Goal: Transaction & Acquisition: Book appointment/travel/reservation

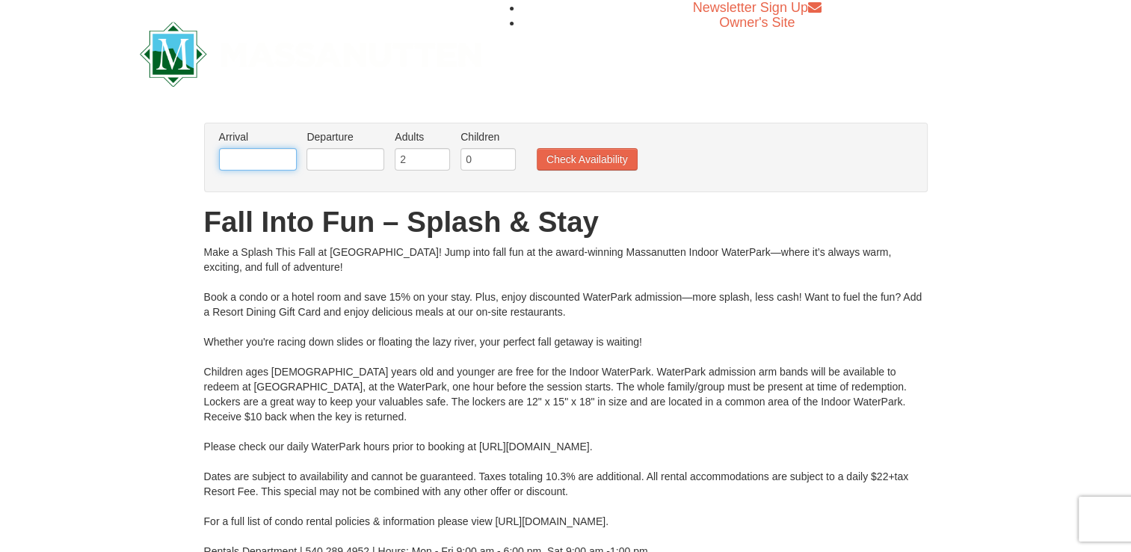
click at [276, 162] on input "text" at bounding box center [258, 159] width 78 height 22
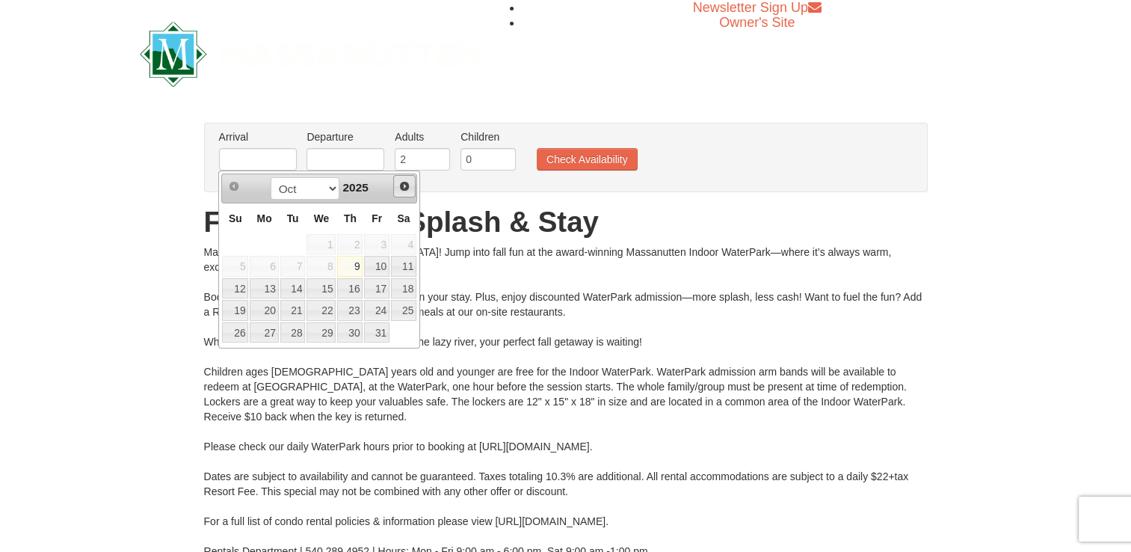
click at [412, 187] on link "Next" at bounding box center [404, 186] width 22 height 22
click at [406, 241] on link "1" at bounding box center [403, 244] width 25 height 21
type input "[DATE]"
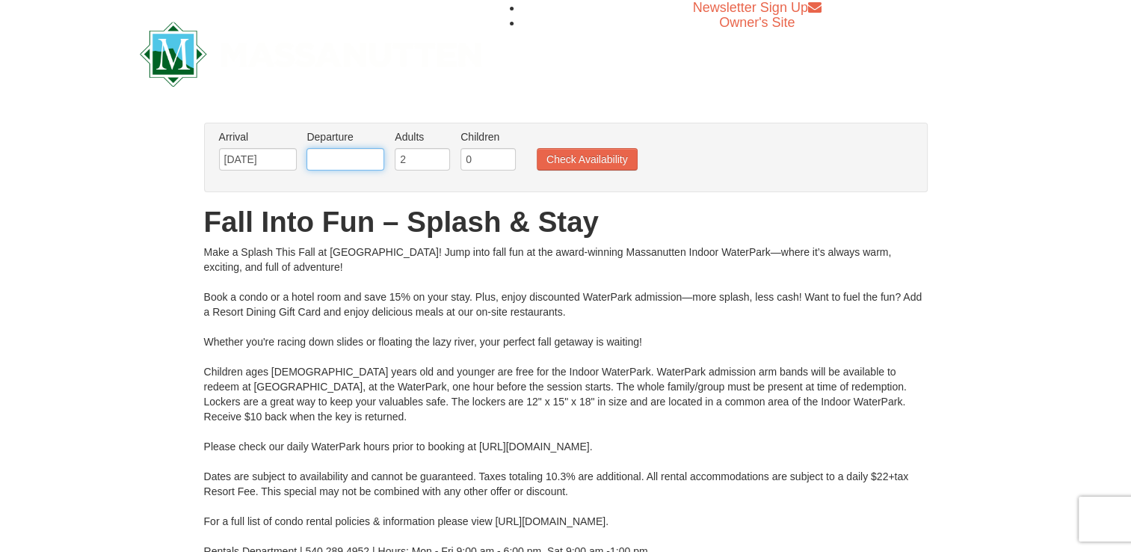
click at [372, 165] on input "text" at bounding box center [345, 159] width 78 height 22
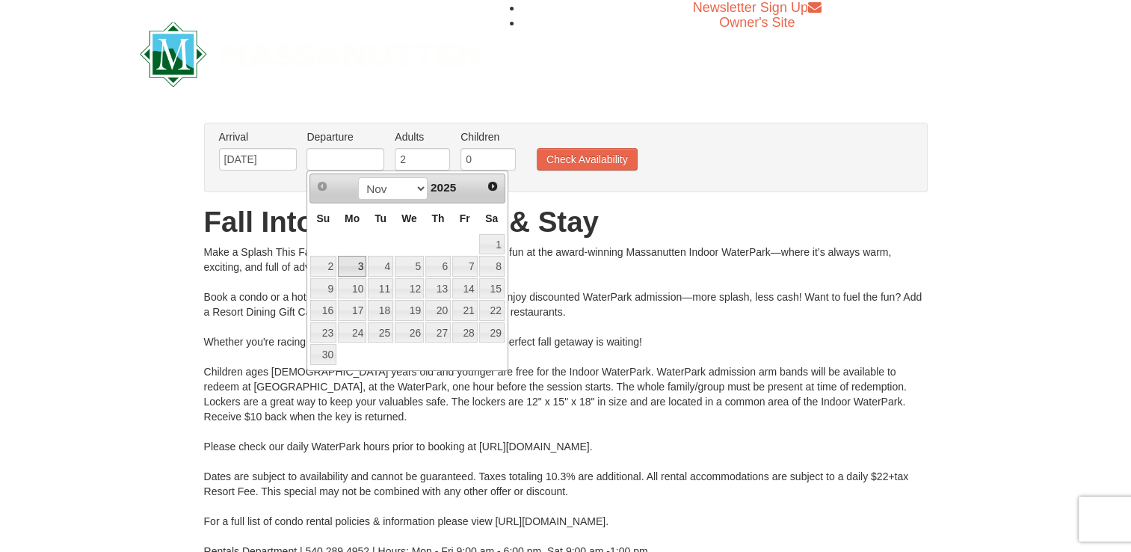
click at [351, 266] on link "3" at bounding box center [352, 266] width 28 height 21
type input "[DATE]"
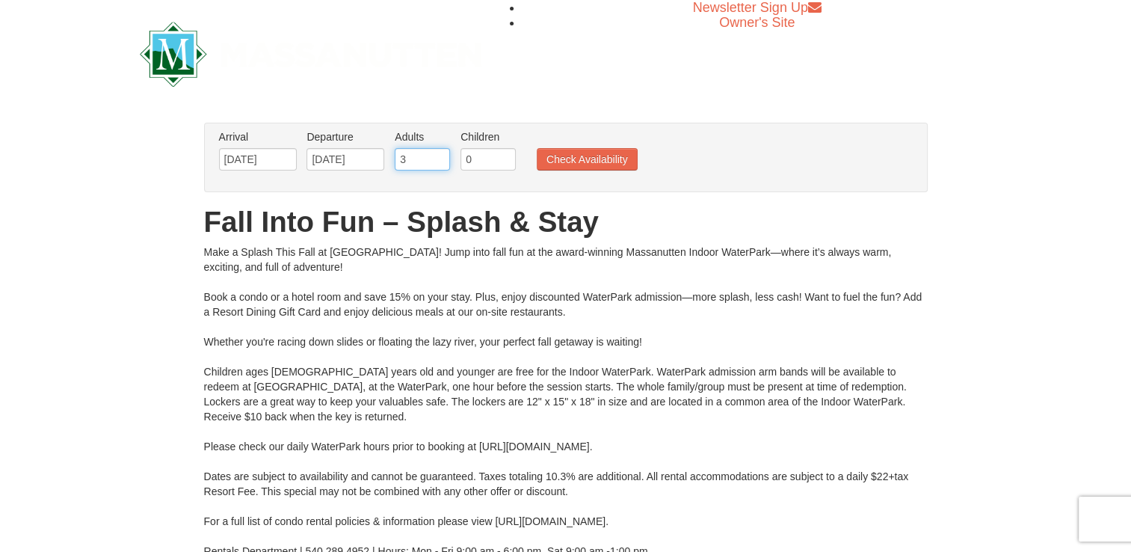
click at [440, 158] on input "3" at bounding box center [422, 159] width 55 height 22
type input "4"
click at [440, 158] on input "4" at bounding box center [422, 159] width 55 height 22
click at [478, 160] on input "0" at bounding box center [487, 159] width 55 height 22
click at [502, 158] on input "1" at bounding box center [487, 159] width 55 height 22
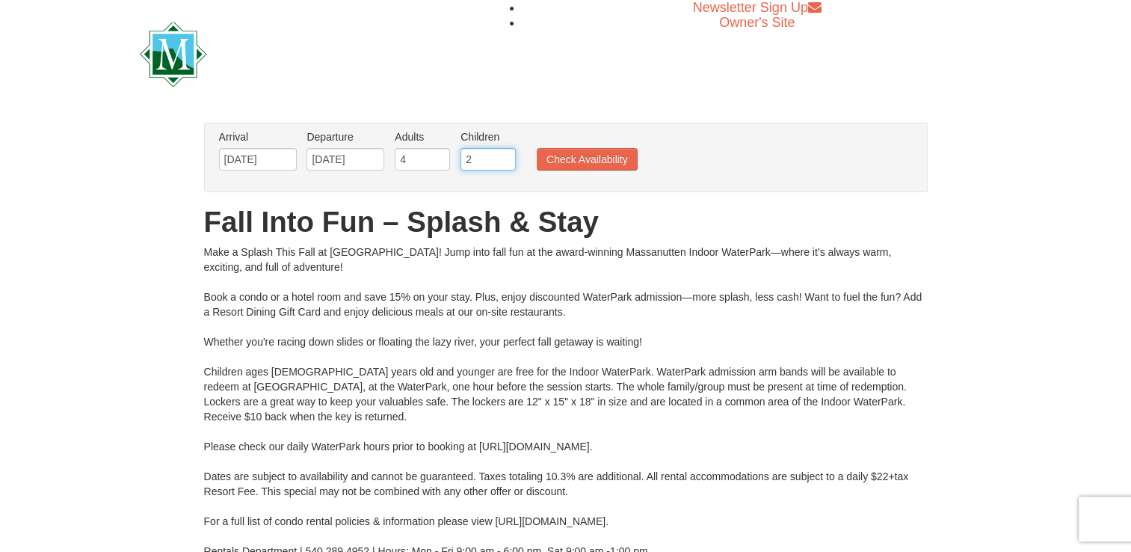
type input "2"
click at [502, 158] on input "2" at bounding box center [487, 159] width 55 height 22
click at [588, 163] on button "Check Availability" at bounding box center [587, 159] width 101 height 22
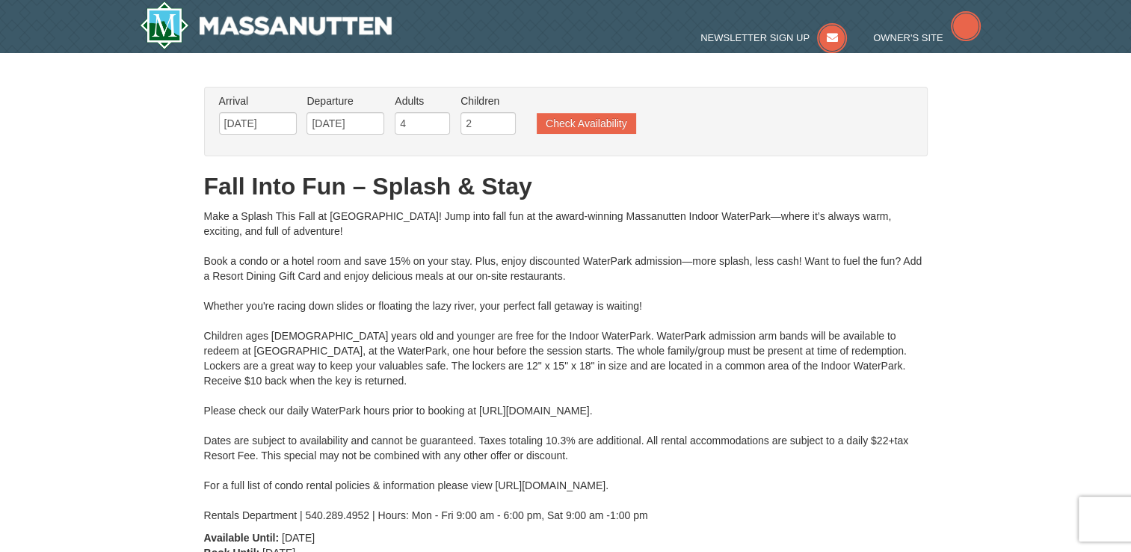
type input "[DATE]"
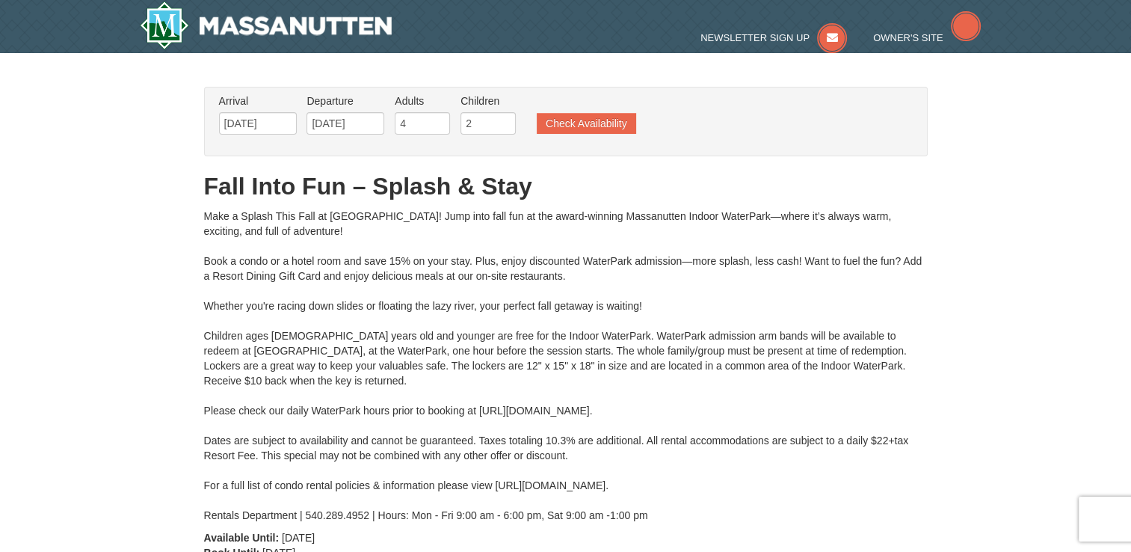
type input "[DATE]"
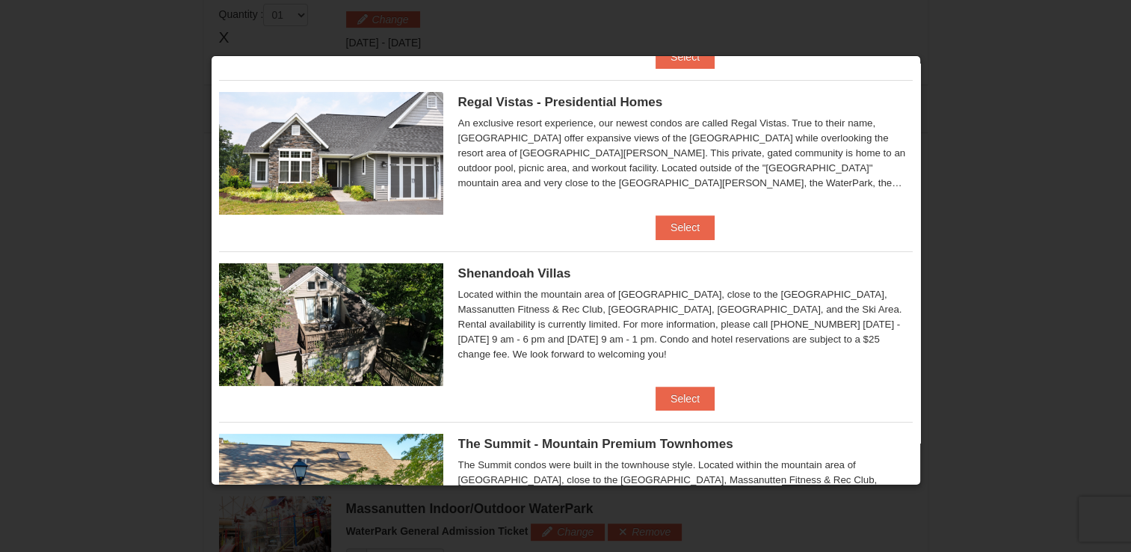
scroll to position [108, 0]
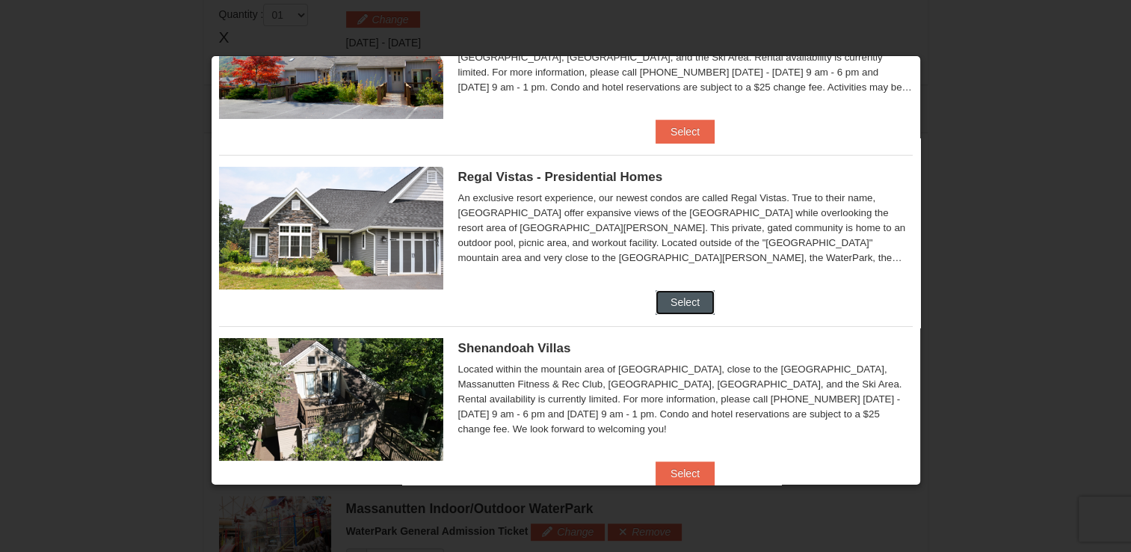
click at [670, 298] on button "Select" at bounding box center [685, 302] width 59 height 24
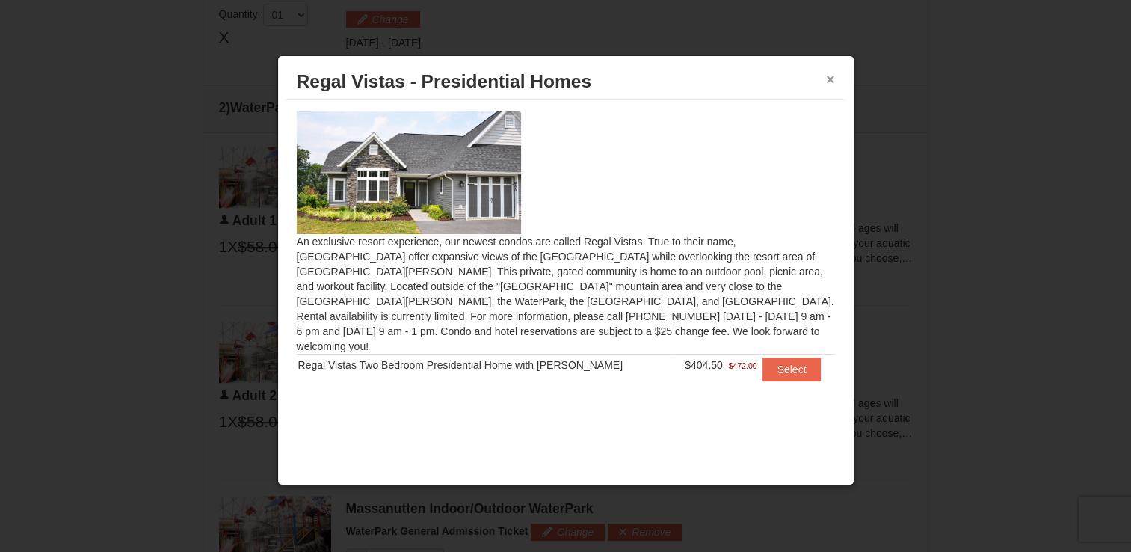
click at [828, 79] on button "×" at bounding box center [830, 79] width 9 height 15
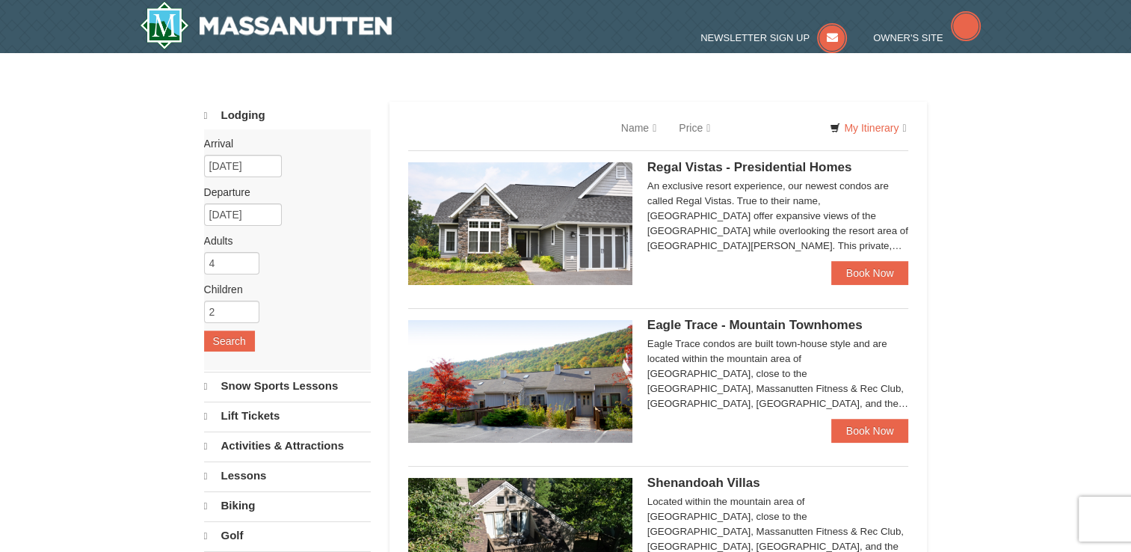
select select "10"
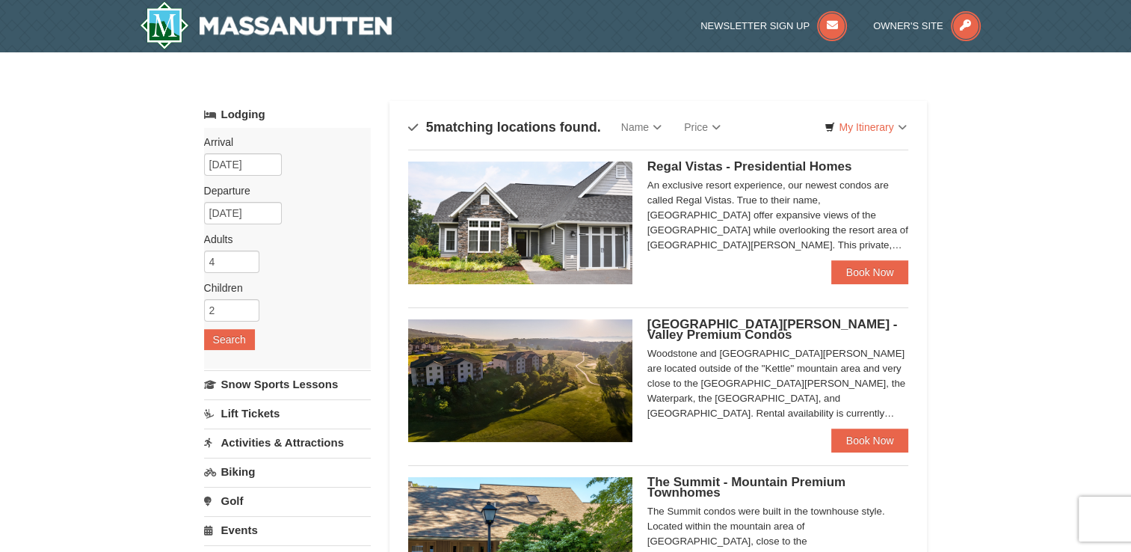
click at [753, 164] on span "Regal Vistas - Presidential Homes" at bounding box center [749, 166] width 205 height 14
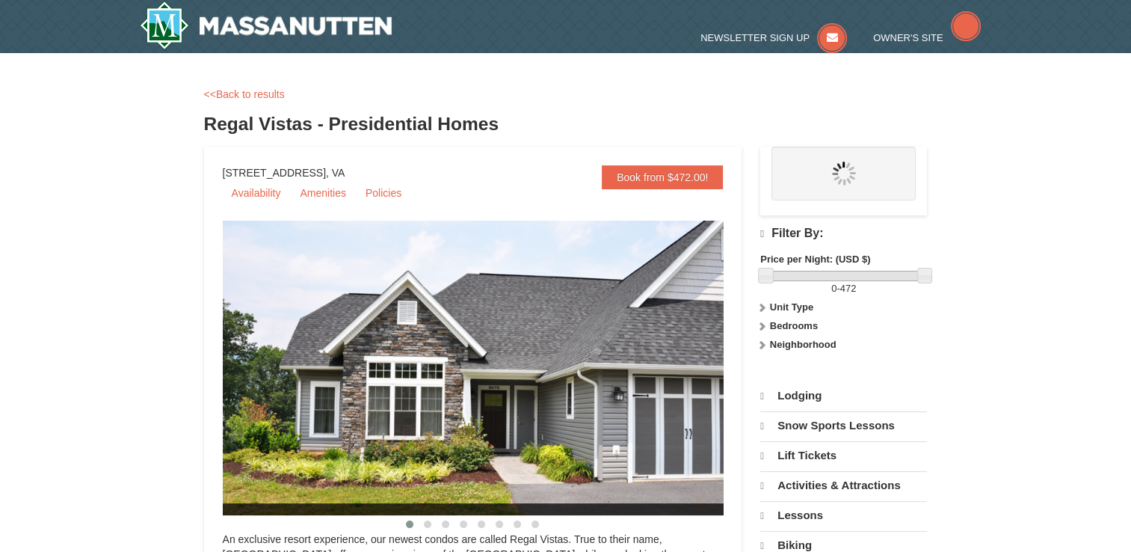
select select "10"
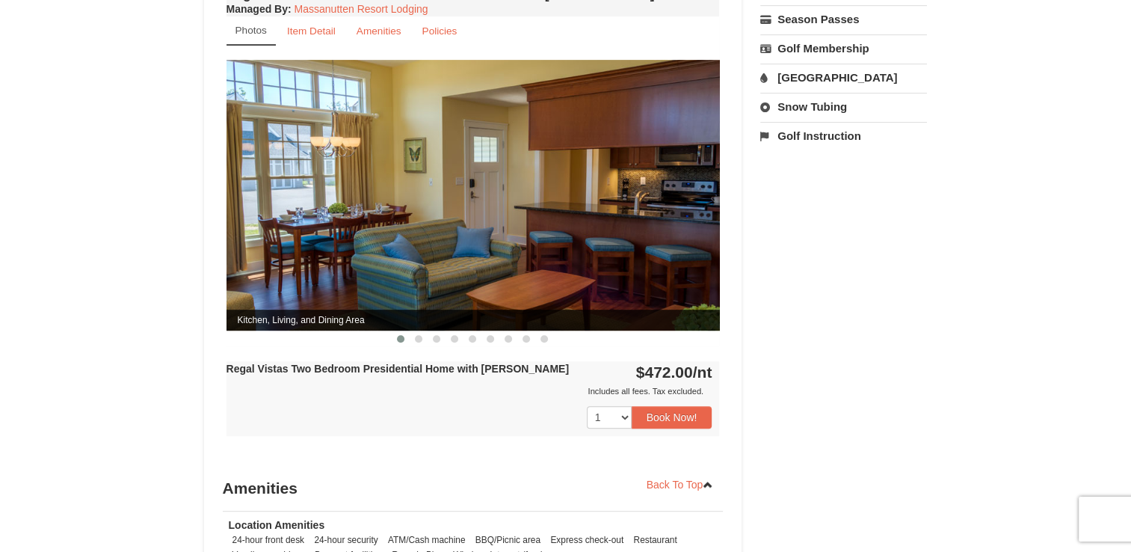
scroll to position [598, 0]
click at [703, 181] on img at bounding box center [472, 194] width 493 height 270
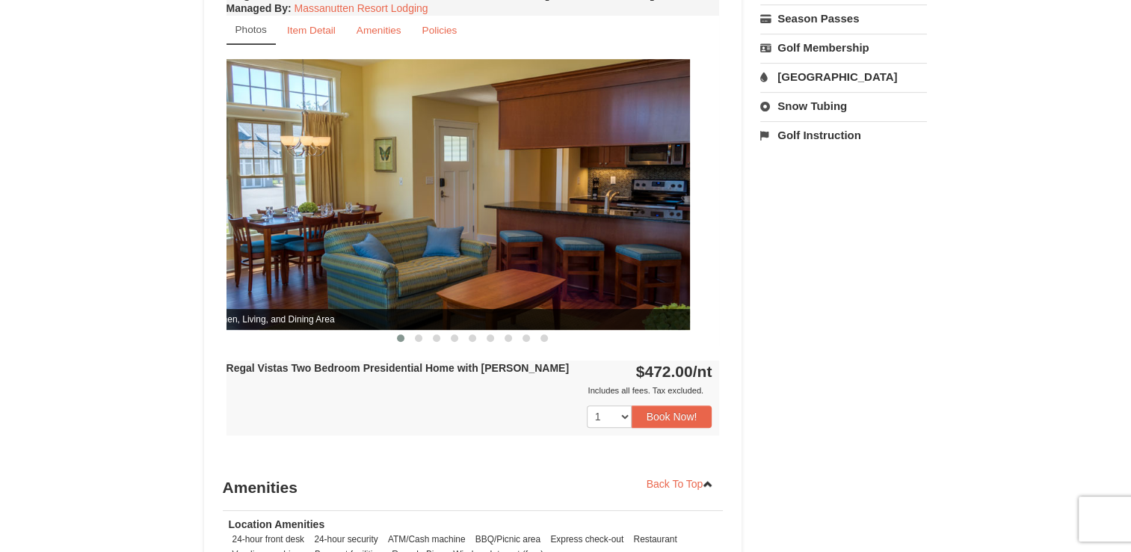
drag, startPoint x: 607, startPoint y: 186, endPoint x: 596, endPoint y: 186, distance: 10.5
click at [596, 186] on img at bounding box center [443, 194] width 493 height 270
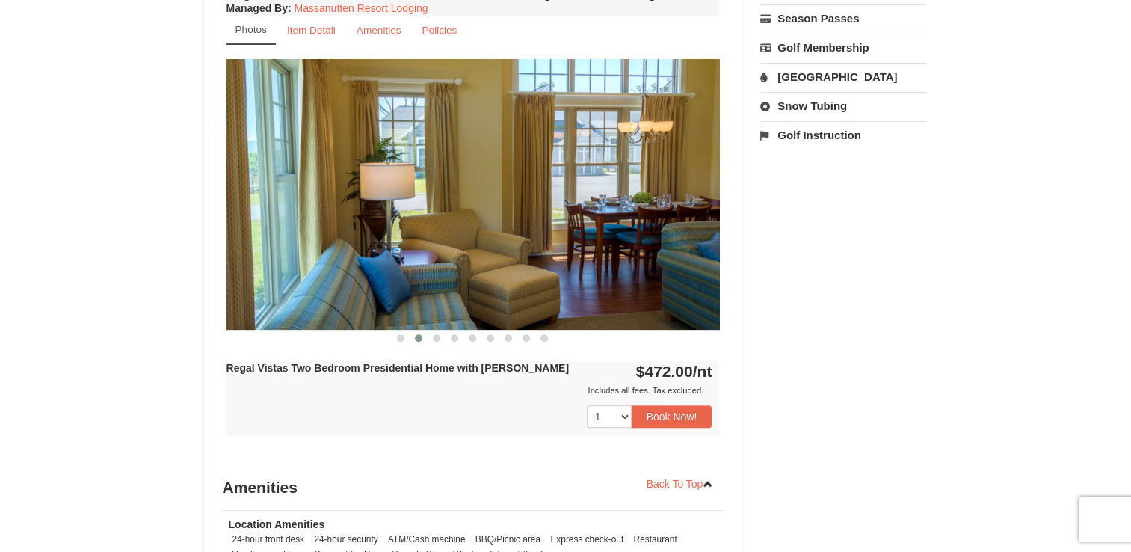
click at [596, 187] on img at bounding box center [472, 194] width 493 height 270
click at [685, 180] on img at bounding box center [472, 194] width 493 height 270
click at [695, 178] on img at bounding box center [472, 194] width 493 height 270
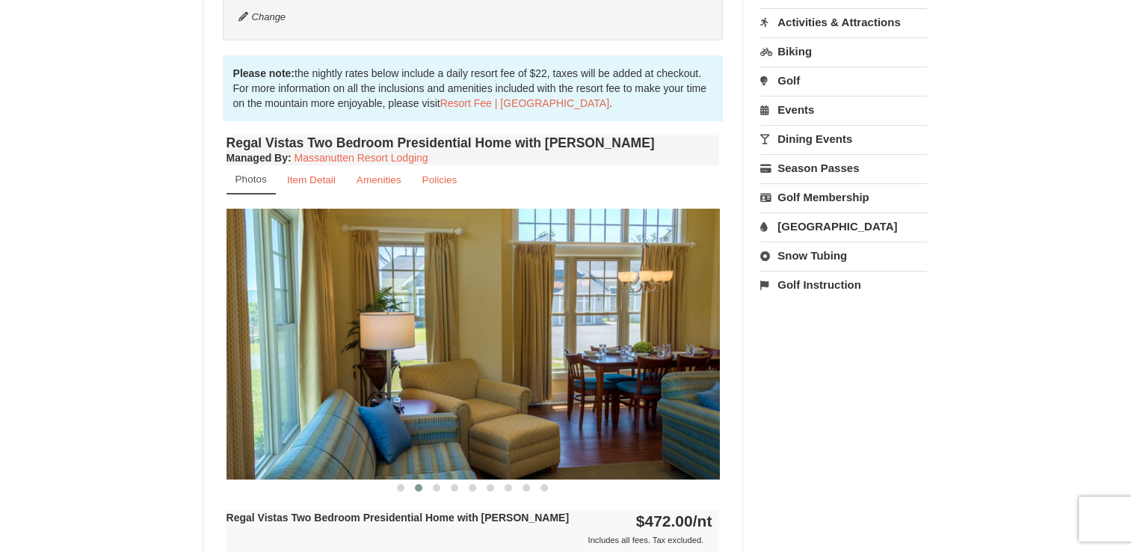
scroll to position [448, 0]
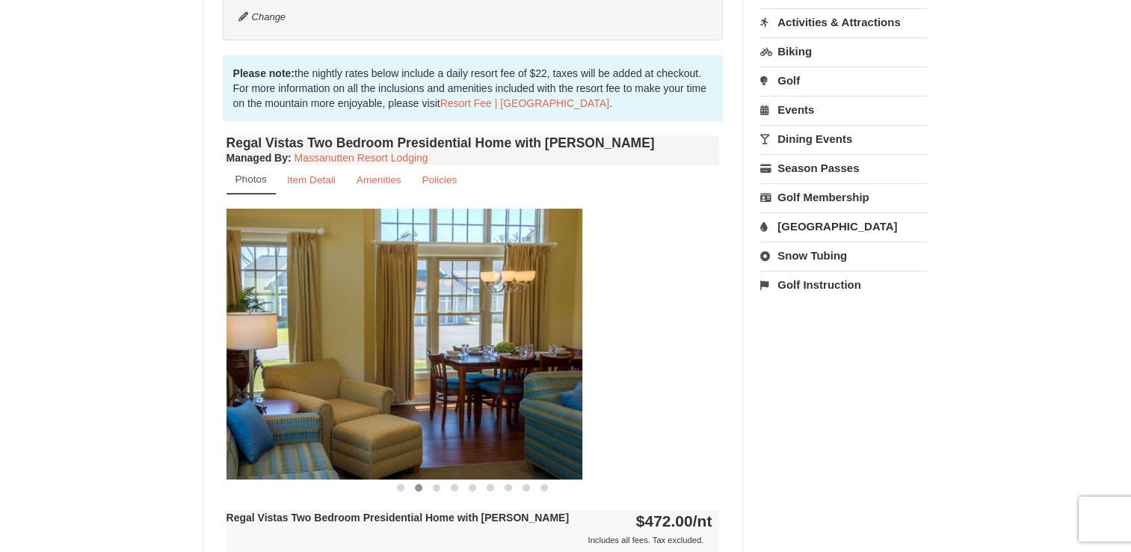
drag, startPoint x: 688, startPoint y: 324, endPoint x: 339, endPoint y: 271, distance: 352.2
click at [339, 271] on img at bounding box center [335, 344] width 493 height 270
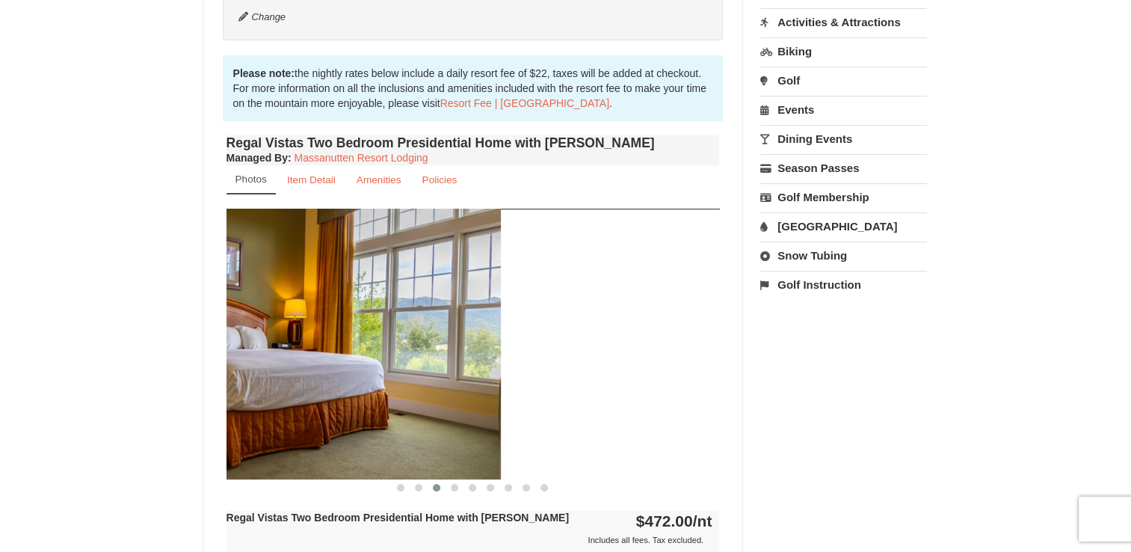
drag, startPoint x: 573, startPoint y: 300, endPoint x: 348, endPoint y: 290, distance: 224.5
click at [348, 290] on img at bounding box center [253, 344] width 493 height 270
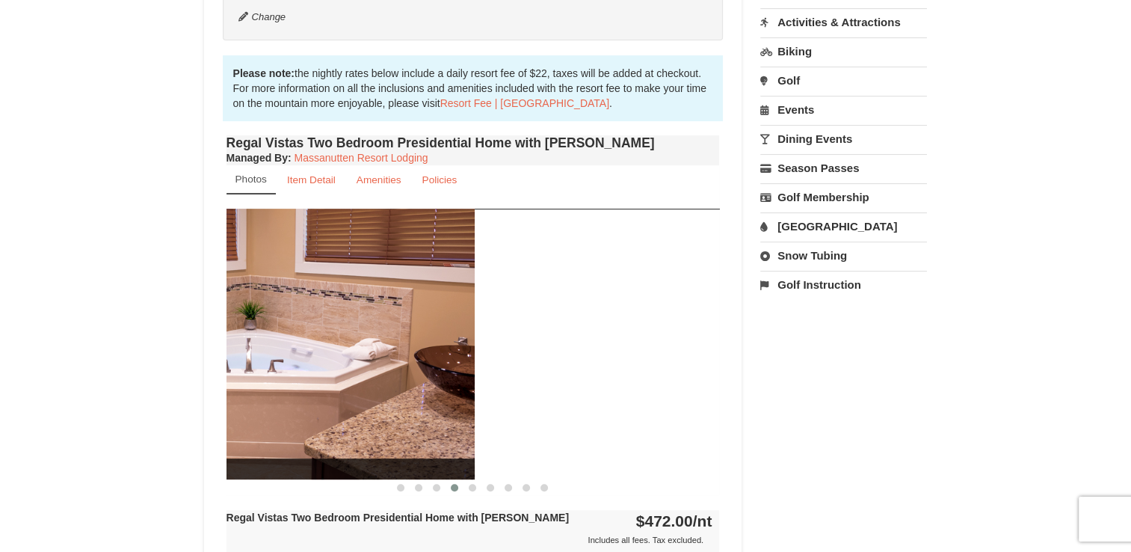
drag, startPoint x: 579, startPoint y: 295, endPoint x: 324, endPoint y: 295, distance: 254.9
click at [325, 295] on img at bounding box center [227, 344] width 493 height 270
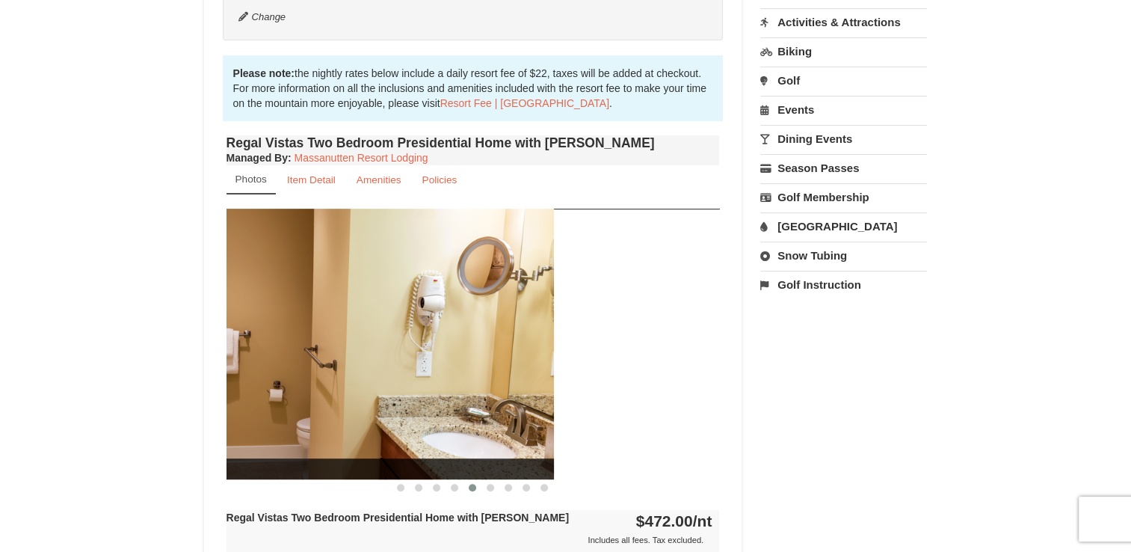
drag, startPoint x: 556, startPoint y: 303, endPoint x: 299, endPoint y: 292, distance: 257.4
click at [304, 292] on img at bounding box center [307, 344] width 493 height 270
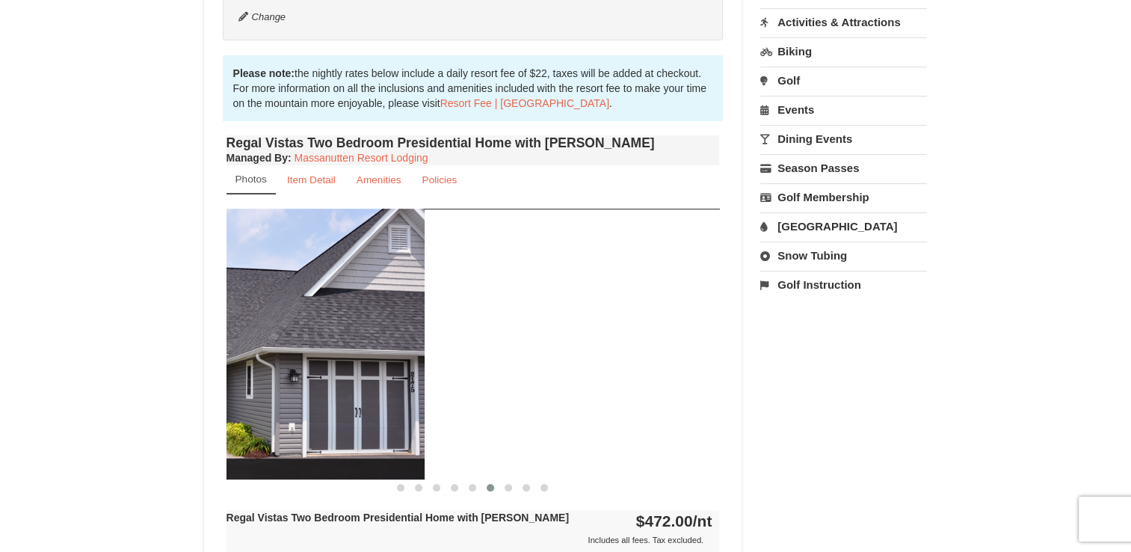
drag, startPoint x: 667, startPoint y: 320, endPoint x: 369, endPoint y: 287, distance: 300.1
click at [369, 287] on img at bounding box center [177, 344] width 493 height 270
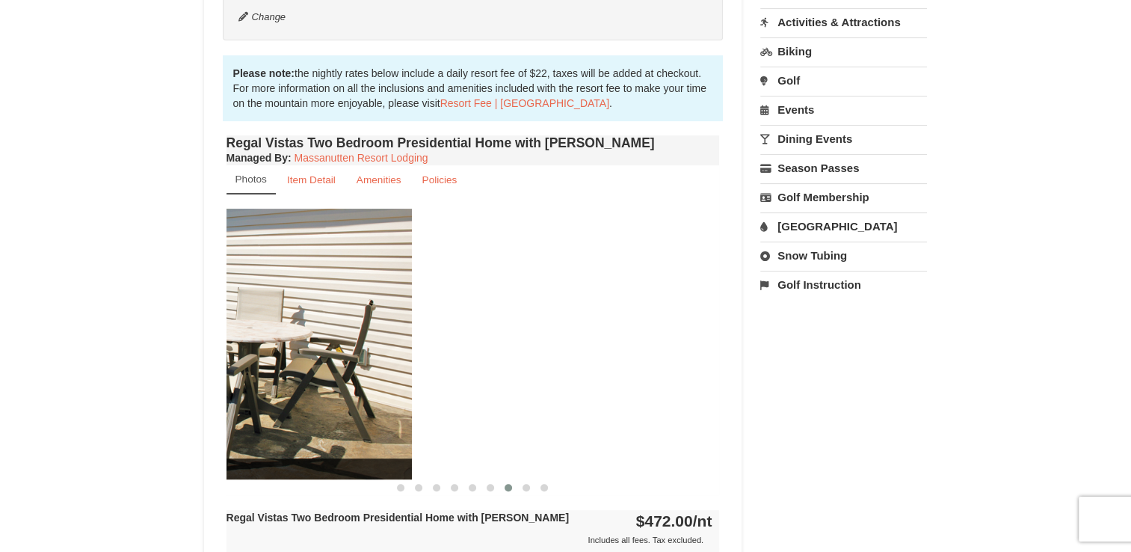
drag, startPoint x: 431, startPoint y: 290, endPoint x: 61, endPoint y: 272, distance: 369.7
click at [61, 272] on div "× <<Back to results Regal Vistas - Presidential Homes Book from $472.00! 1822 R…" at bounding box center [565, 276] width 1131 height 1344
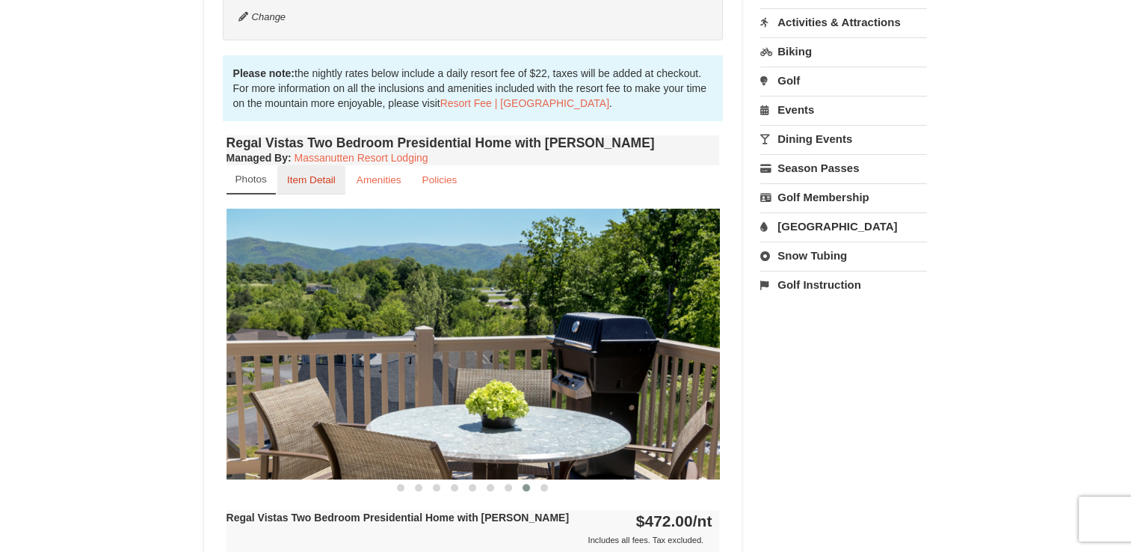
click at [315, 174] on small "Item Detail" at bounding box center [311, 179] width 49 height 11
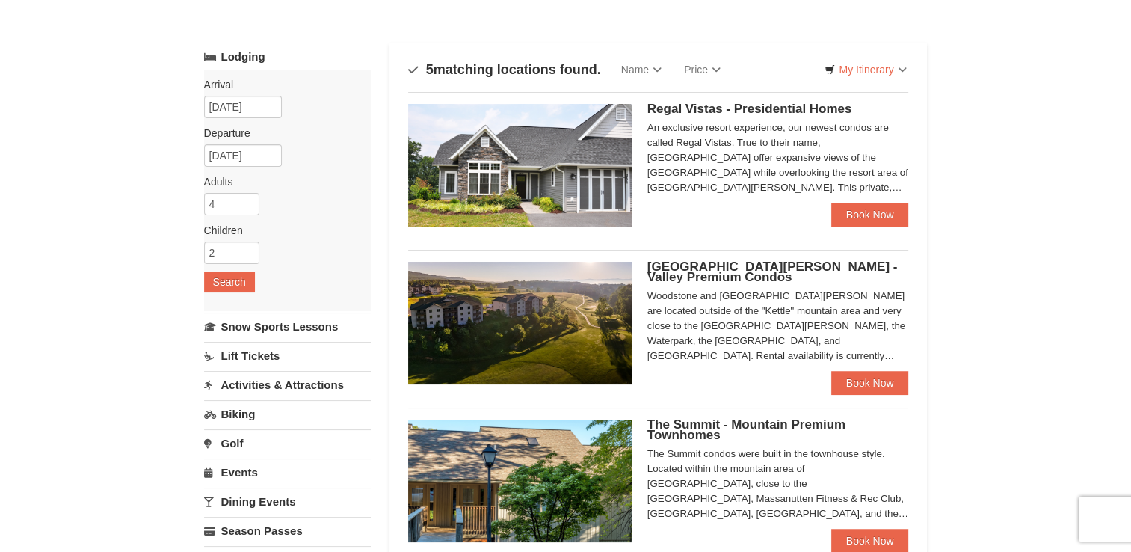
scroll to position [75, 0]
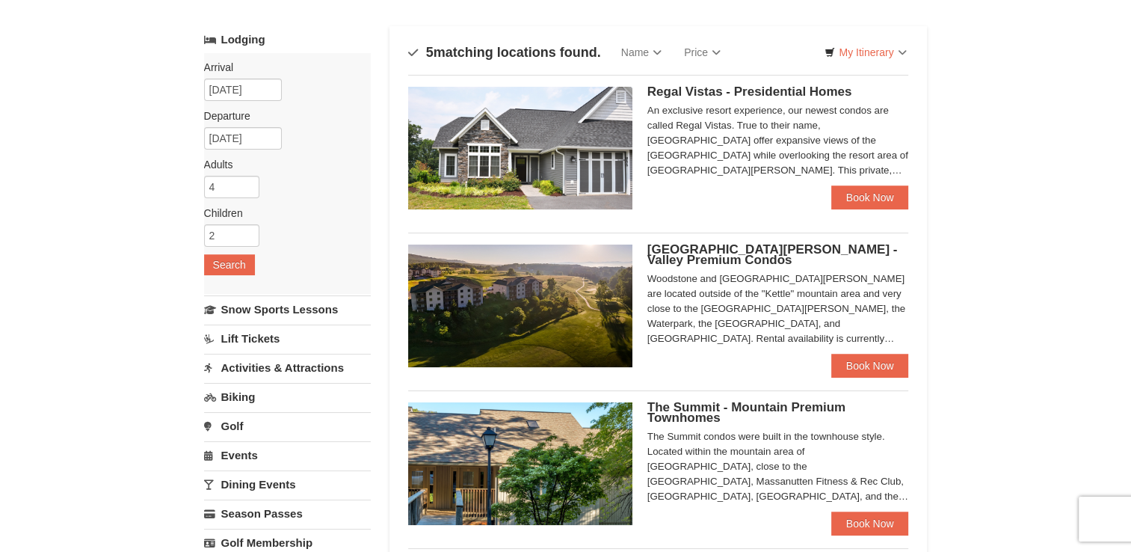
click at [709, 250] on span "[GEOGRAPHIC_DATA][PERSON_NAME] - Valley Premium Condos" at bounding box center [772, 254] width 250 height 25
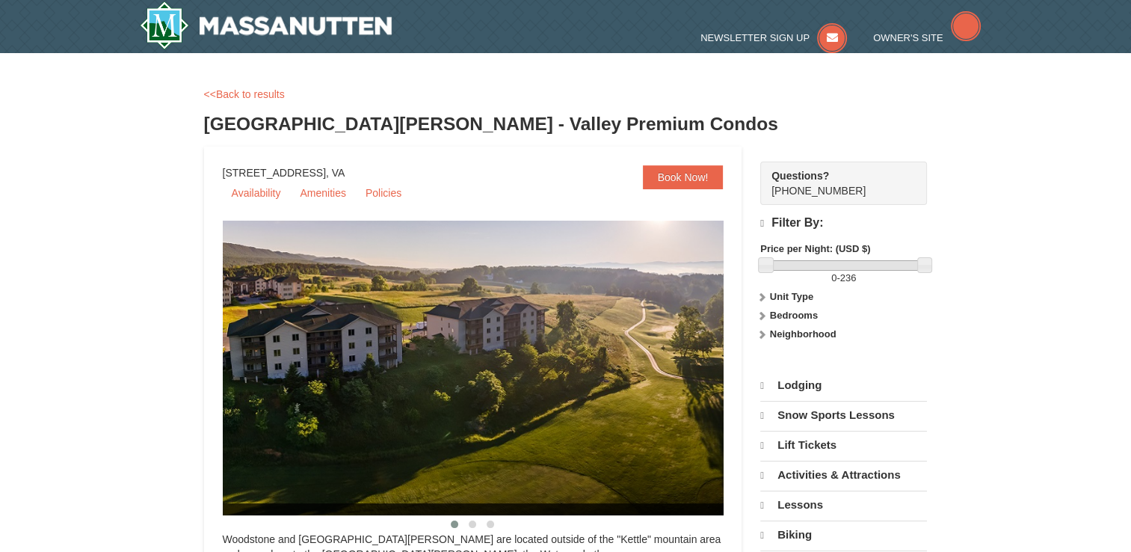
select select "10"
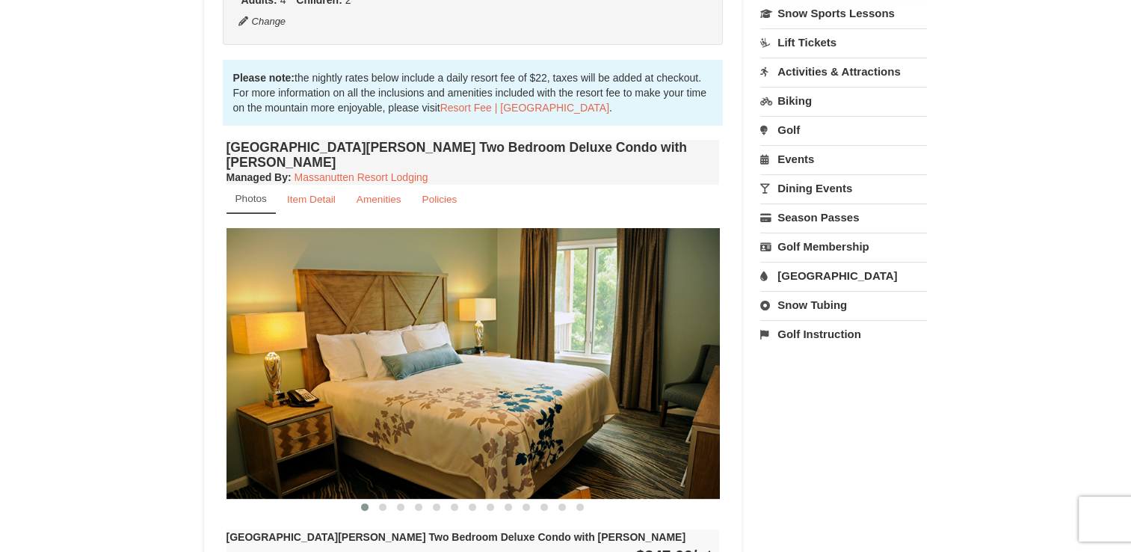
scroll to position [374, 0]
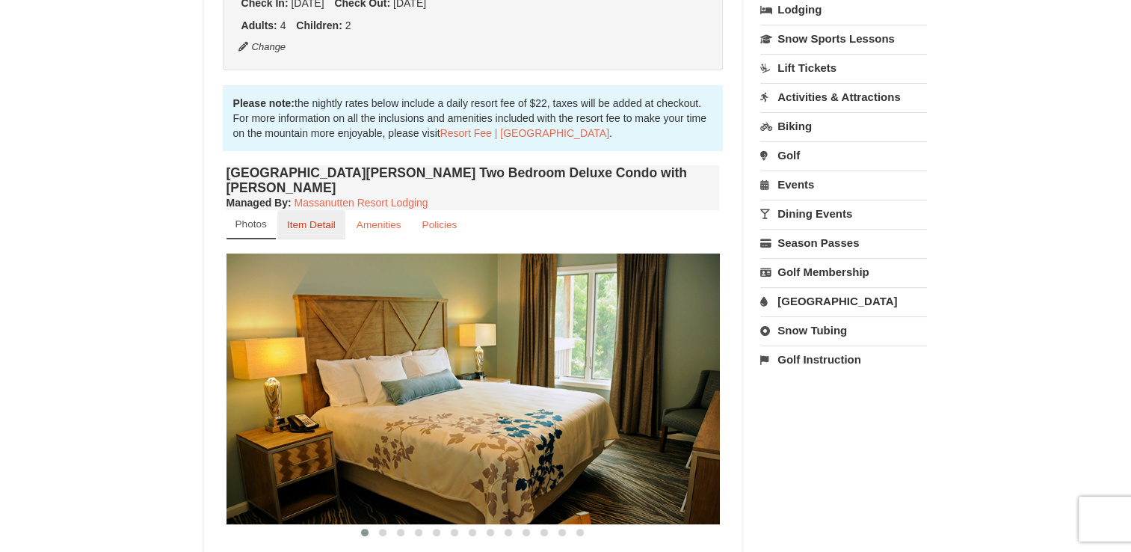
click at [303, 210] on link "Item Detail" at bounding box center [311, 224] width 68 height 29
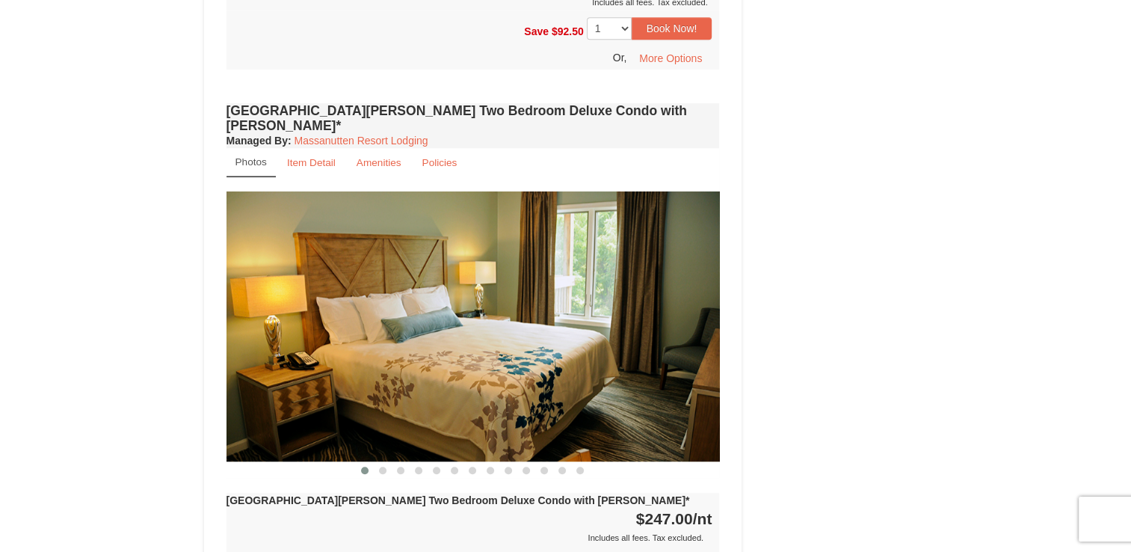
scroll to position [897, 0]
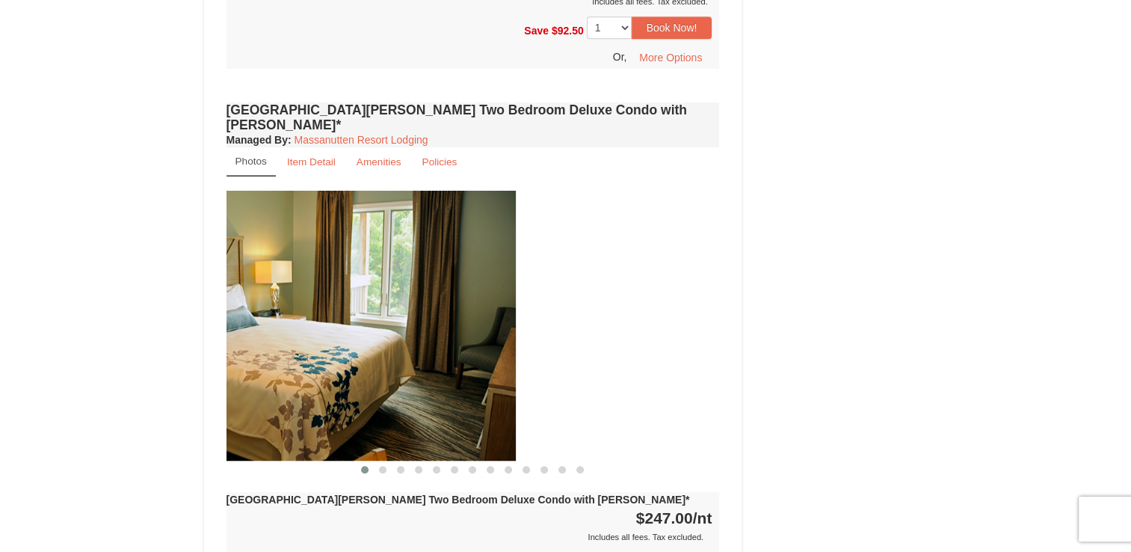
drag, startPoint x: 682, startPoint y: 285, endPoint x: 350, endPoint y: 267, distance: 333.1
click at [364, 268] on img at bounding box center [268, 326] width 493 height 270
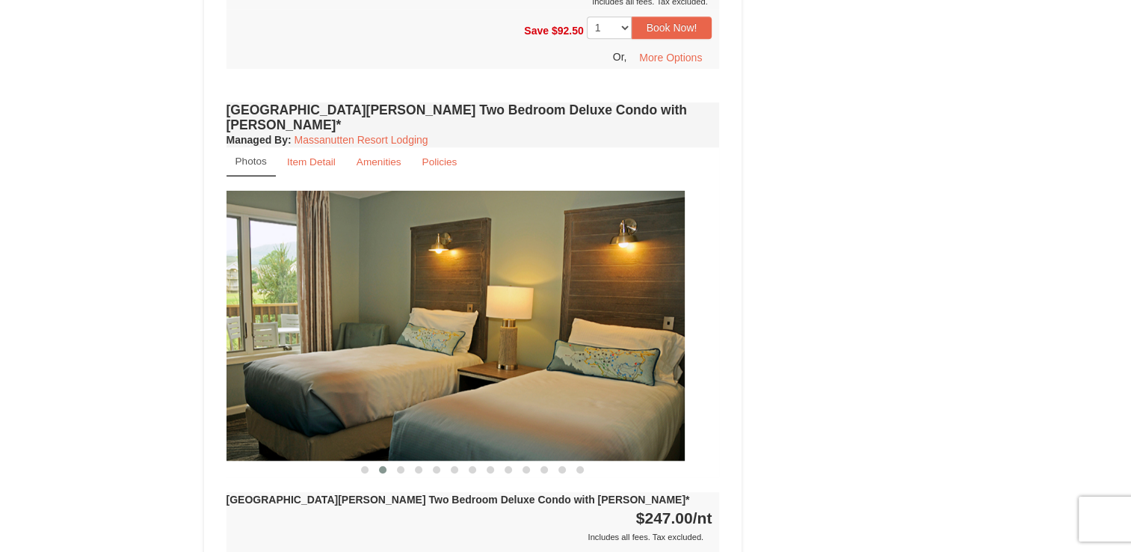
drag, startPoint x: 616, startPoint y: 280, endPoint x: 280, endPoint y: 285, distance: 335.7
click at [281, 285] on img at bounding box center [437, 326] width 493 height 270
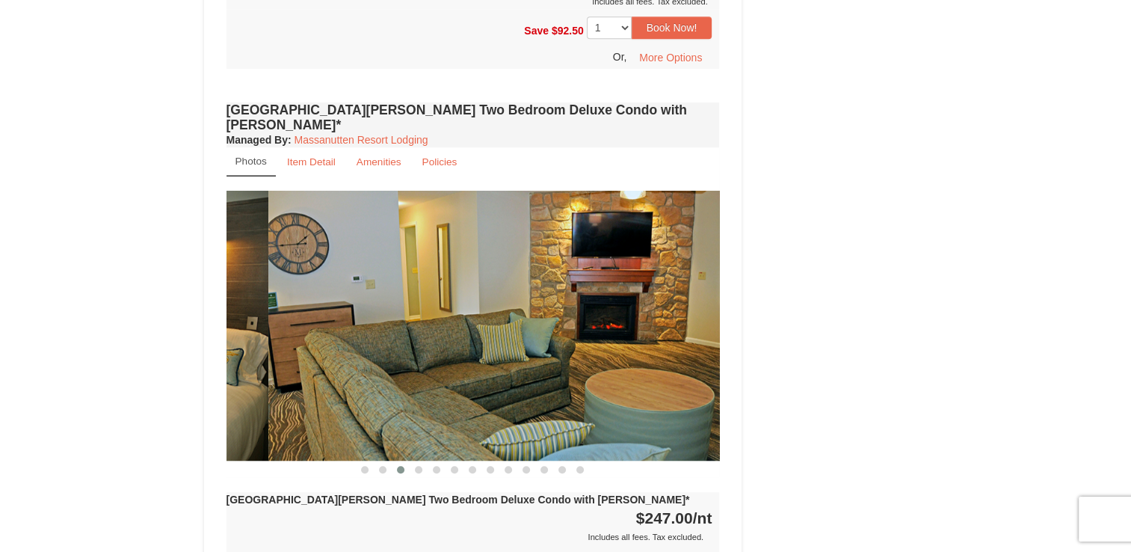
drag, startPoint x: 418, startPoint y: 284, endPoint x: 730, endPoint y: 292, distance: 312.6
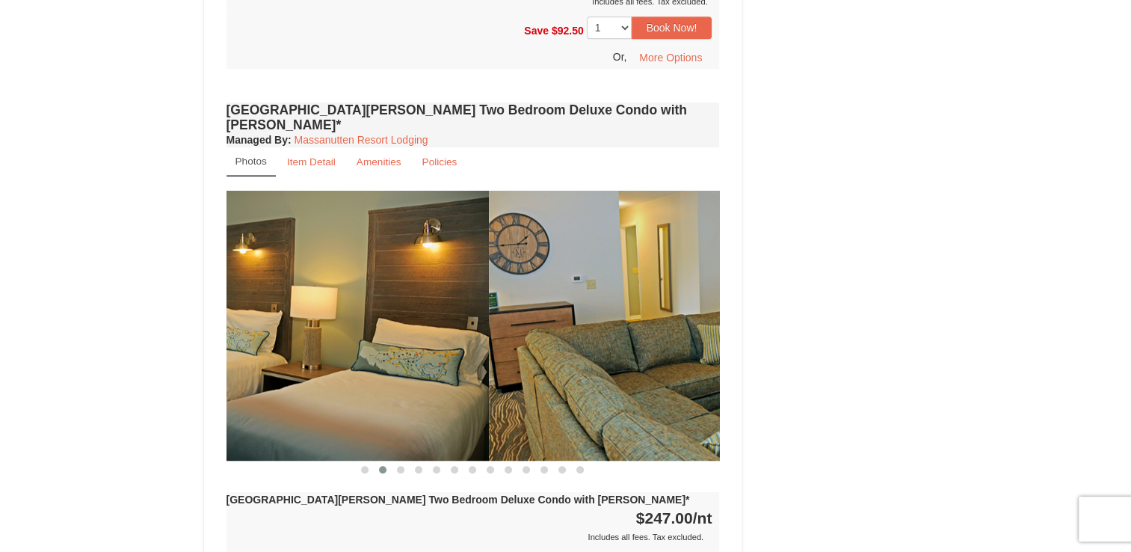
drag, startPoint x: 679, startPoint y: 288, endPoint x: 366, endPoint y: 286, distance: 313.2
click at [366, 286] on img at bounding box center [242, 326] width 493 height 270
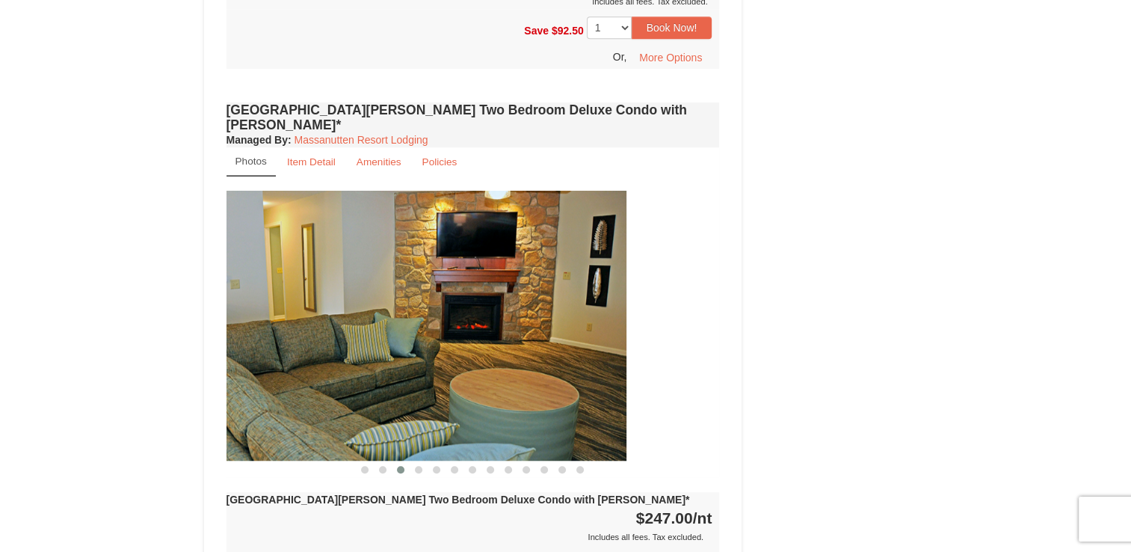
drag, startPoint x: 543, startPoint y: 286, endPoint x: 238, endPoint y: 278, distance: 305.1
click at [253, 279] on img at bounding box center [379, 326] width 493 height 270
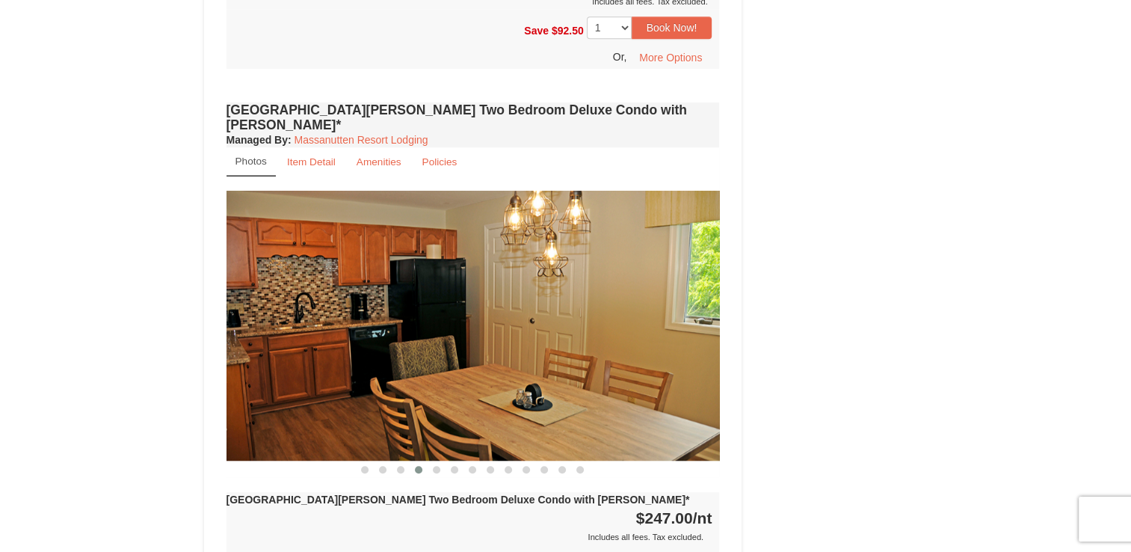
drag, startPoint x: 561, startPoint y: 288, endPoint x: 237, endPoint y: 281, distance: 323.7
click at [239, 281] on img at bounding box center [472, 326] width 493 height 270
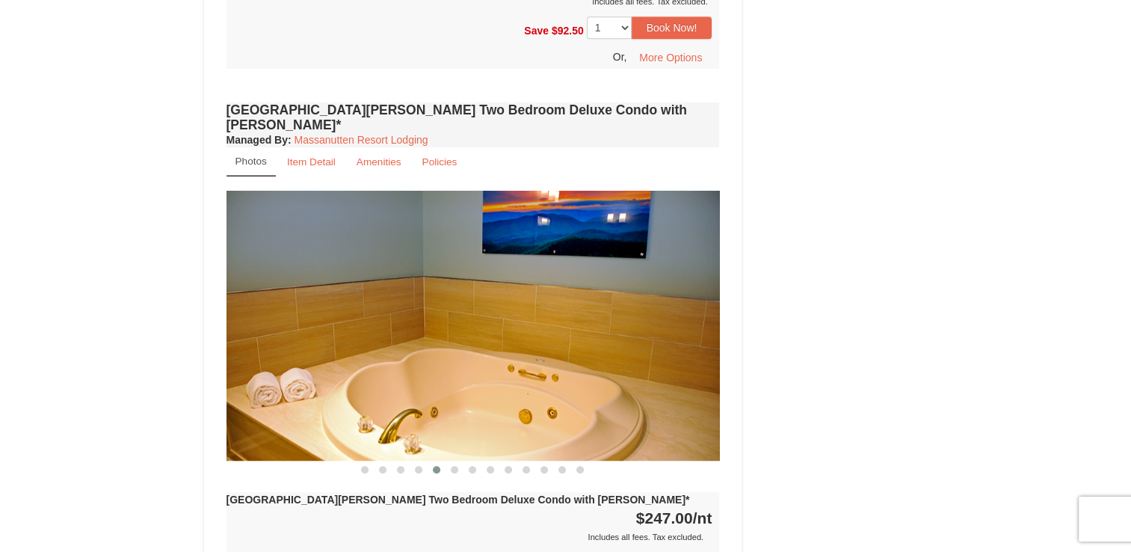
drag, startPoint x: 556, startPoint y: 293, endPoint x: 215, endPoint y: 284, distance: 341.0
click at [224, 285] on div "Woodstone Meadows Two Bedroom Deluxe Condo with Jacuzzi* Managed By : Massanutt…" at bounding box center [473, 419] width 501 height 641
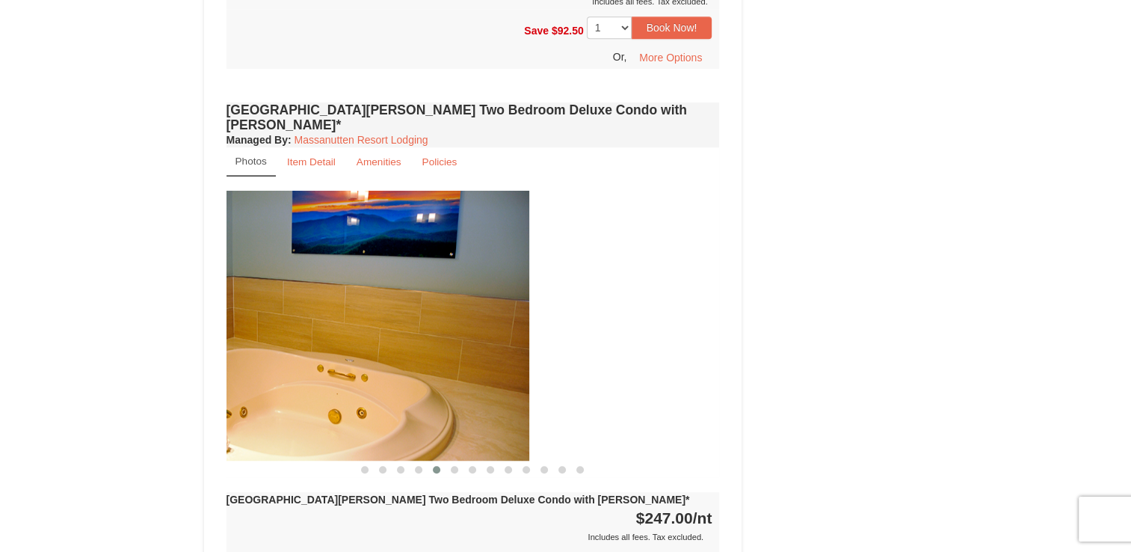
drag, startPoint x: 511, startPoint y: 298, endPoint x: 187, endPoint y: 294, distance: 323.7
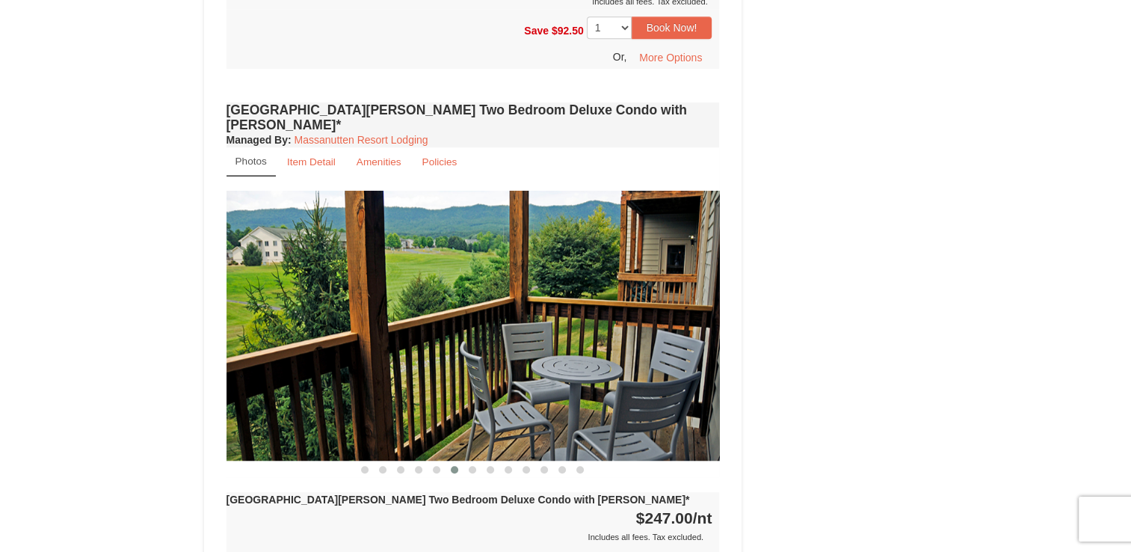
drag, startPoint x: 552, startPoint y: 307, endPoint x: 224, endPoint y: 303, distance: 328.2
click at [227, 303] on img at bounding box center [472, 326] width 493 height 270
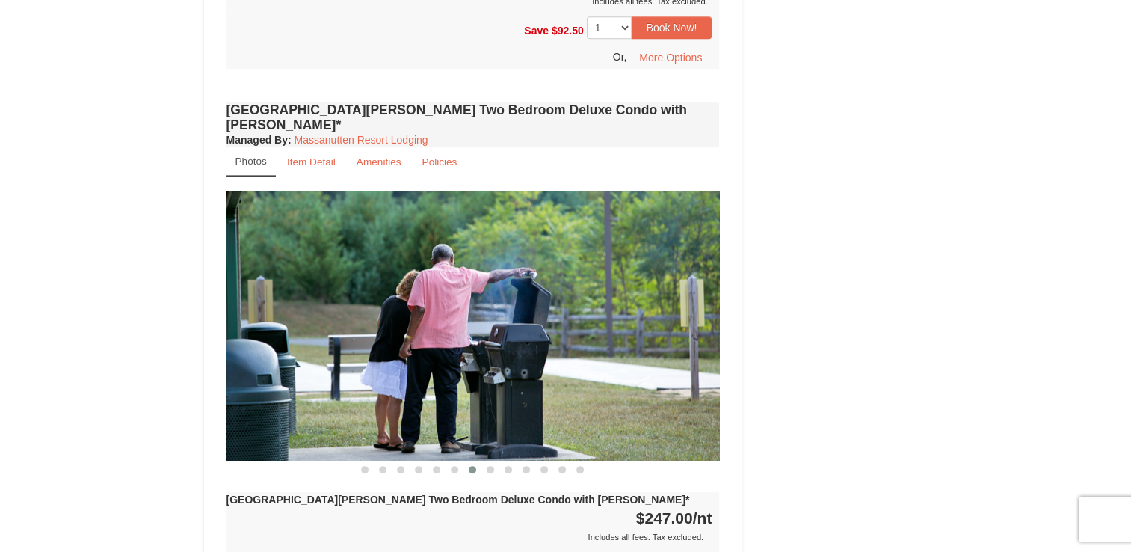
drag, startPoint x: 539, startPoint y: 306, endPoint x: 79, endPoint y: 292, distance: 459.9
drag, startPoint x: 443, startPoint y: 292, endPoint x: 68, endPoint y: 277, distance: 374.8
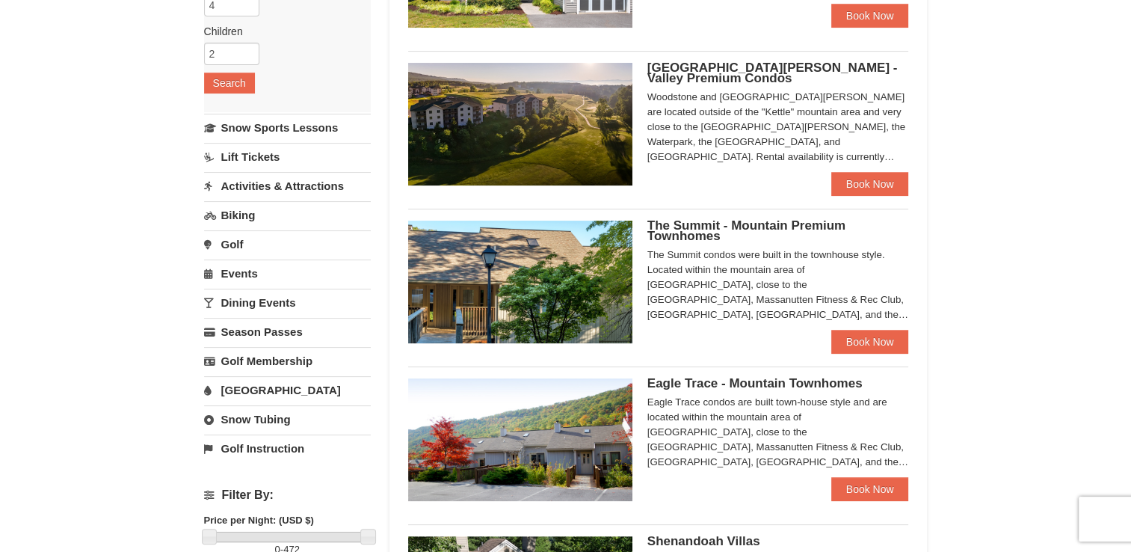
scroll to position [257, 0]
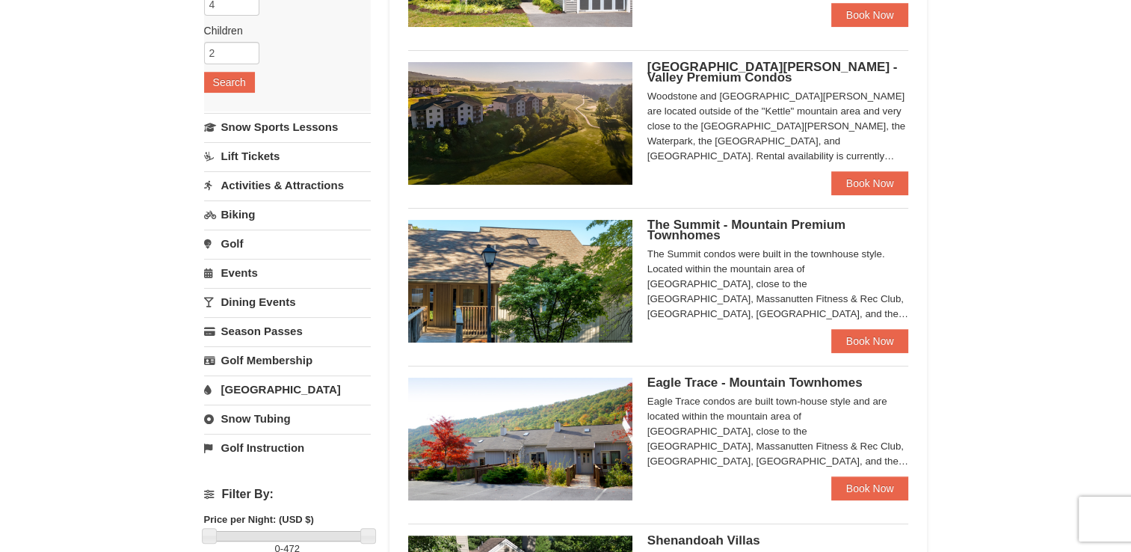
click at [721, 221] on span "The Summit - Mountain Premium Townhomes" at bounding box center [746, 230] width 198 height 25
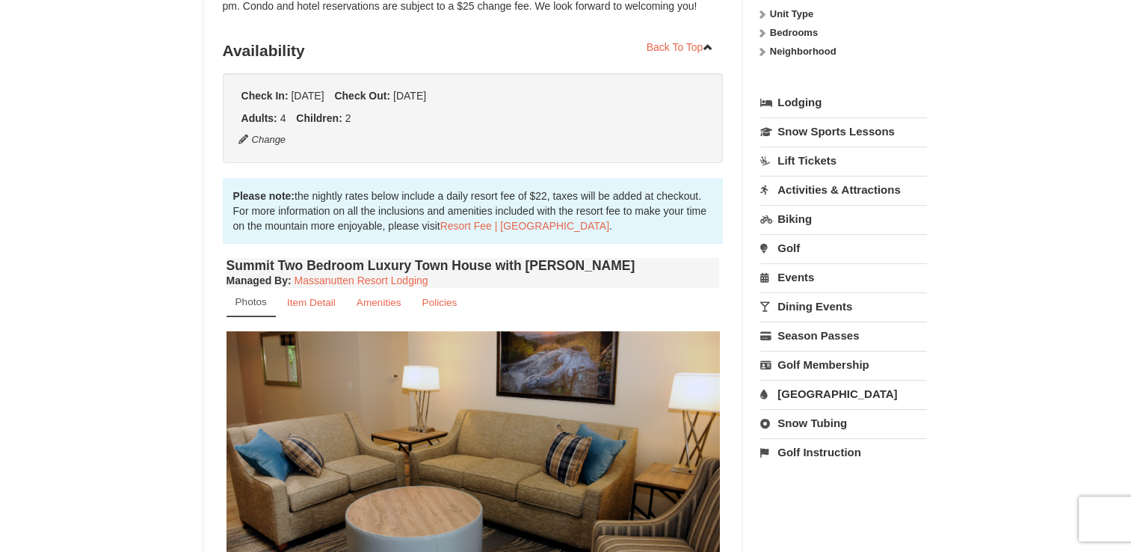
scroll to position [299, 0]
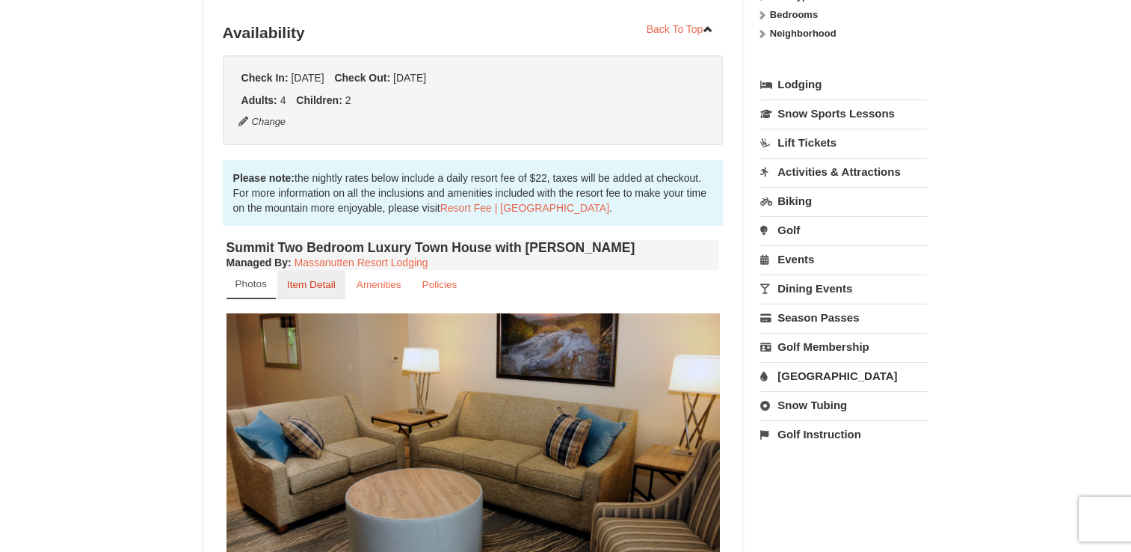
click at [311, 286] on small "Item Detail" at bounding box center [311, 284] width 49 height 11
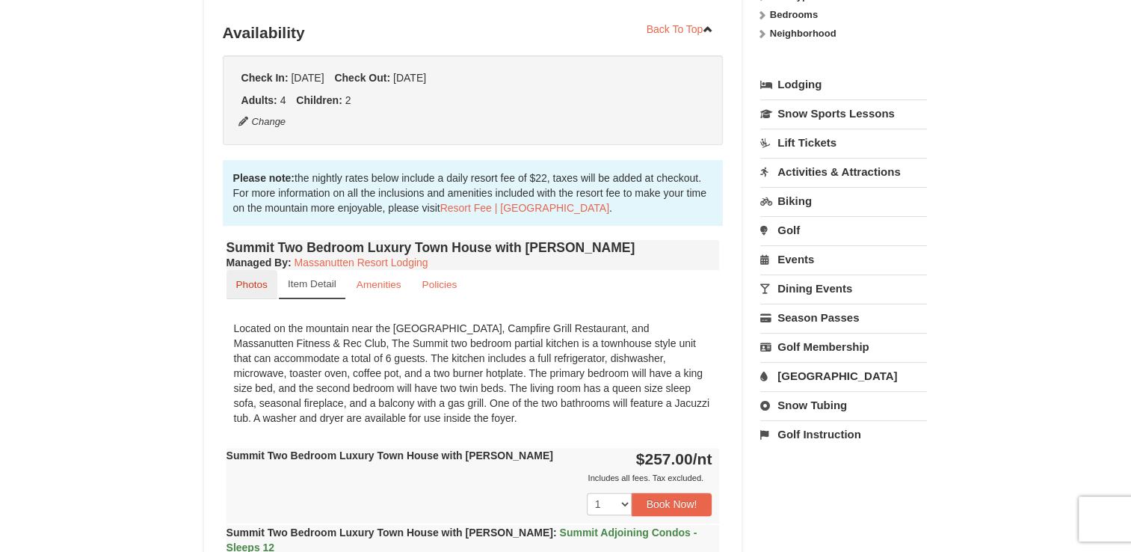
click at [252, 284] on small "Photos" at bounding box center [251, 284] width 31 height 11
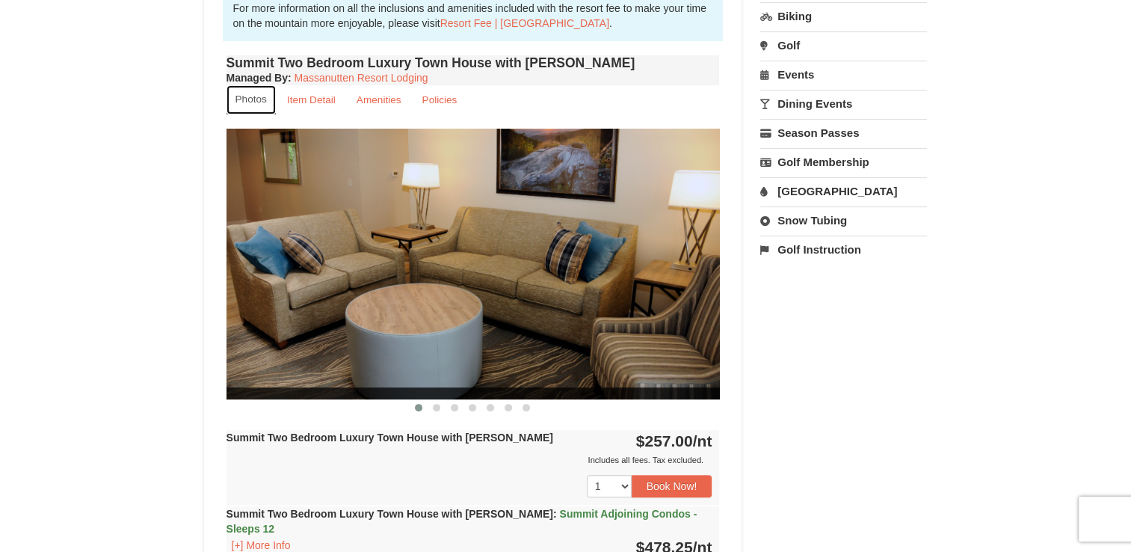
scroll to position [523, 0]
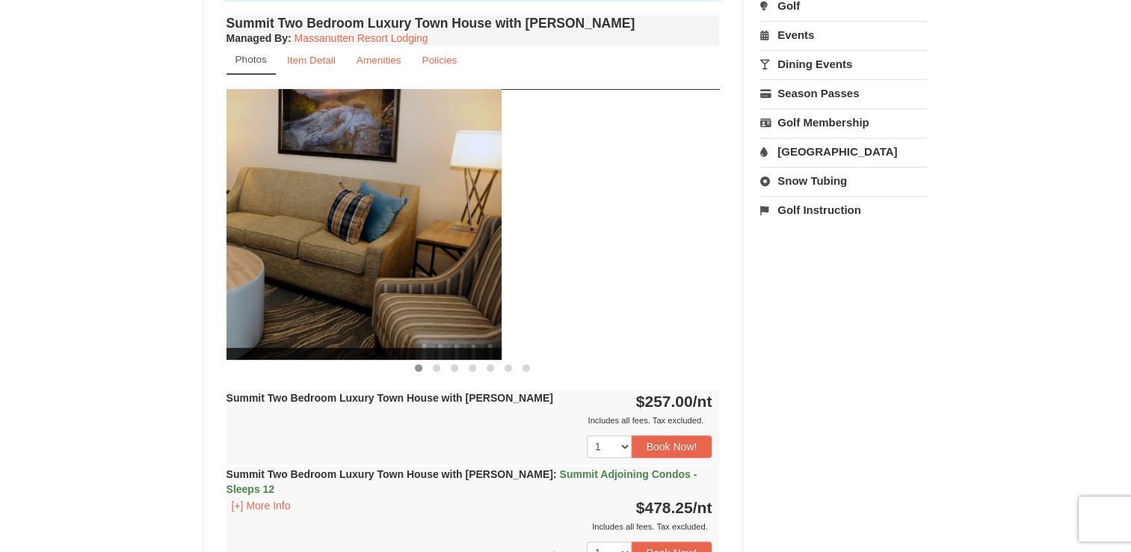
drag, startPoint x: 579, startPoint y: 229, endPoint x: 188, endPoint y: 214, distance: 390.5
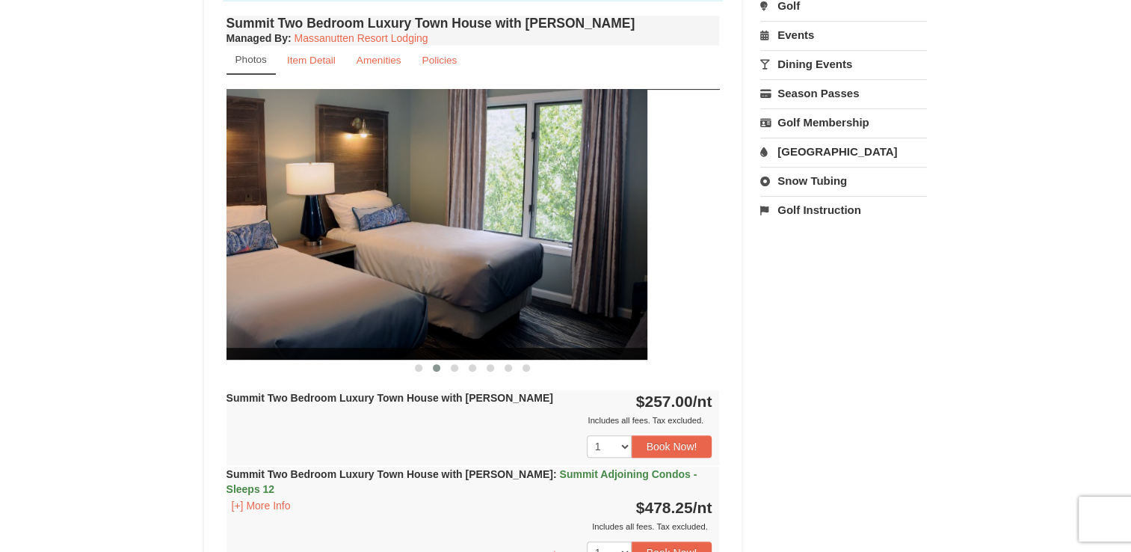
drag, startPoint x: 535, startPoint y: 242, endPoint x: 466, endPoint y: 244, distance: 69.5
click at [466, 244] on img at bounding box center [400, 224] width 493 height 270
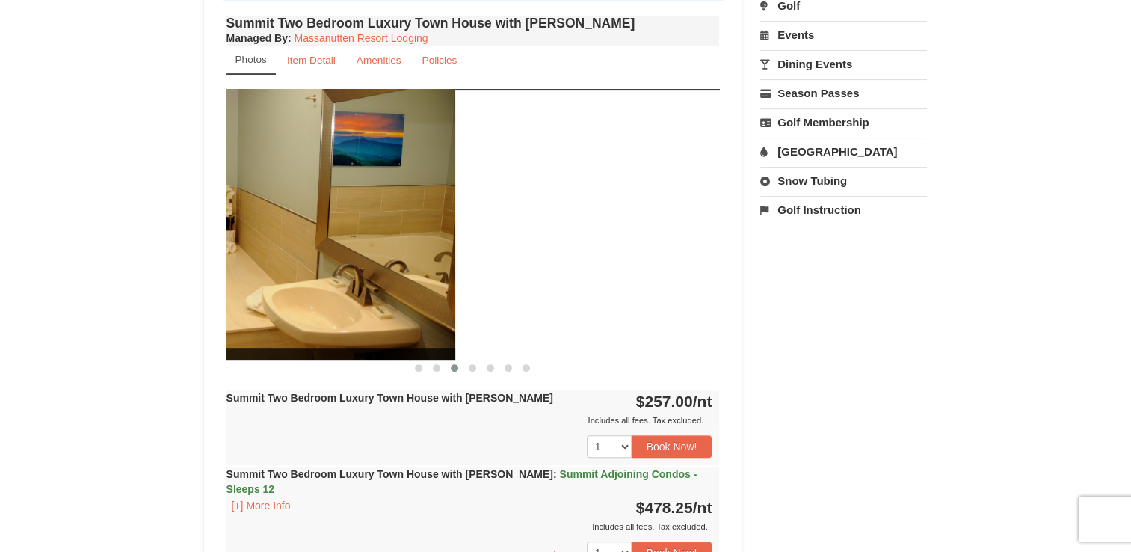
drag, startPoint x: 464, startPoint y: 246, endPoint x: 183, endPoint y: 232, distance: 281.4
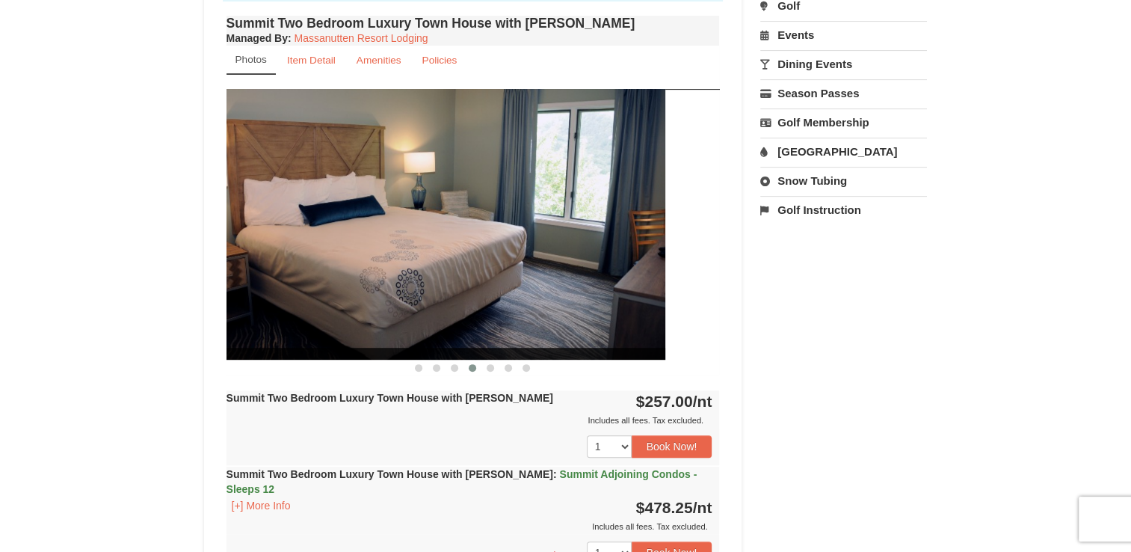
drag, startPoint x: 581, startPoint y: 247, endPoint x: 247, endPoint y: 247, distance: 333.4
click at [250, 247] on img at bounding box center [418, 224] width 493 height 270
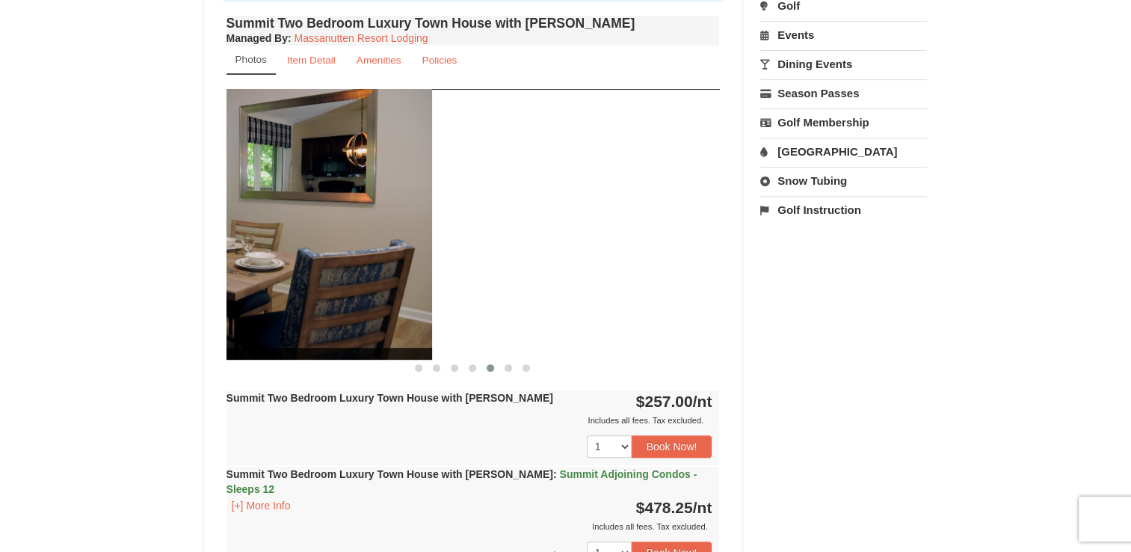
drag, startPoint x: 587, startPoint y: 267, endPoint x: 218, endPoint y: 253, distance: 368.8
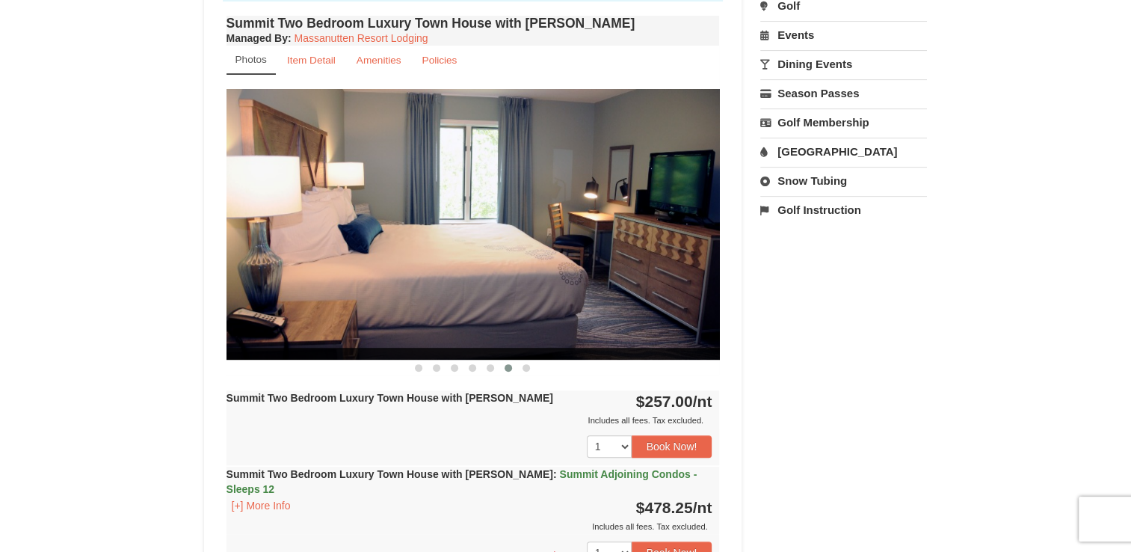
drag, startPoint x: 484, startPoint y: 251, endPoint x: 138, endPoint y: 253, distance: 346.8
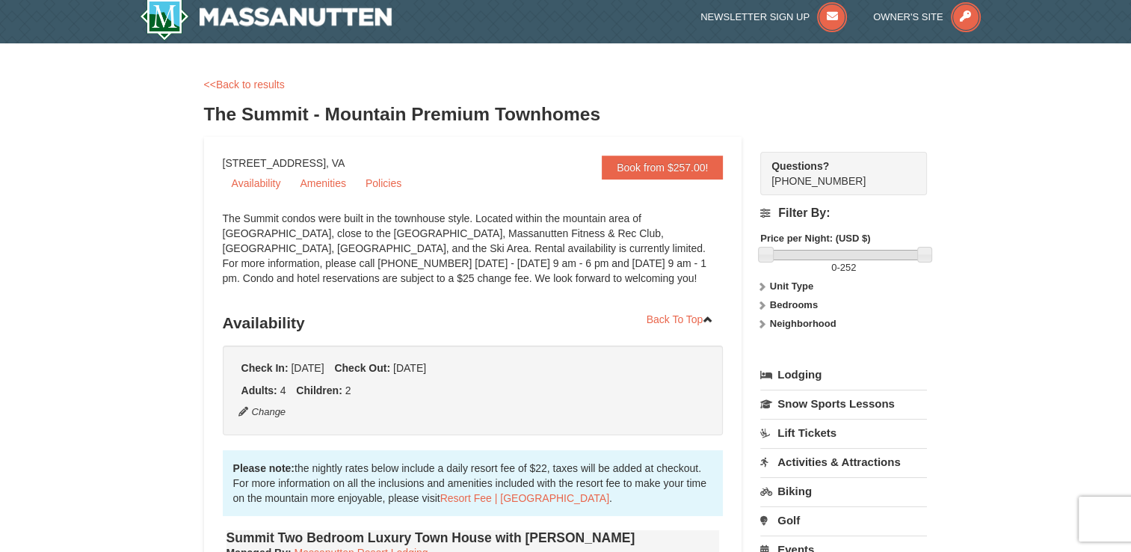
scroll to position [0, 0]
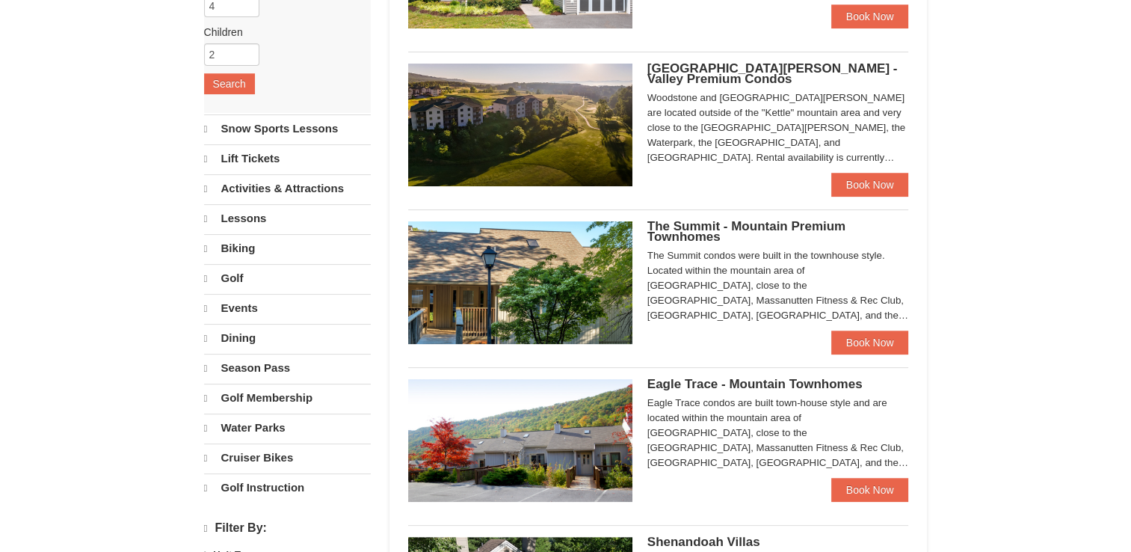
scroll to position [257, 0]
select select "10"
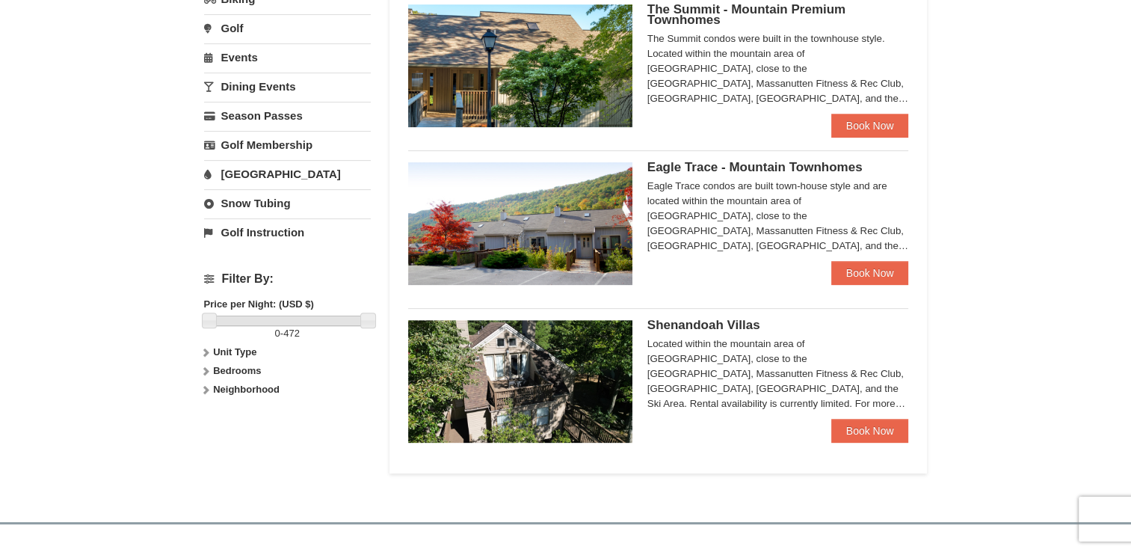
scroll to position [479, 0]
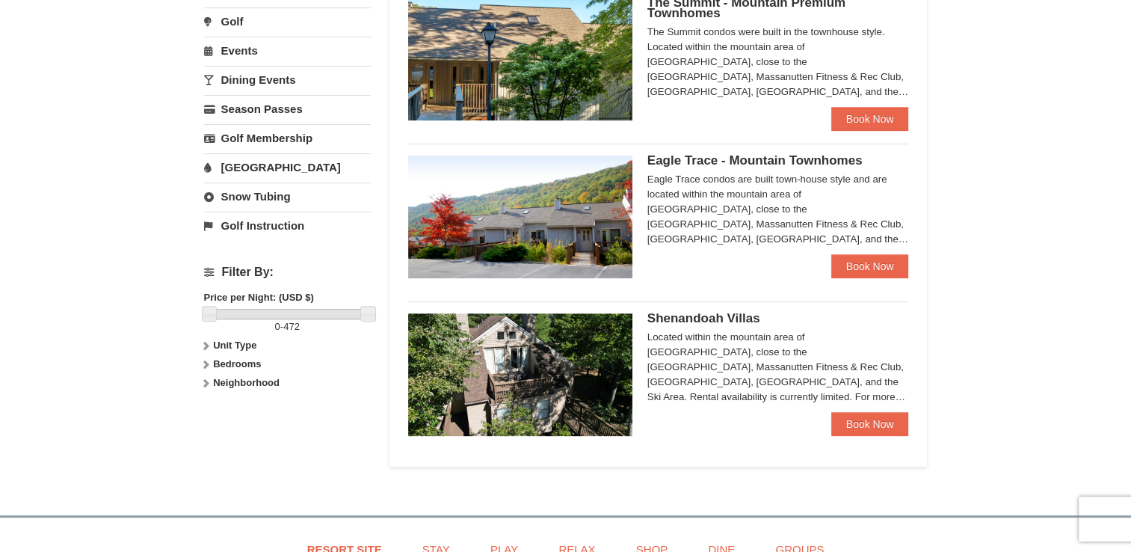
click at [704, 157] on span "Eagle Trace - Mountain Townhomes" at bounding box center [754, 160] width 215 height 14
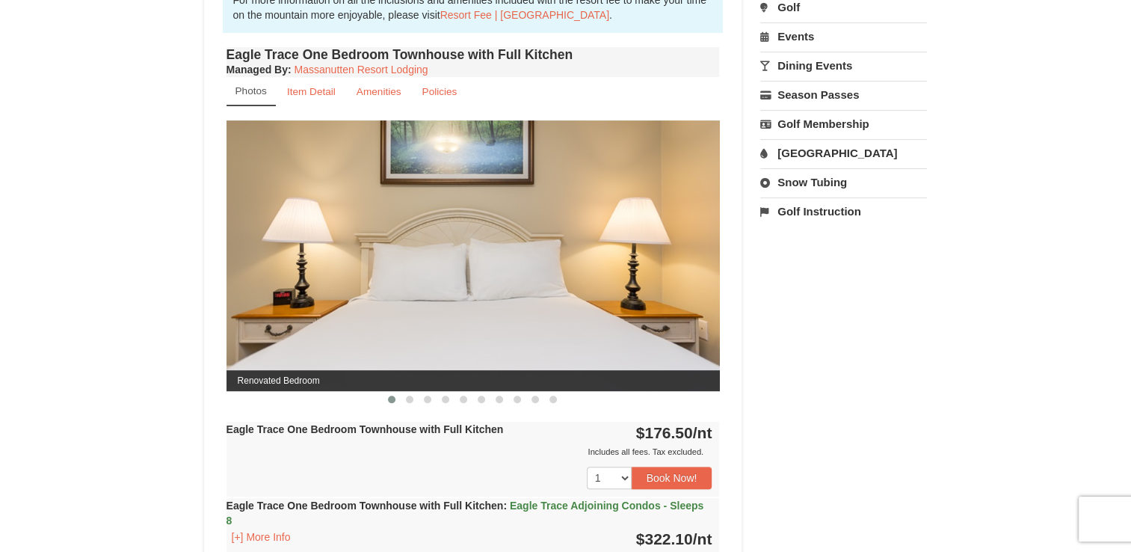
scroll to position [523, 0]
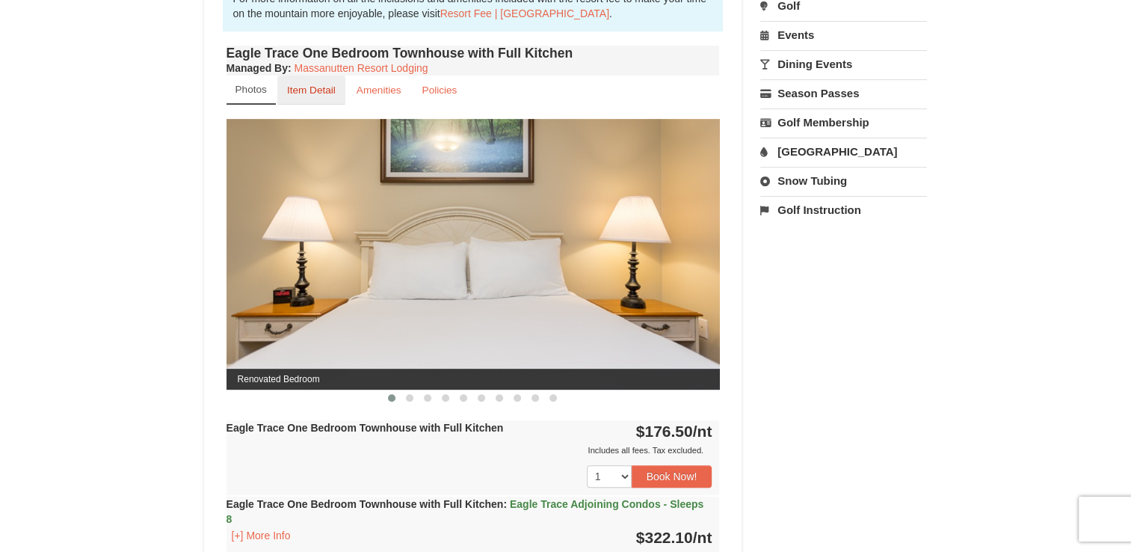
click at [311, 83] on link "Item Detail" at bounding box center [311, 89] width 68 height 29
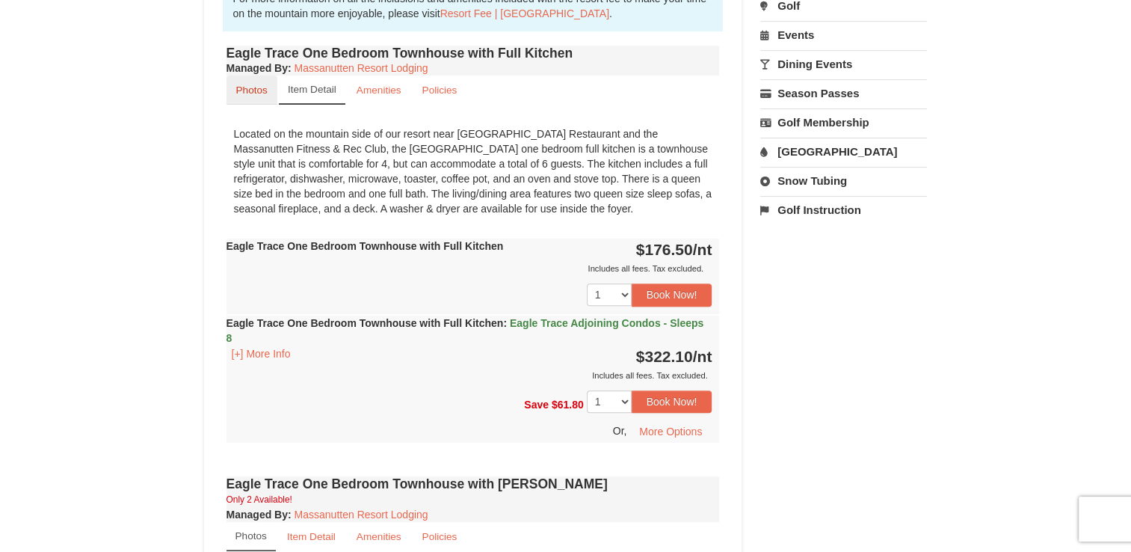
click at [257, 87] on small "Photos" at bounding box center [251, 89] width 31 height 11
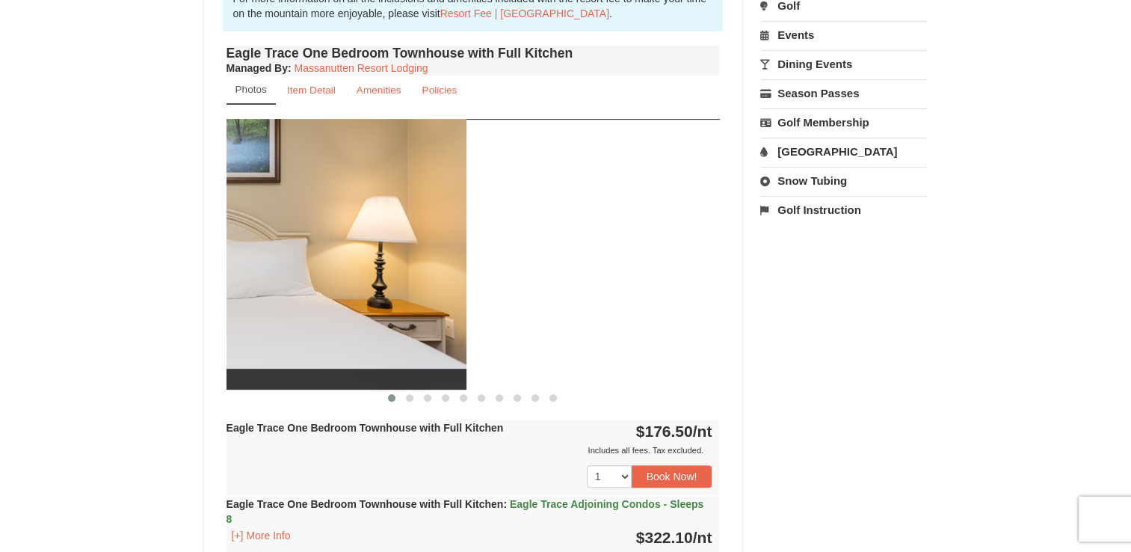
drag, startPoint x: 530, startPoint y: 293, endPoint x: 223, endPoint y: 252, distance: 310.0
click at [223, 252] on div "Eagle Trace One Bedroom Townhouse with Full Kitchen Managed By : Massanutten Re…" at bounding box center [473, 347] width 501 height 611
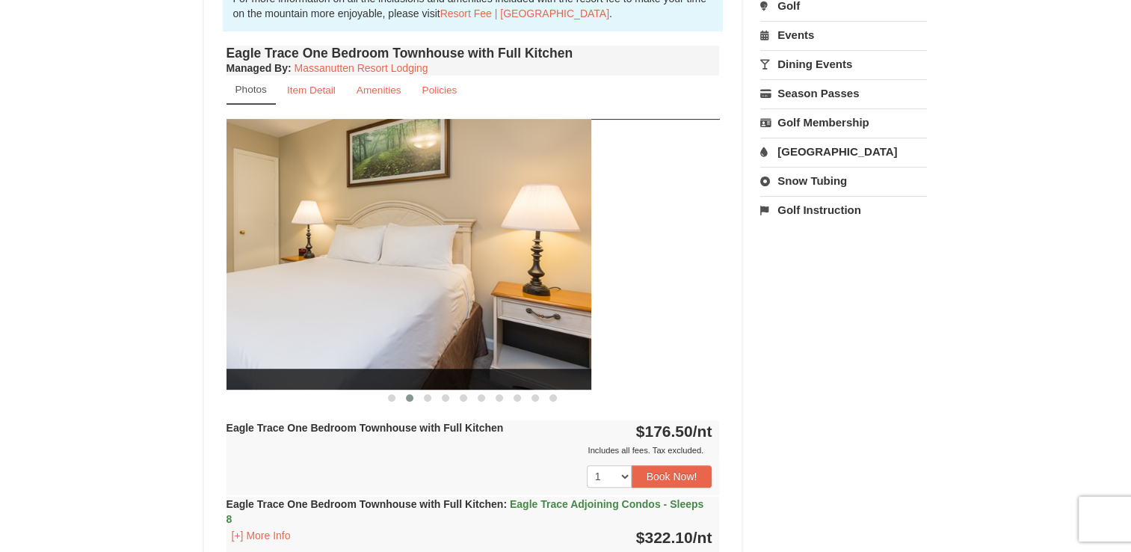
drag, startPoint x: 514, startPoint y: 268, endPoint x: 253, endPoint y: 259, distance: 261.0
click at [254, 259] on img at bounding box center [344, 254] width 493 height 270
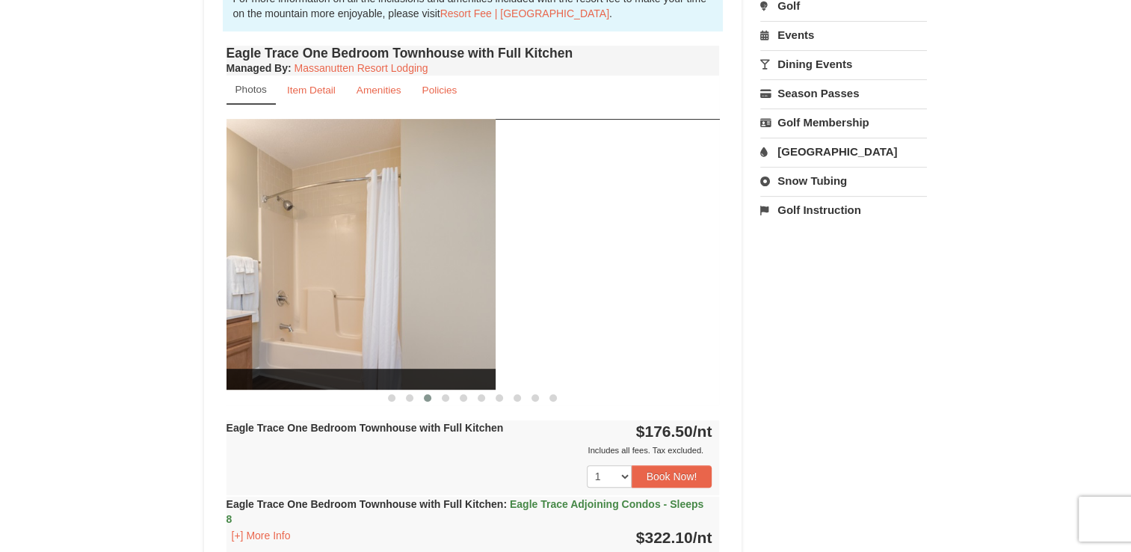
drag, startPoint x: 579, startPoint y: 289, endPoint x: 274, endPoint y: 277, distance: 305.2
click at [275, 277] on img at bounding box center [248, 254] width 493 height 270
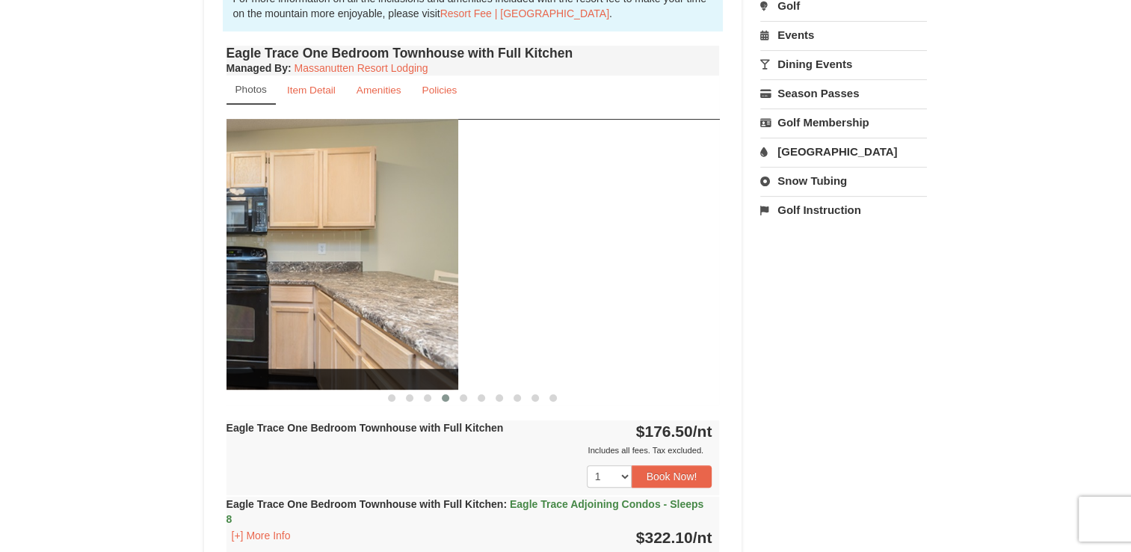
drag, startPoint x: 565, startPoint y: 301, endPoint x: 202, endPoint y: 277, distance: 364.1
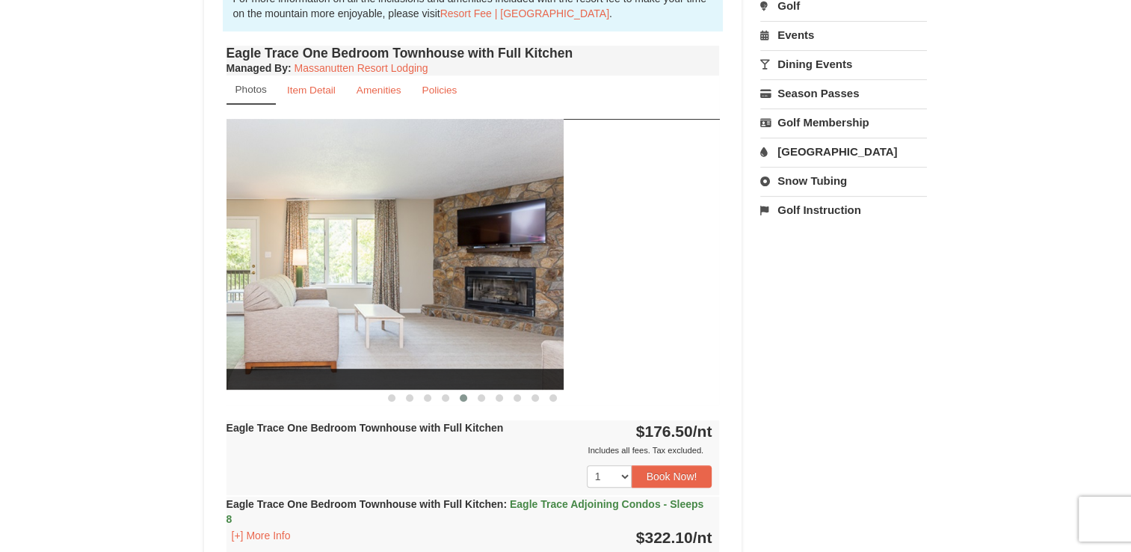
drag, startPoint x: 549, startPoint y: 292, endPoint x: 303, endPoint y: 275, distance: 246.5
click at [304, 275] on img at bounding box center [316, 254] width 493 height 270
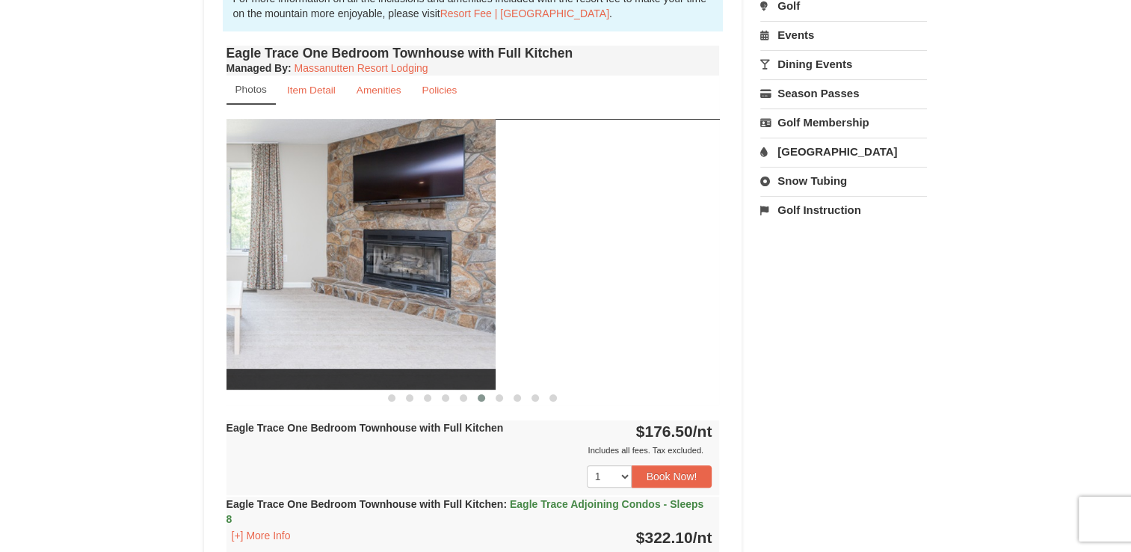
drag, startPoint x: 492, startPoint y: 280, endPoint x: 235, endPoint y: 255, distance: 258.4
click at [236, 255] on img at bounding box center [248, 254] width 493 height 270
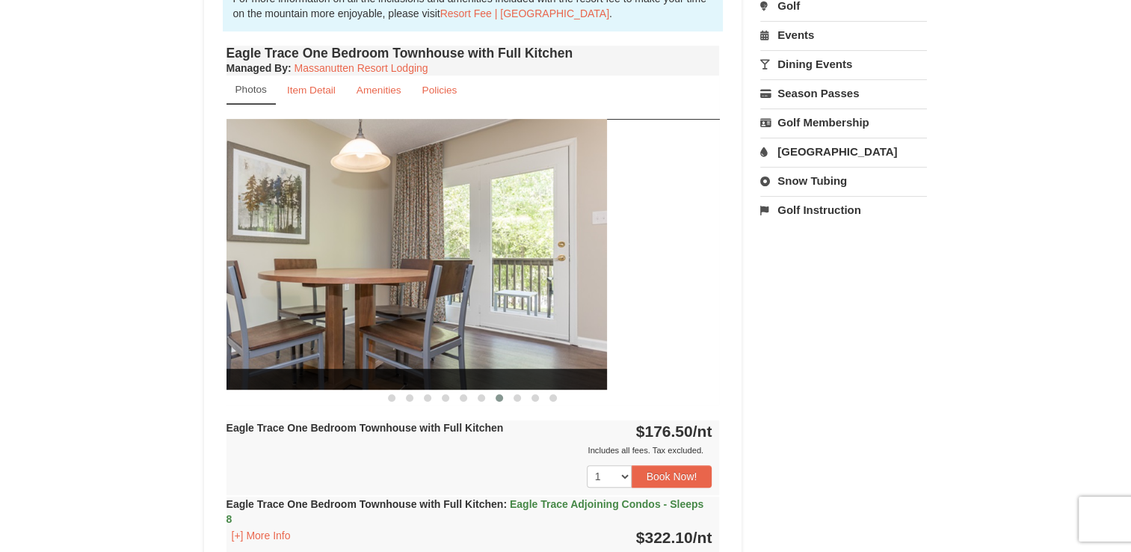
drag, startPoint x: 481, startPoint y: 259, endPoint x: 256, endPoint y: 244, distance: 226.2
click at [256, 244] on img at bounding box center [360, 254] width 493 height 270
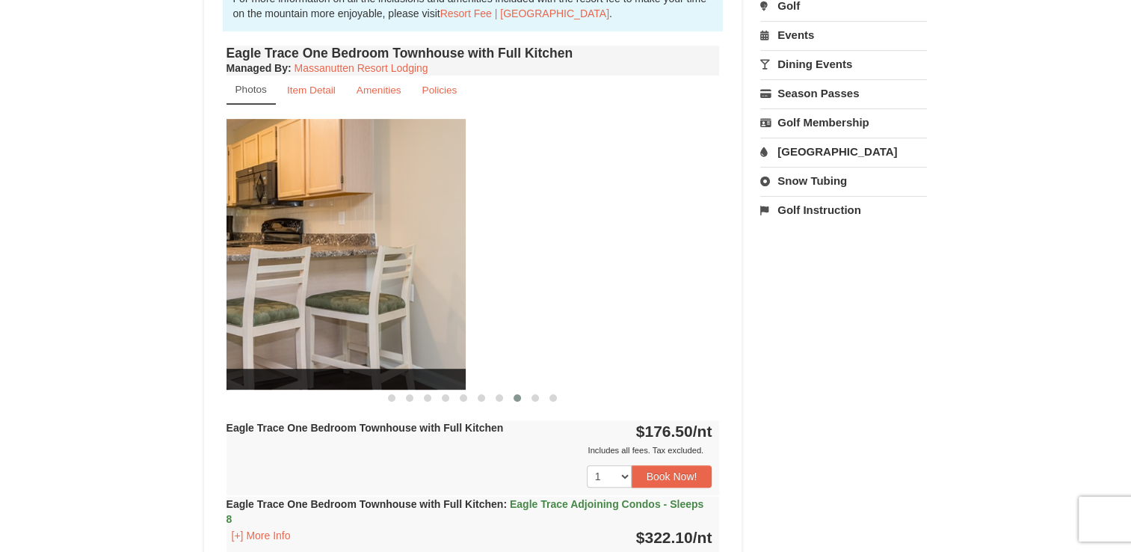
drag, startPoint x: 493, startPoint y: 256, endPoint x: 235, endPoint y: 232, distance: 258.3
click at [235, 232] on img at bounding box center [218, 254] width 493 height 270
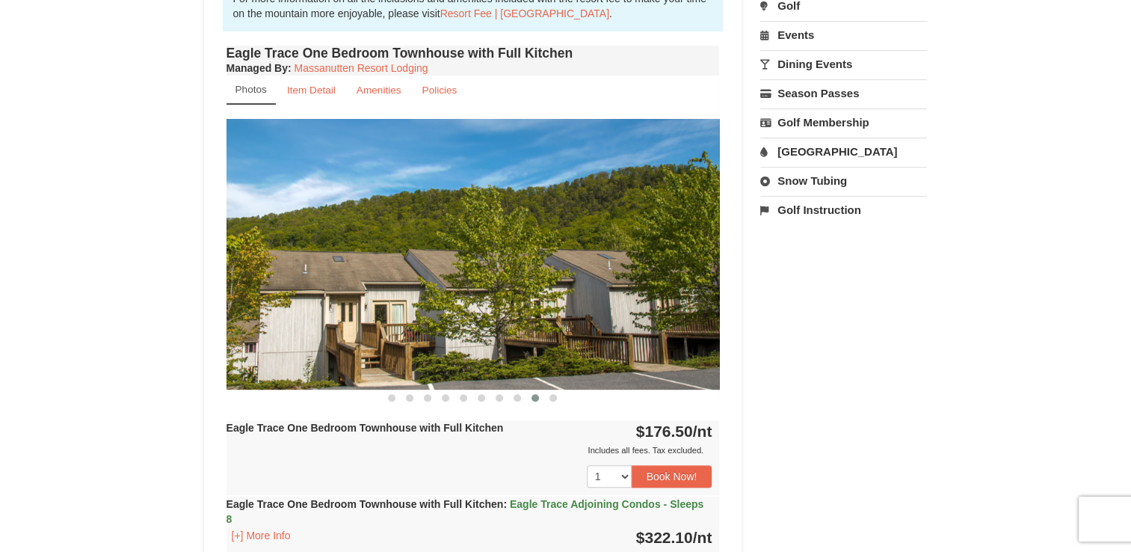
drag, startPoint x: 514, startPoint y: 248, endPoint x: 281, endPoint y: 233, distance: 233.7
click at [283, 233] on img at bounding box center [472, 254] width 493 height 270
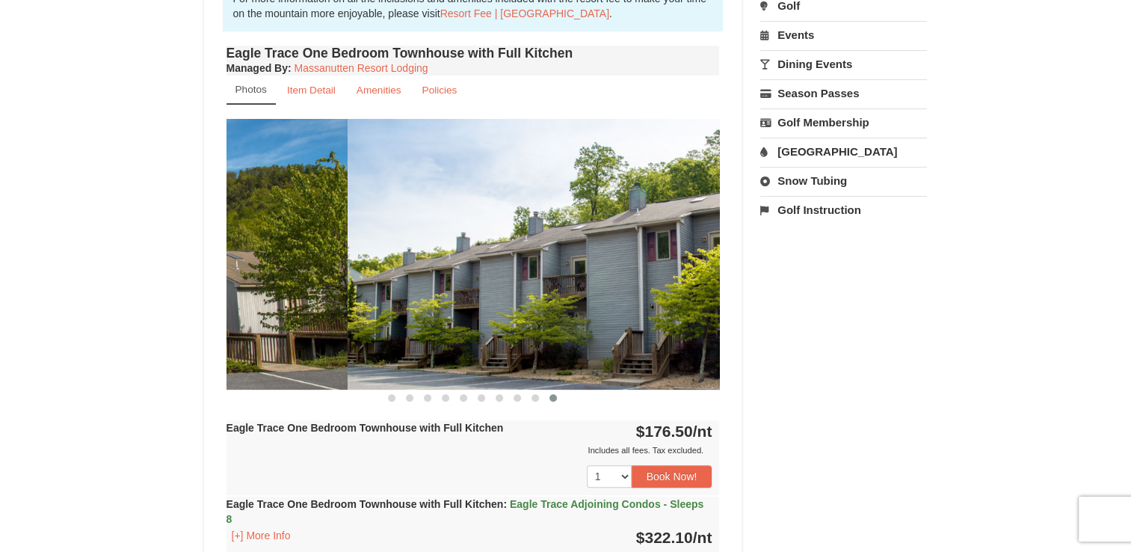
drag, startPoint x: 260, startPoint y: 241, endPoint x: 518, endPoint y: 257, distance: 258.4
click at [522, 255] on img at bounding box center [594, 254] width 493 height 270
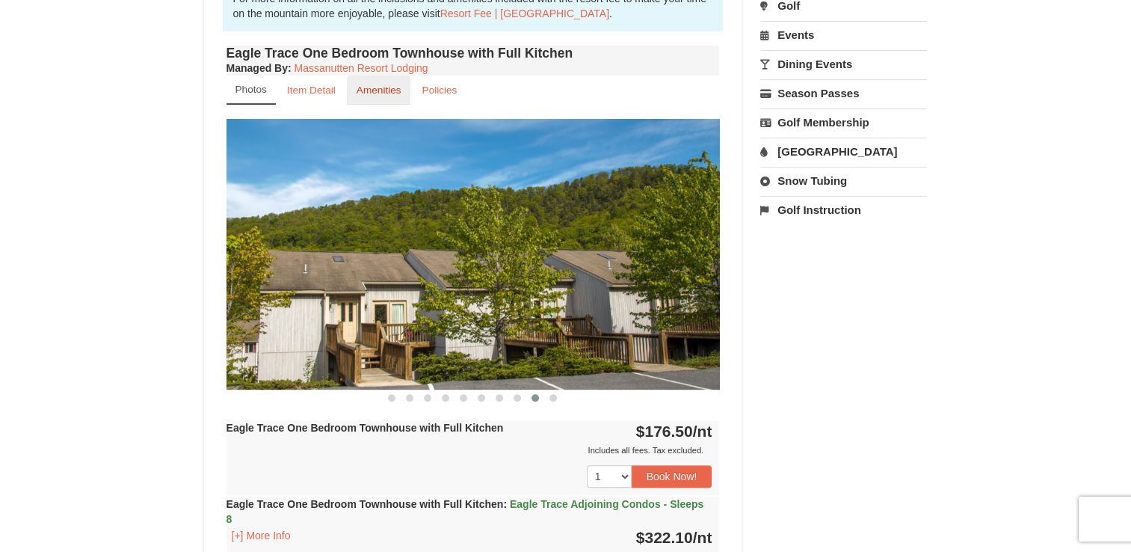
click at [384, 95] on small "Amenities" at bounding box center [379, 89] width 45 height 11
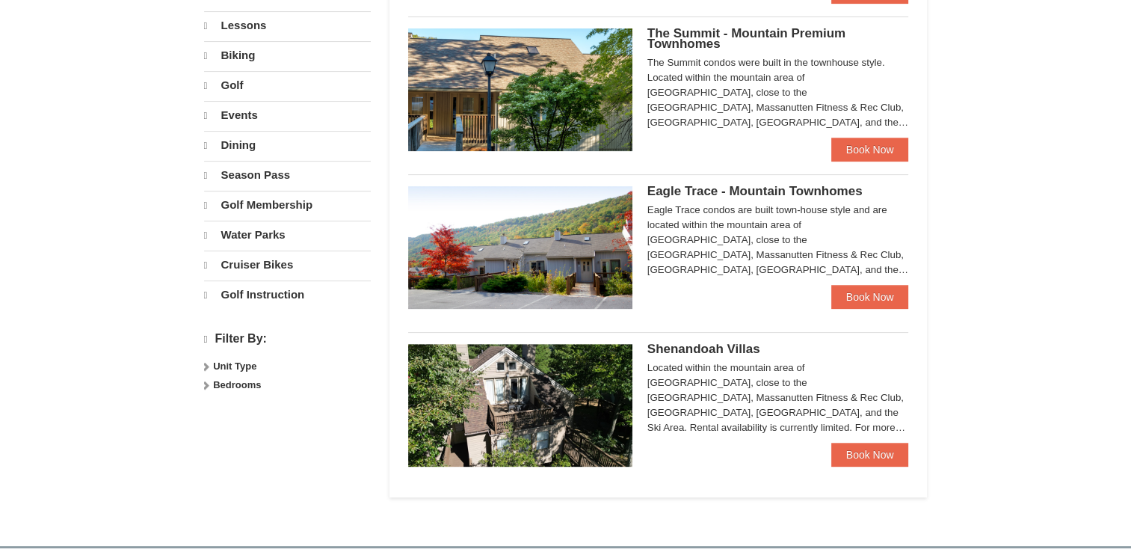
scroll to position [450, 0]
select select "10"
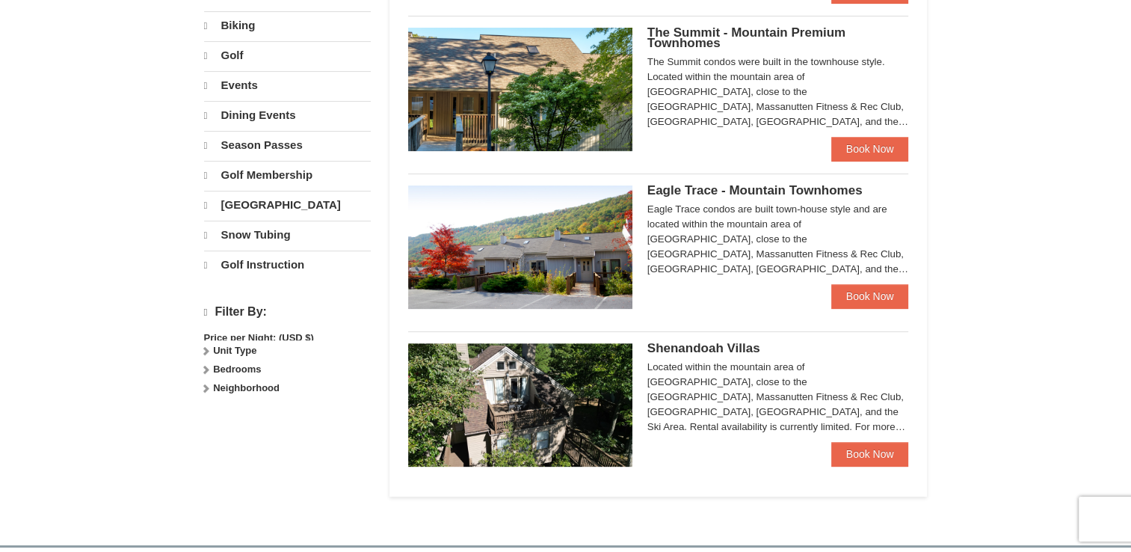
scroll to position [446, 0]
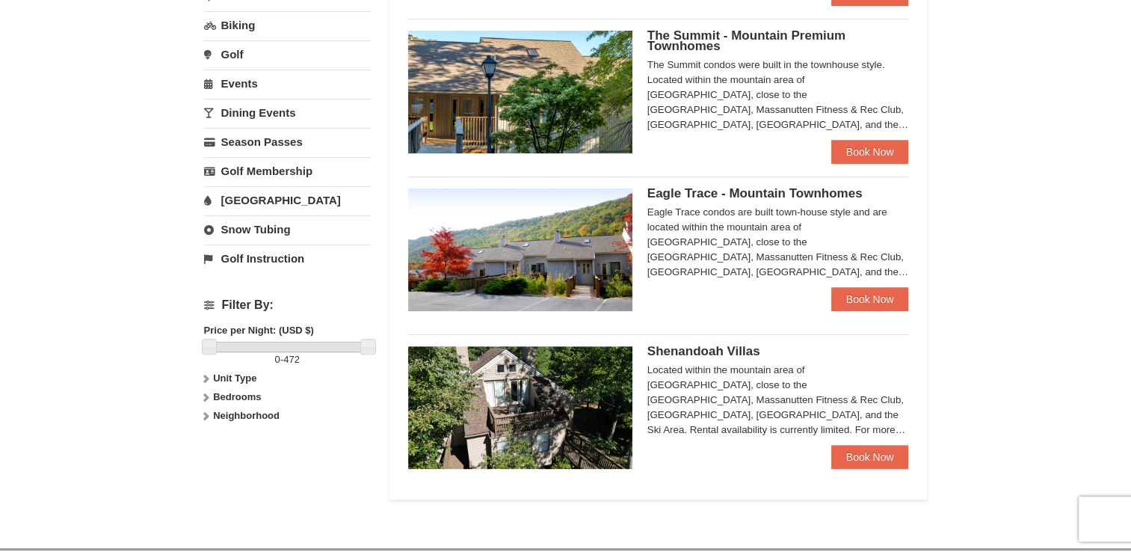
click at [688, 345] on span "Shenandoah Villas" at bounding box center [703, 351] width 113 height 14
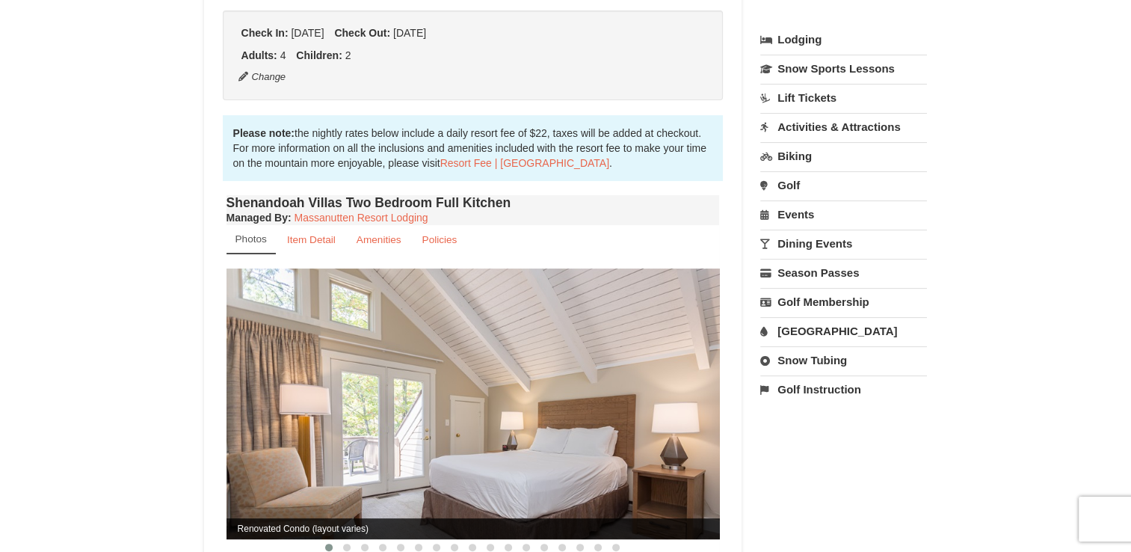
scroll to position [374, 0]
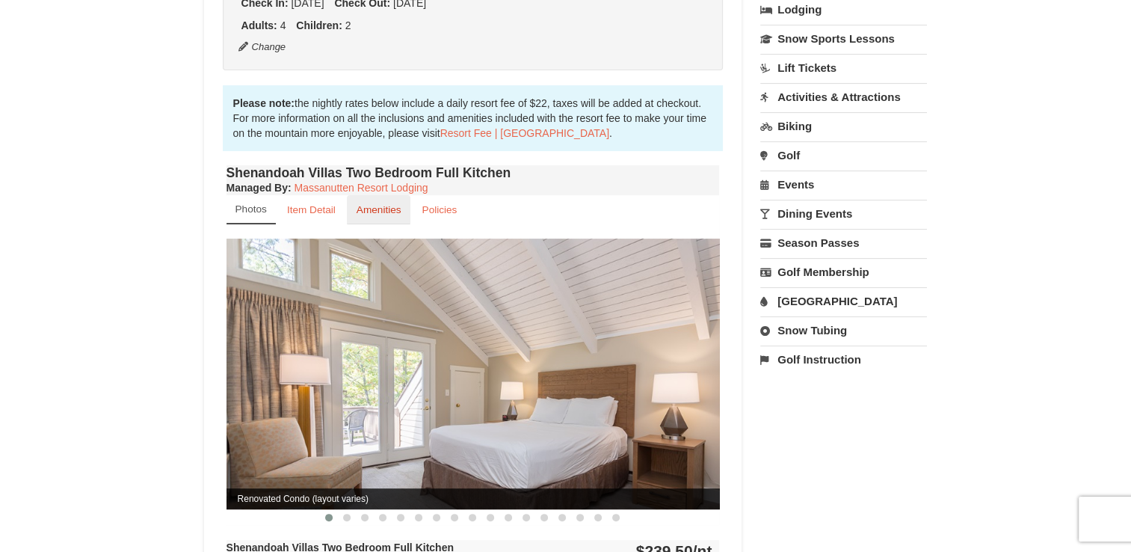
click at [379, 200] on link "Amenities" at bounding box center [379, 209] width 64 height 29
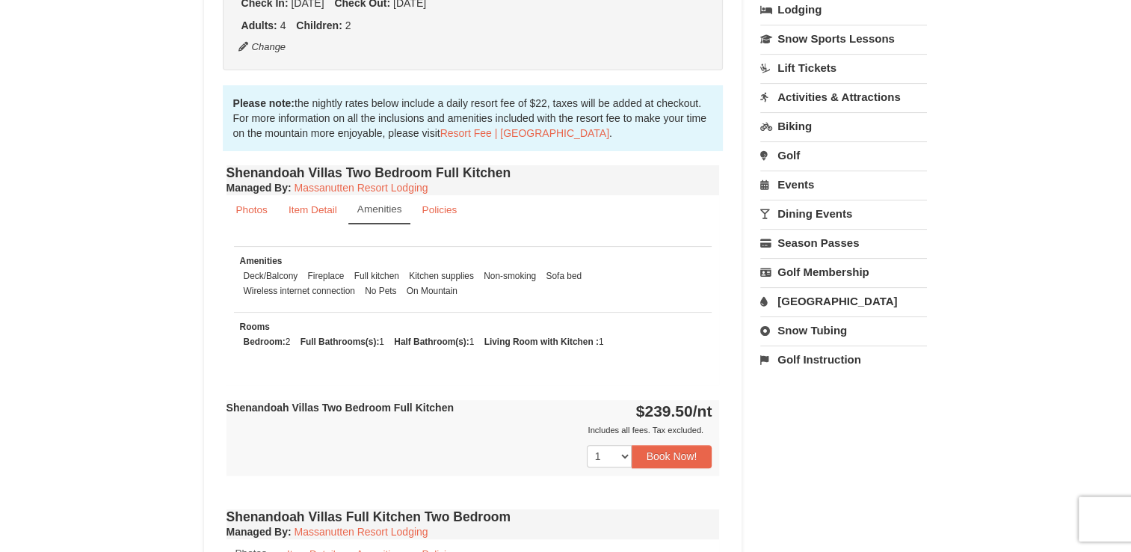
click at [379, 200] on link "Amenities" at bounding box center [379, 209] width 63 height 29
click at [260, 200] on link "Photos" at bounding box center [251, 209] width 51 height 29
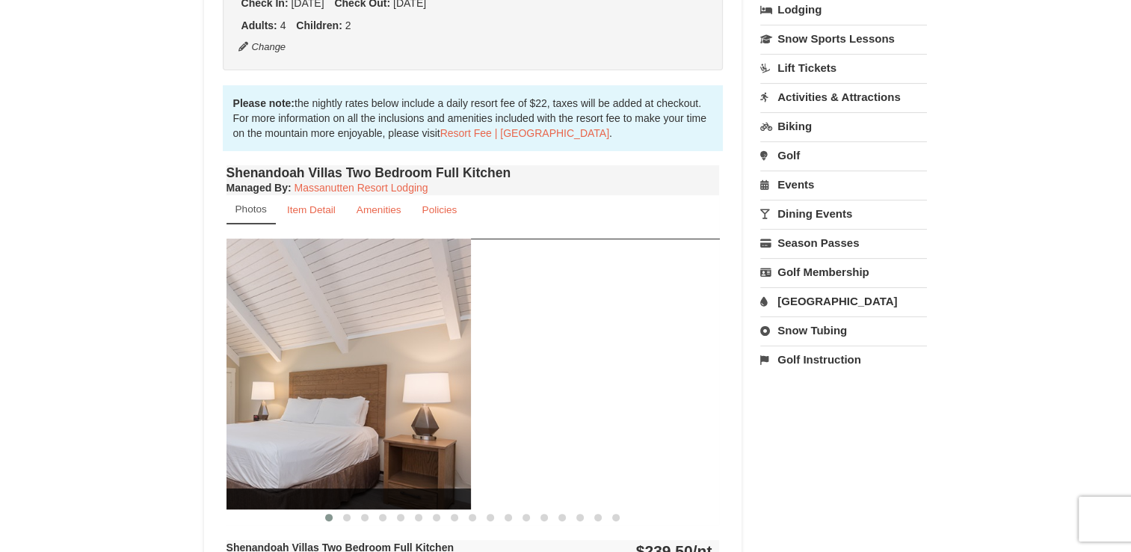
drag, startPoint x: 572, startPoint y: 369, endPoint x: 276, endPoint y: 330, distance: 298.5
click at [277, 330] on img at bounding box center [224, 373] width 493 height 270
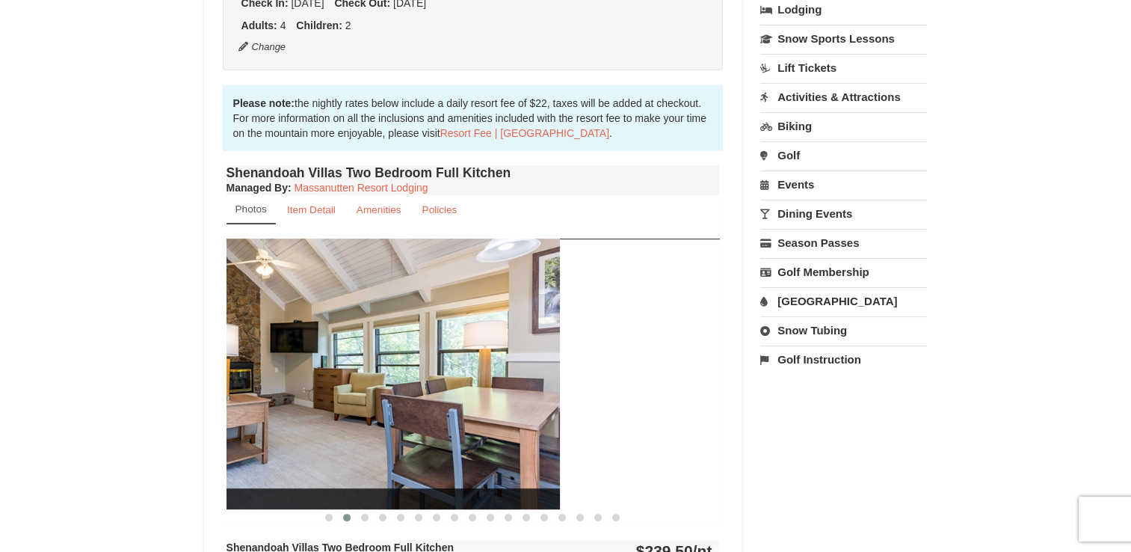
drag, startPoint x: 564, startPoint y: 354, endPoint x: 311, endPoint y: 334, distance: 254.2
click at [312, 334] on img at bounding box center [313, 373] width 493 height 270
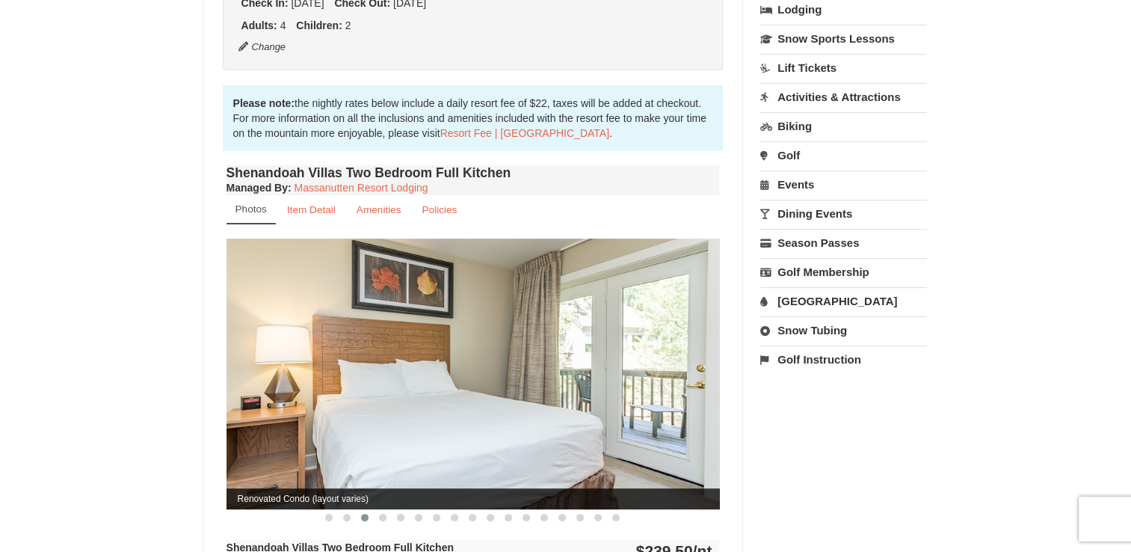
drag, startPoint x: 577, startPoint y: 351, endPoint x: 292, endPoint y: 339, distance: 285.8
click at [295, 339] on img at bounding box center [472, 373] width 493 height 270
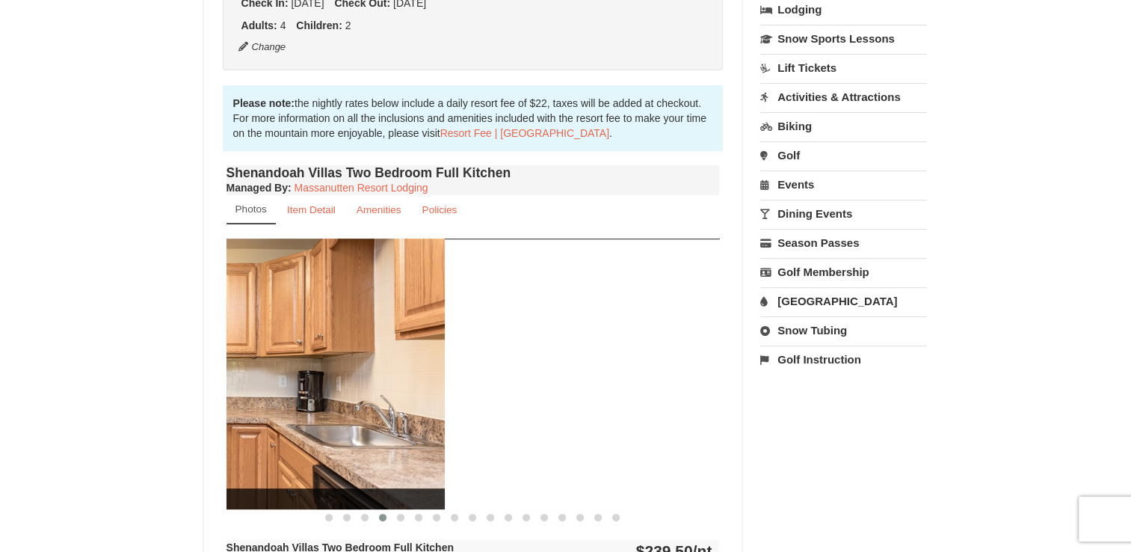
drag, startPoint x: 558, startPoint y: 354, endPoint x: 247, endPoint y: 321, distance: 313.4
click at [247, 321] on img at bounding box center [197, 373] width 493 height 270
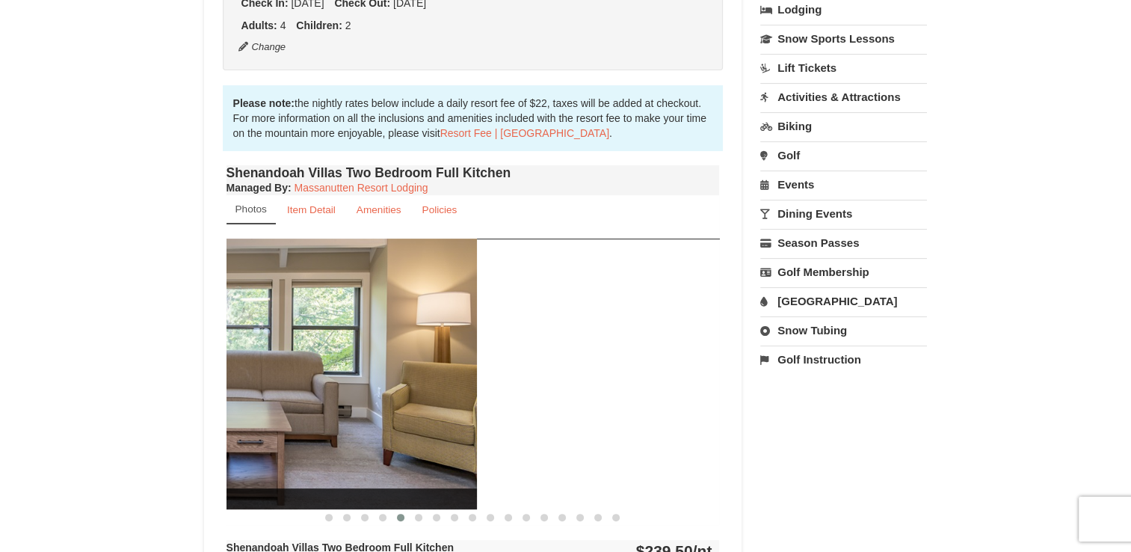
drag, startPoint x: 481, startPoint y: 354, endPoint x: 200, endPoint y: 346, distance: 281.2
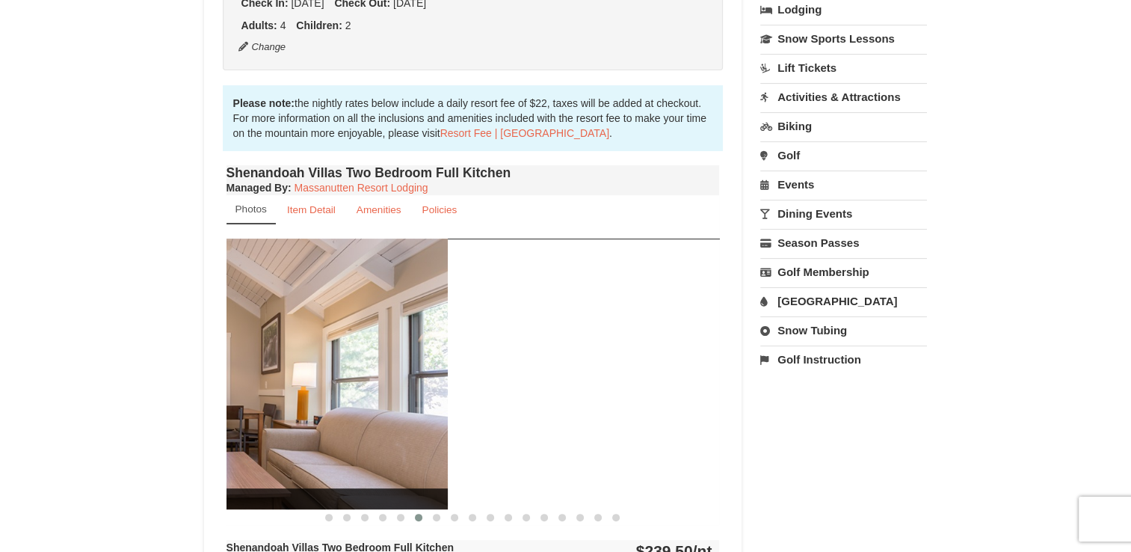
drag, startPoint x: 542, startPoint y: 368, endPoint x: 247, endPoint y: 309, distance: 300.2
click at [249, 309] on img at bounding box center [200, 373] width 493 height 270
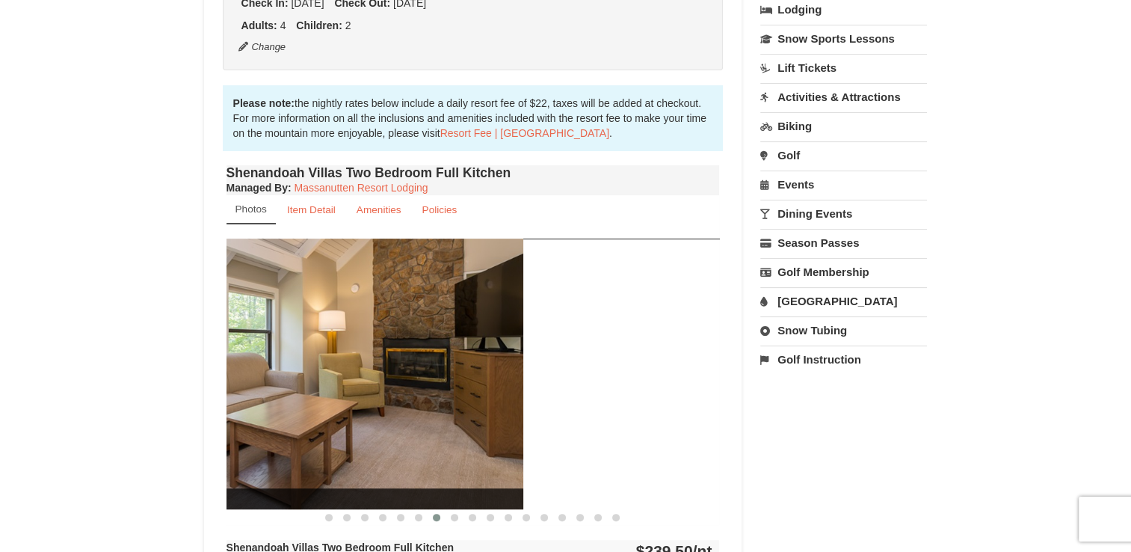
drag, startPoint x: 505, startPoint y: 327, endPoint x: 133, endPoint y: 273, distance: 376.2
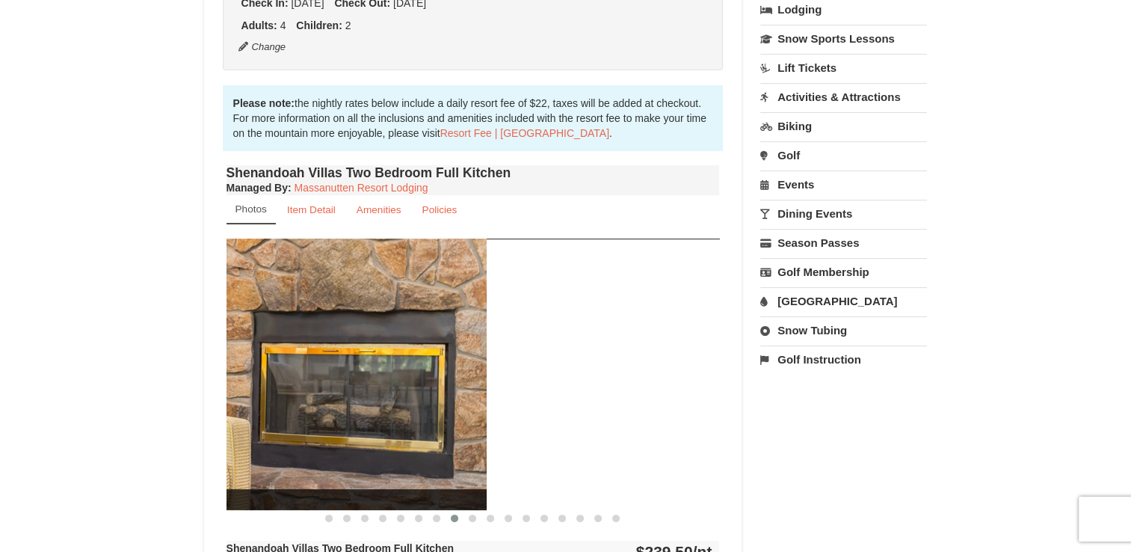
drag, startPoint x: 544, startPoint y: 318, endPoint x: 156, endPoint y: 268, distance: 391.2
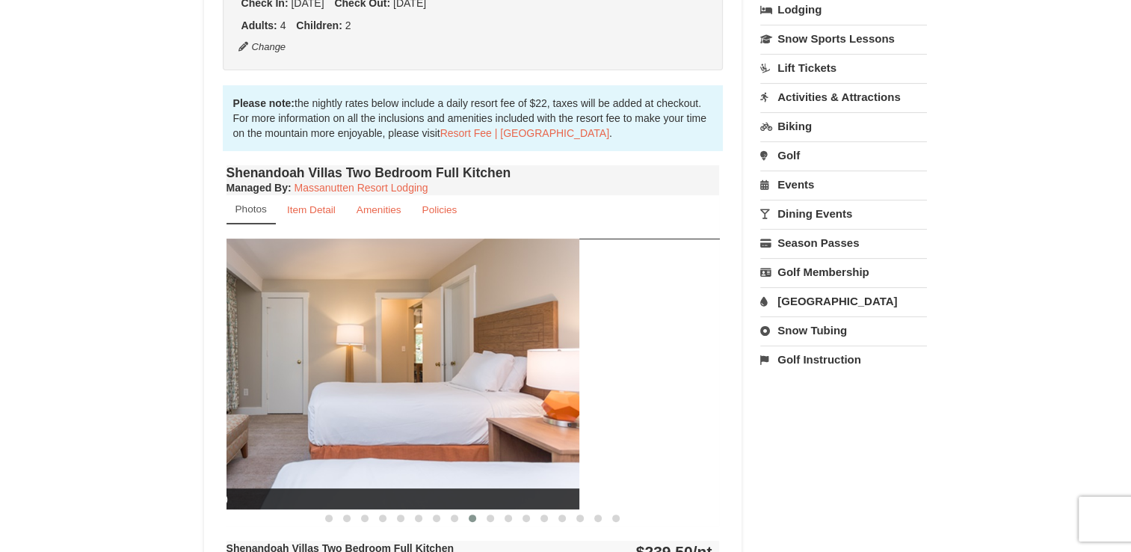
drag, startPoint x: 539, startPoint y: 291, endPoint x: 268, endPoint y: 231, distance: 277.1
click at [275, 238] on img at bounding box center [332, 373] width 493 height 270
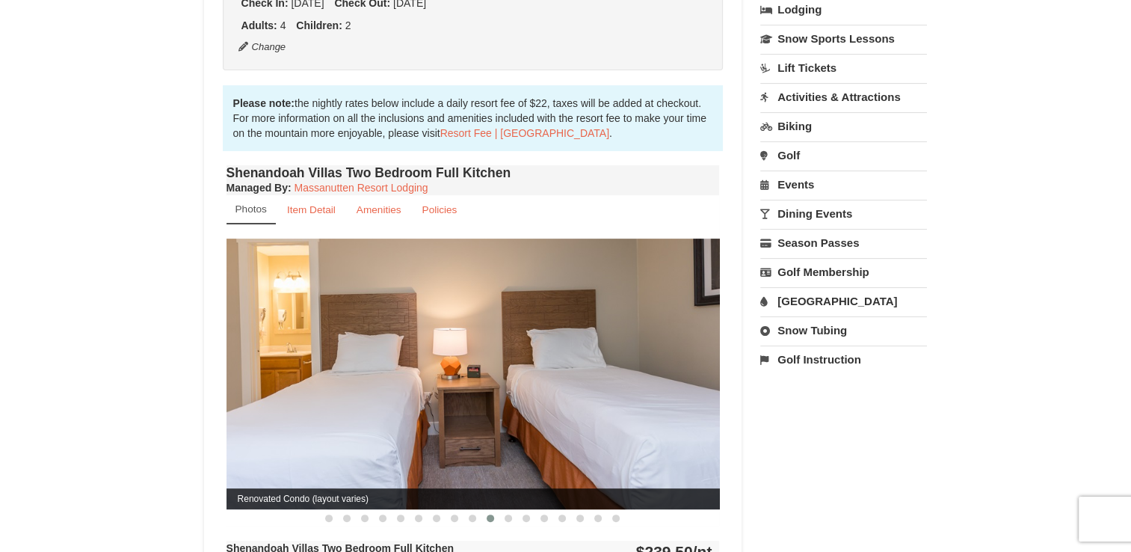
drag, startPoint x: 284, startPoint y: 286, endPoint x: 454, endPoint y: 286, distance: 170.4
click at [450, 286] on img at bounding box center [472, 373] width 493 height 270
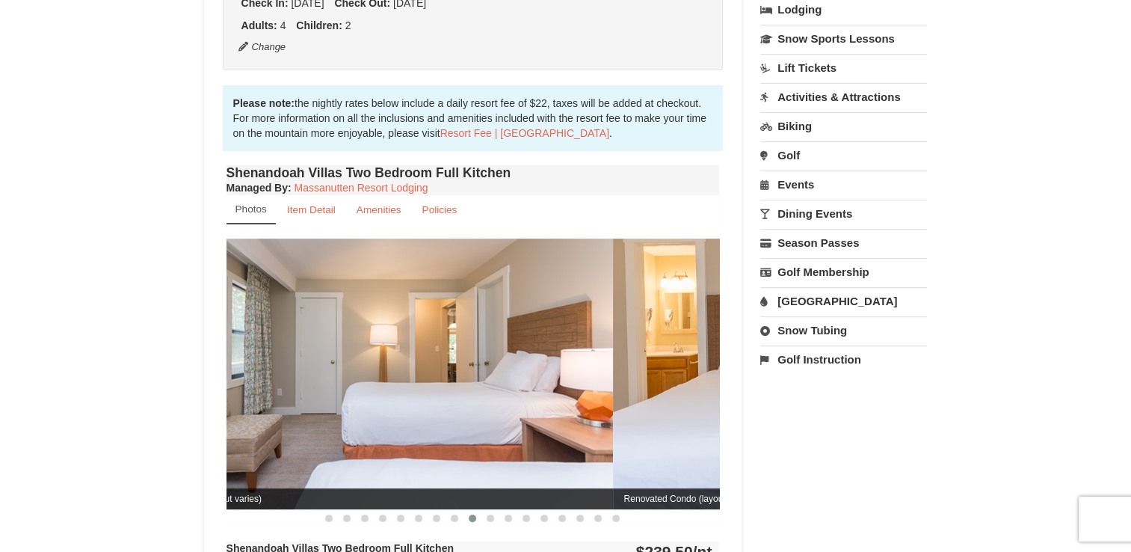
drag, startPoint x: 456, startPoint y: 286, endPoint x: 179, endPoint y: 268, distance: 277.2
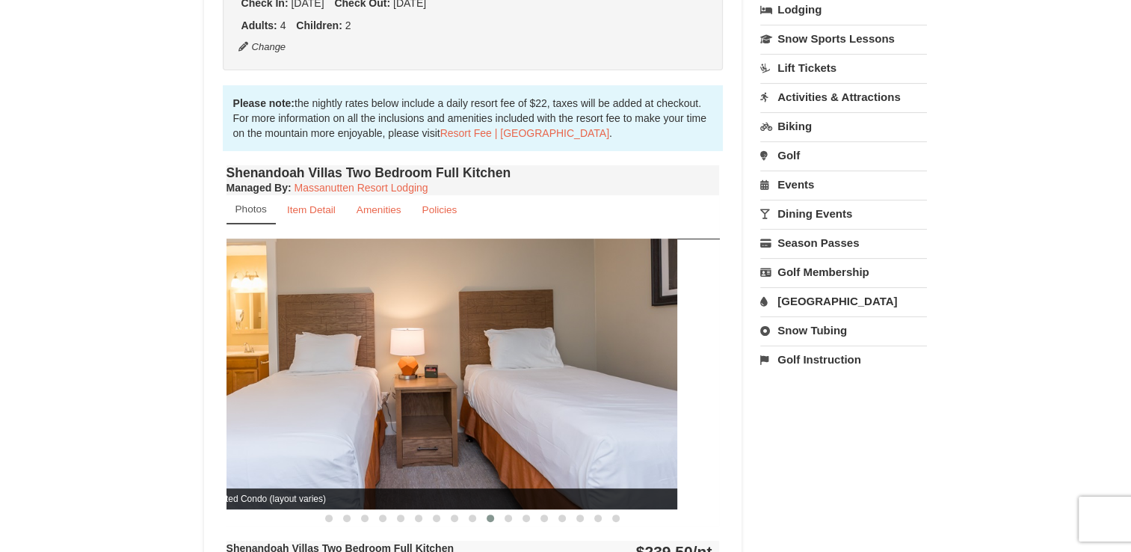
drag, startPoint x: 440, startPoint y: 312, endPoint x: 84, endPoint y: 265, distance: 358.9
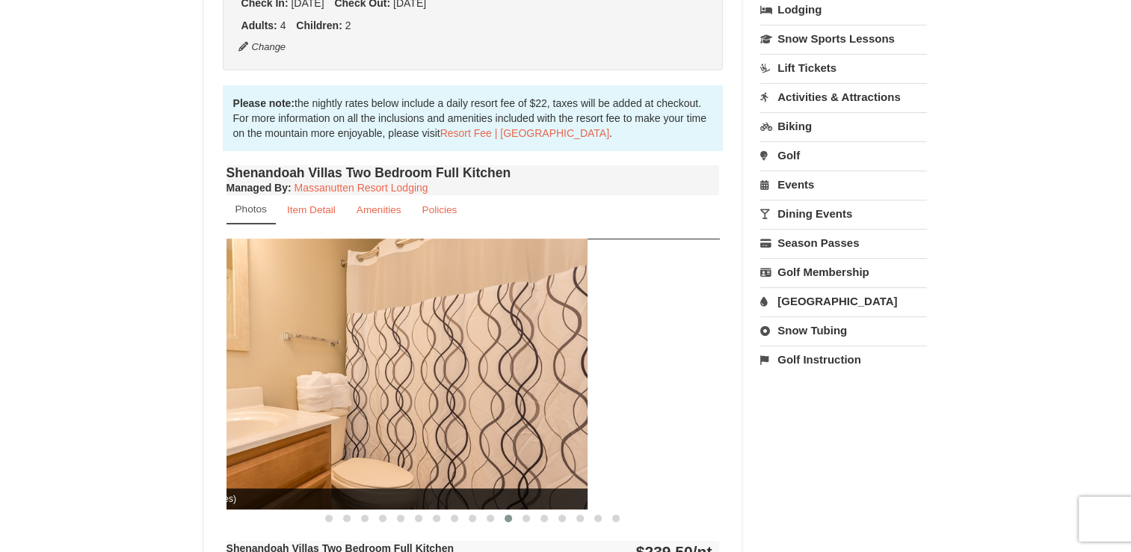
drag, startPoint x: 492, startPoint y: 350, endPoint x: 251, endPoint y: 318, distance: 242.7
click at [259, 319] on img at bounding box center [340, 373] width 493 height 270
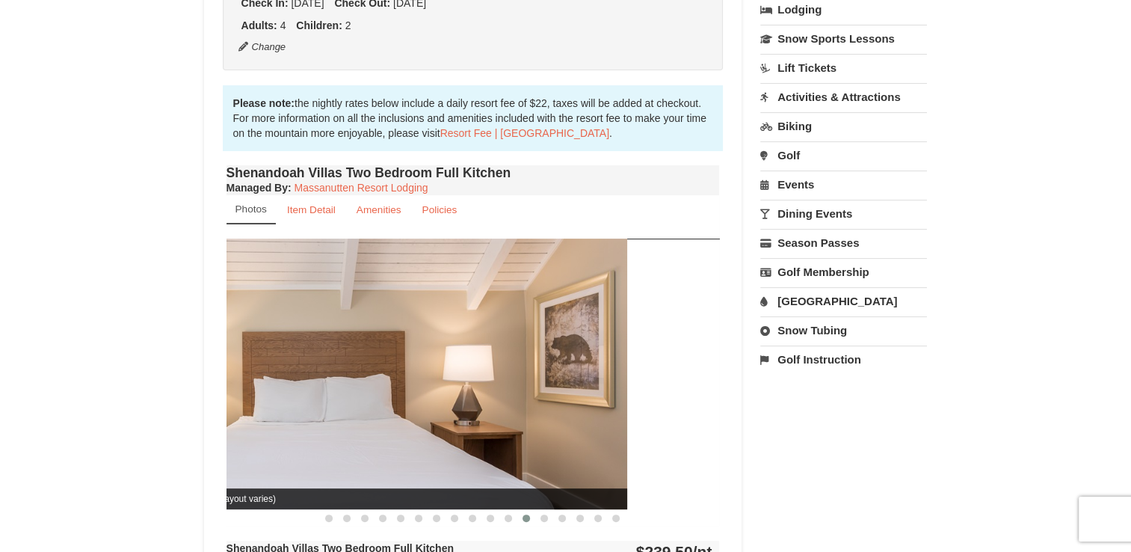
drag, startPoint x: 496, startPoint y: 336, endPoint x: 297, endPoint y: 315, distance: 200.7
click at [305, 316] on img at bounding box center [380, 373] width 493 height 270
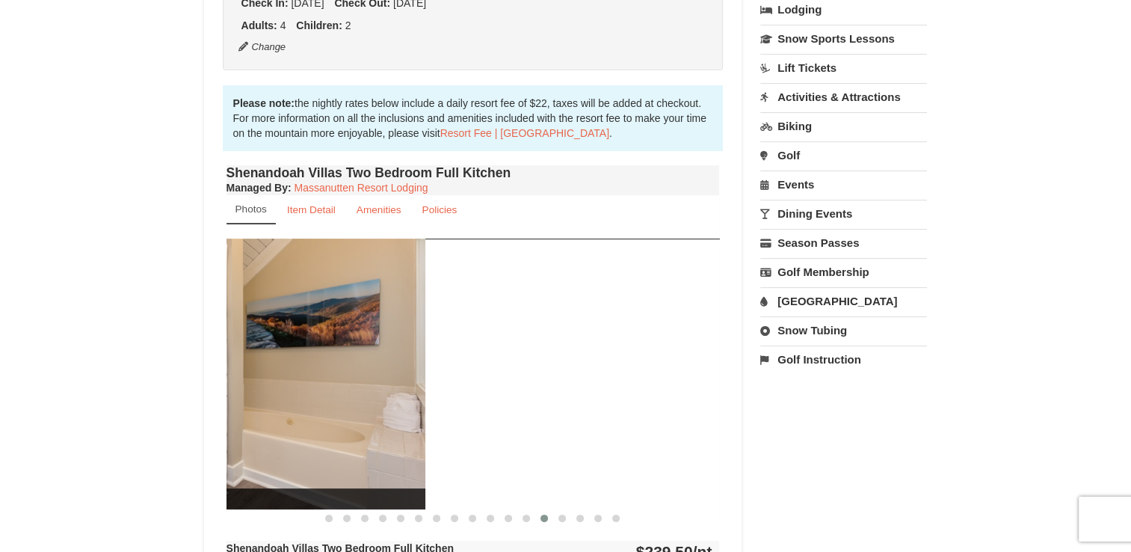
drag, startPoint x: 493, startPoint y: 334, endPoint x: 192, endPoint y: 295, distance: 303.0
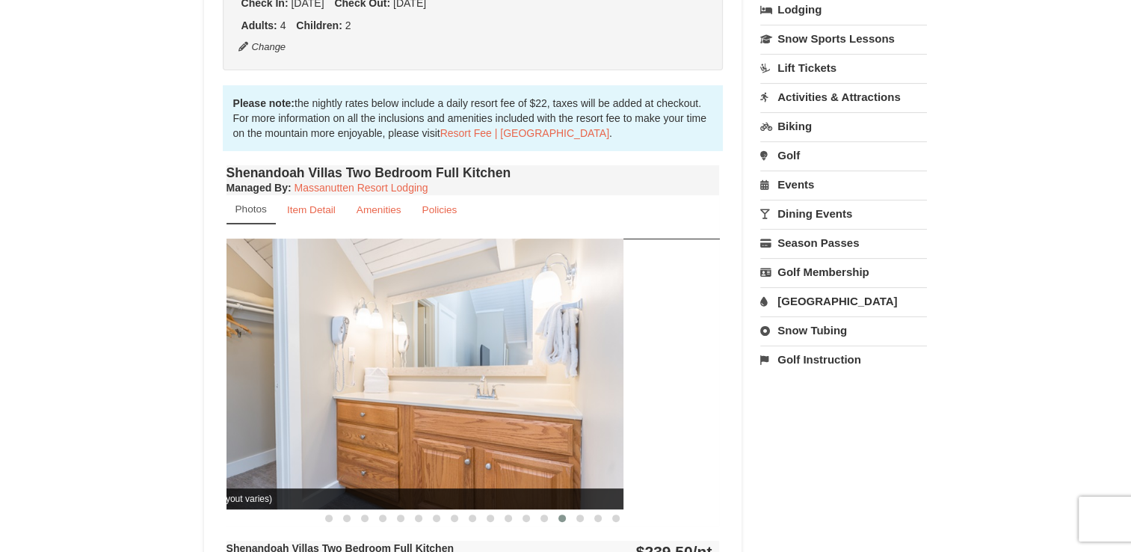
drag, startPoint x: 493, startPoint y: 318, endPoint x: 221, endPoint y: 292, distance: 273.3
click at [224, 292] on div "Shenandoah Villas Two Bedroom Full Kitchen Managed By : Massanutten Resort Lodg…" at bounding box center [473, 403] width 501 height 484
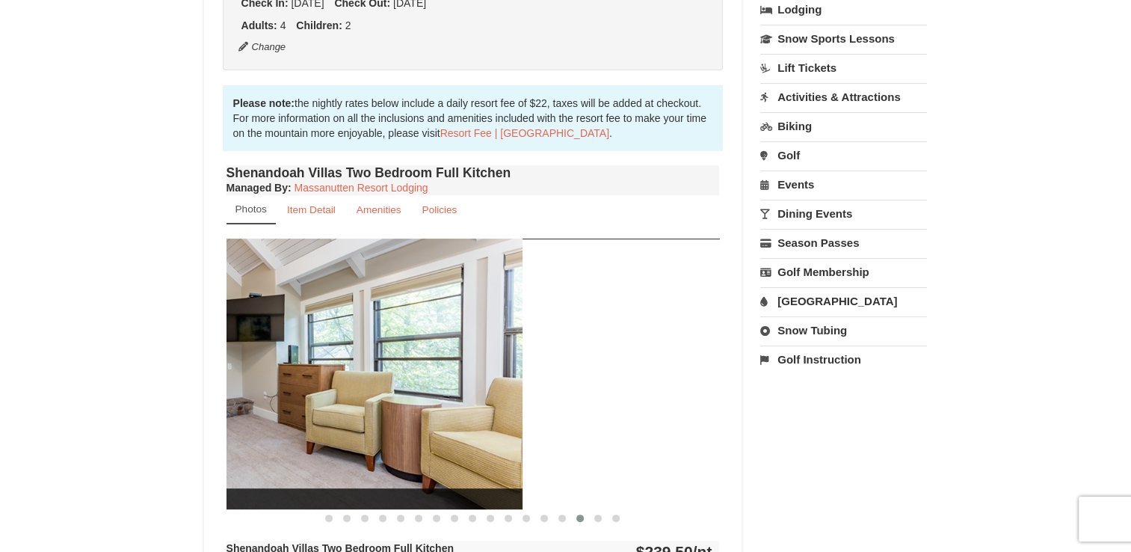
drag, startPoint x: 469, startPoint y: 304, endPoint x: 238, endPoint y: 289, distance: 232.3
click at [243, 289] on img at bounding box center [275, 373] width 493 height 270
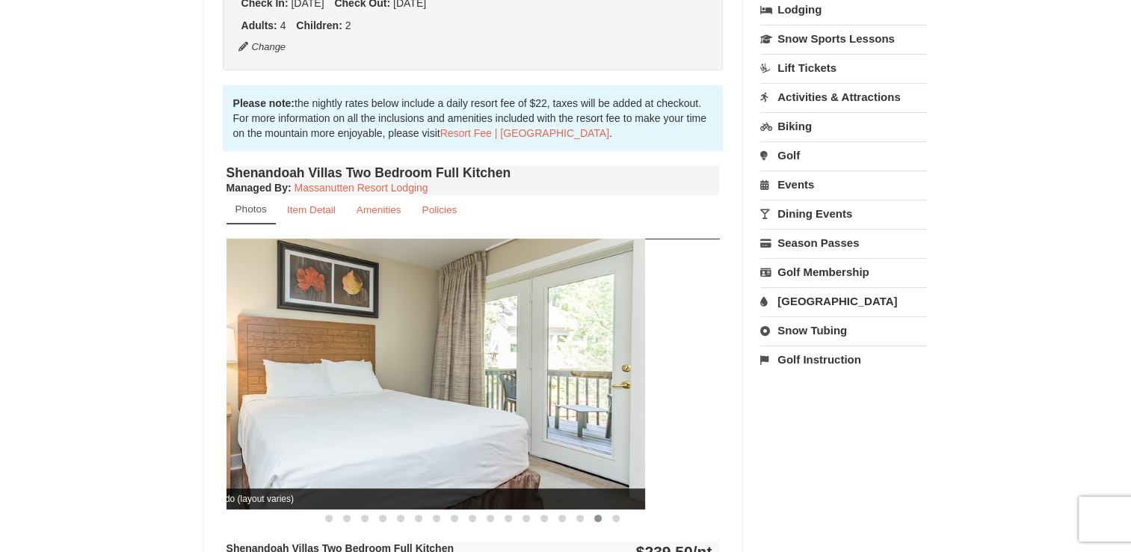
drag, startPoint x: 511, startPoint y: 311, endPoint x: 229, endPoint y: 271, distance: 285.4
click at [232, 271] on img at bounding box center [398, 373] width 493 height 270
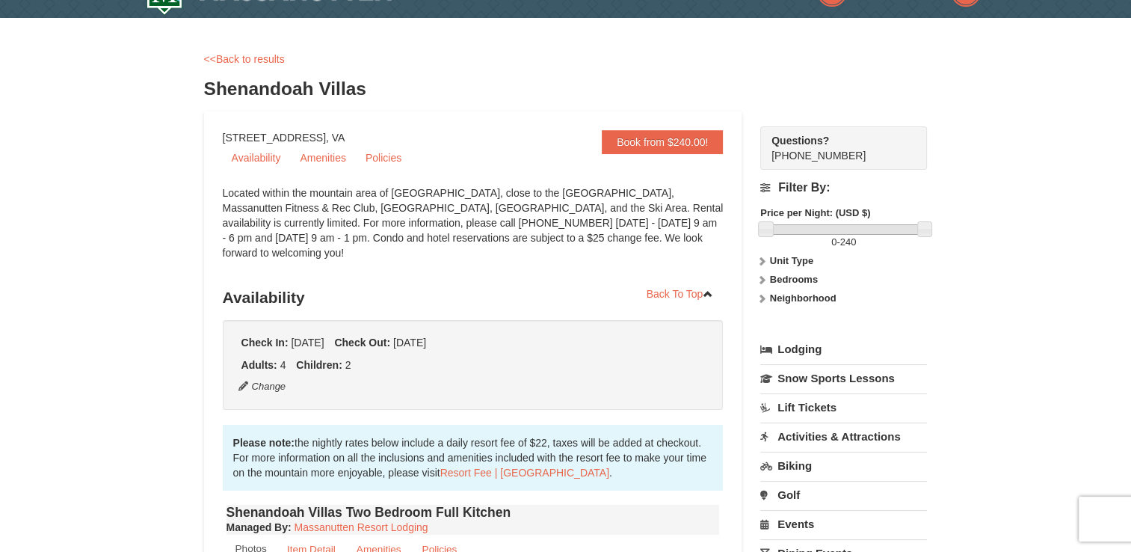
scroll to position [0, 0]
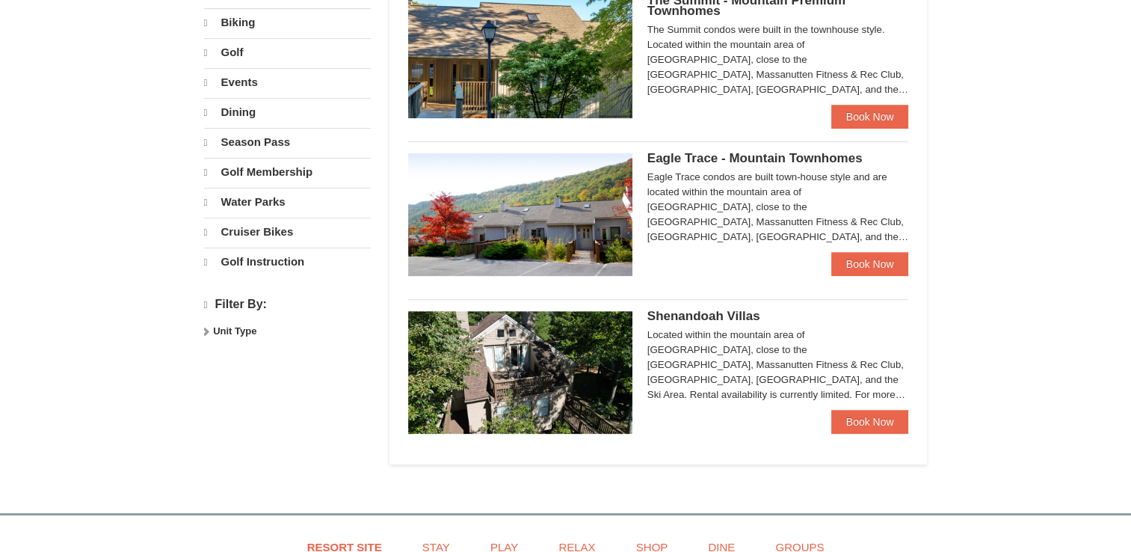
select select "10"
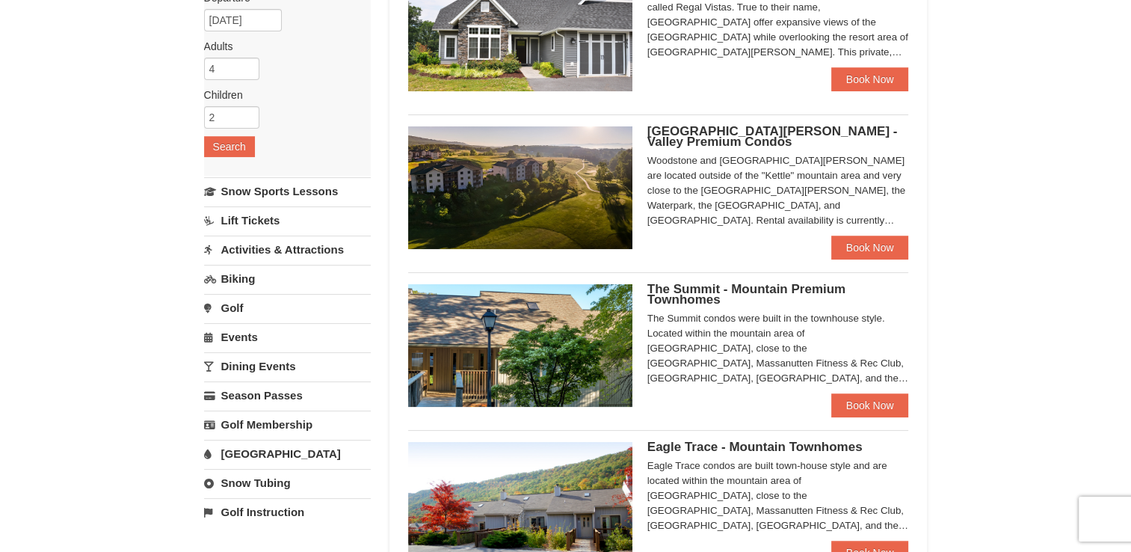
scroll to position [105, 0]
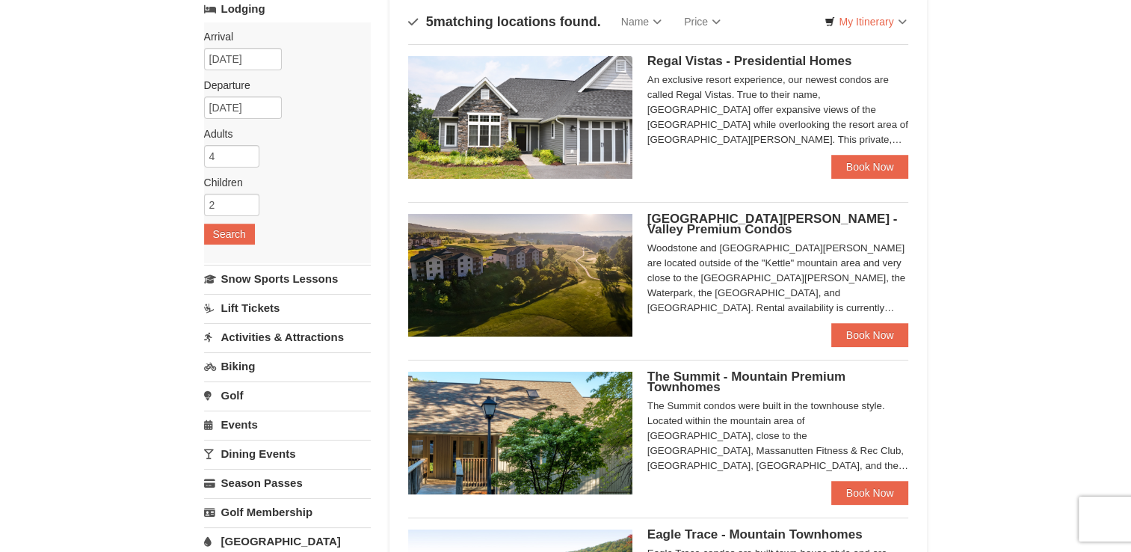
click at [695, 214] on span "Woodstone Meadows - Valley Premium Condos" at bounding box center [772, 224] width 250 height 25
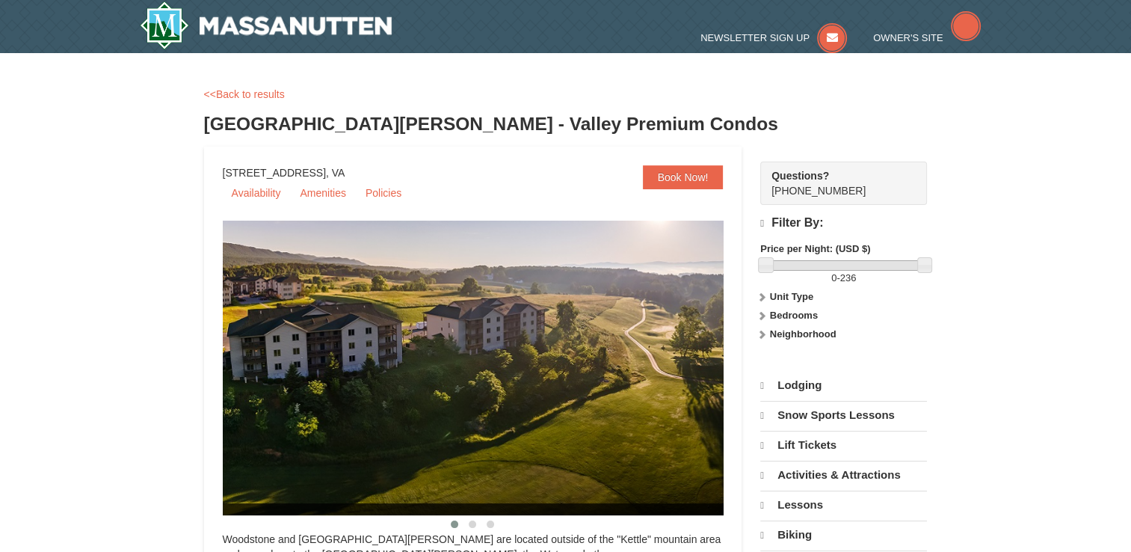
scroll to position [75, 0]
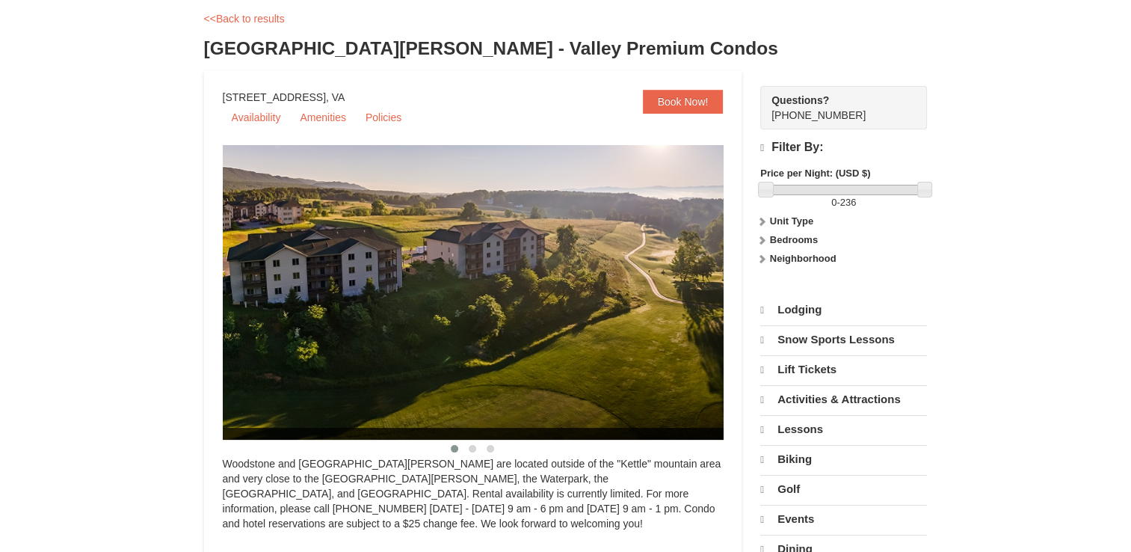
select select "10"
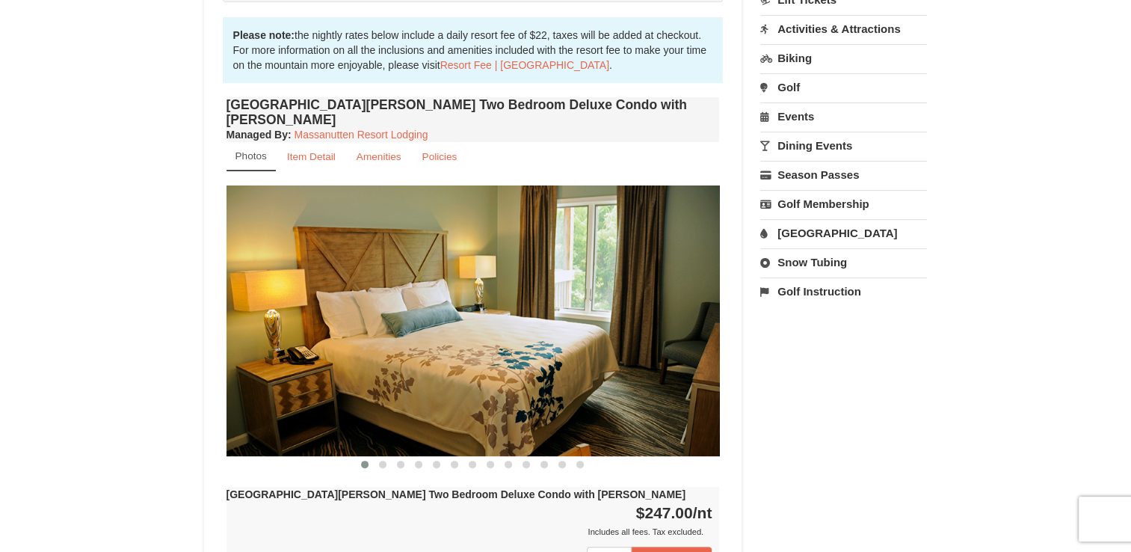
scroll to position [447, 0]
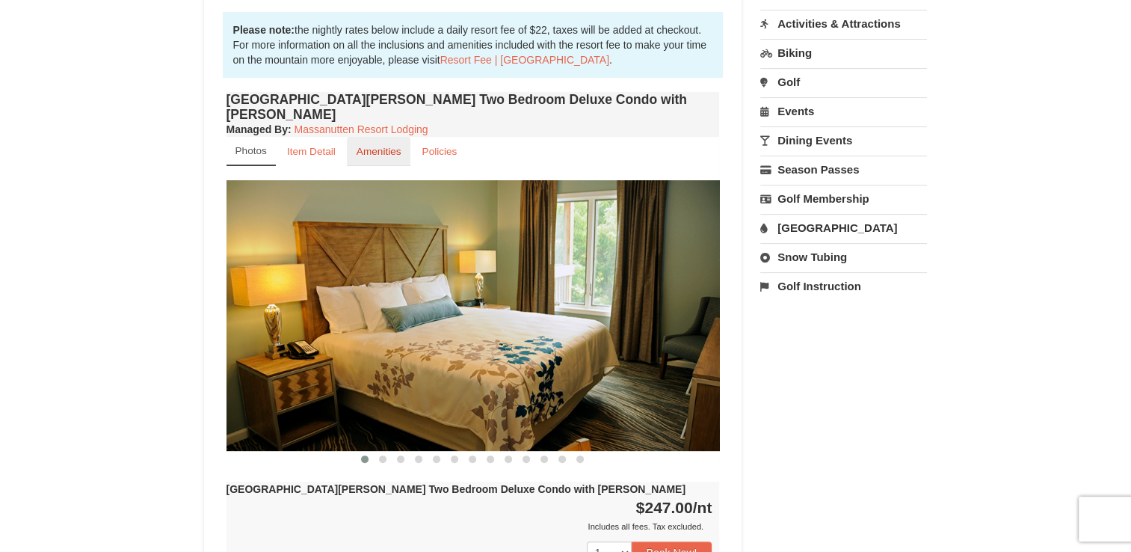
click at [387, 146] on small "Amenities" at bounding box center [379, 151] width 45 height 11
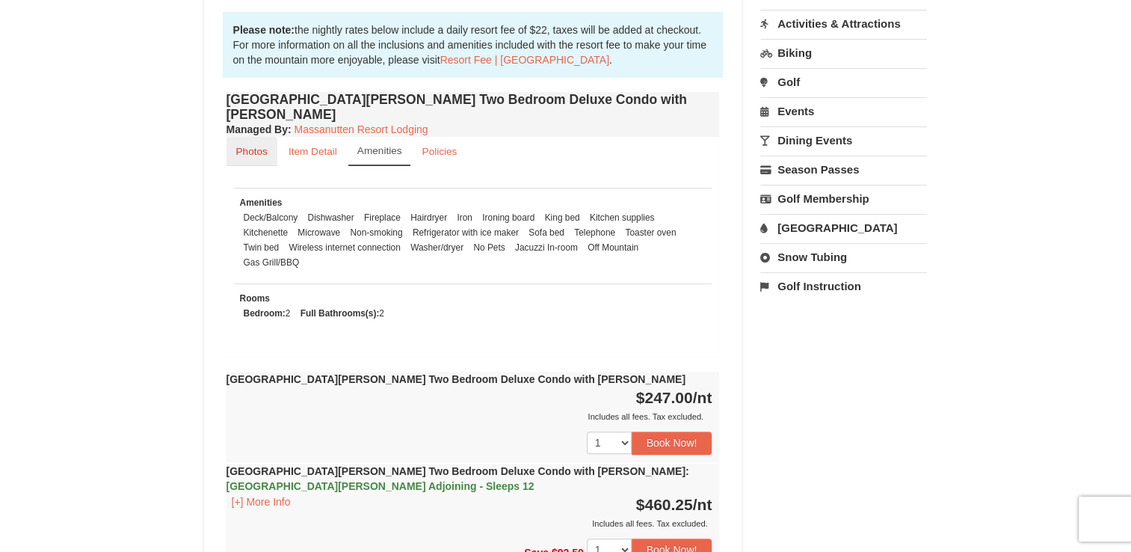
click at [253, 146] on small "Photos" at bounding box center [251, 151] width 31 height 11
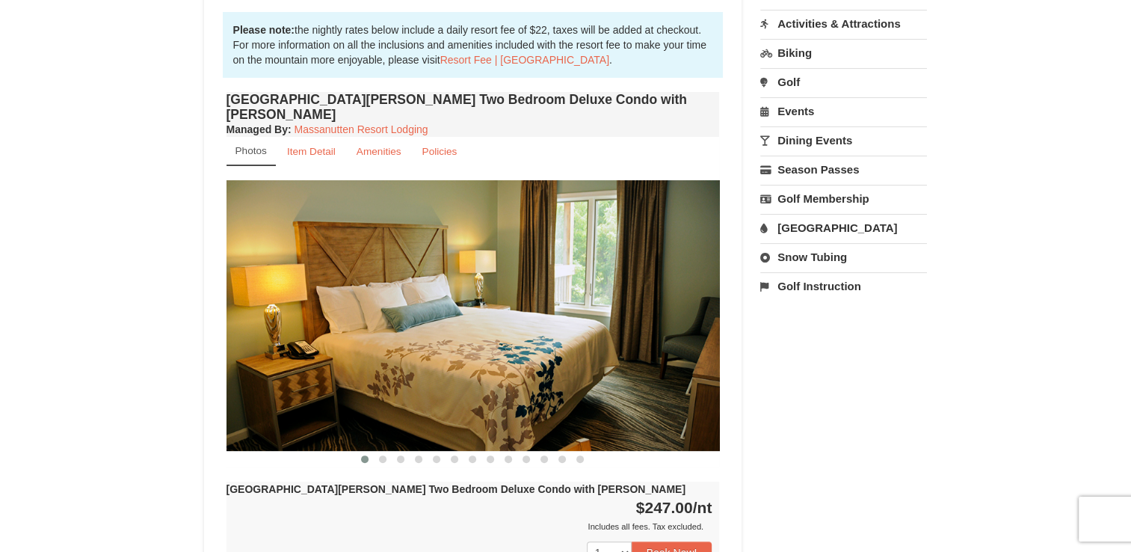
drag, startPoint x: 631, startPoint y: 323, endPoint x: 322, endPoint y: 262, distance: 314.7
click at [323, 262] on img at bounding box center [472, 315] width 493 height 270
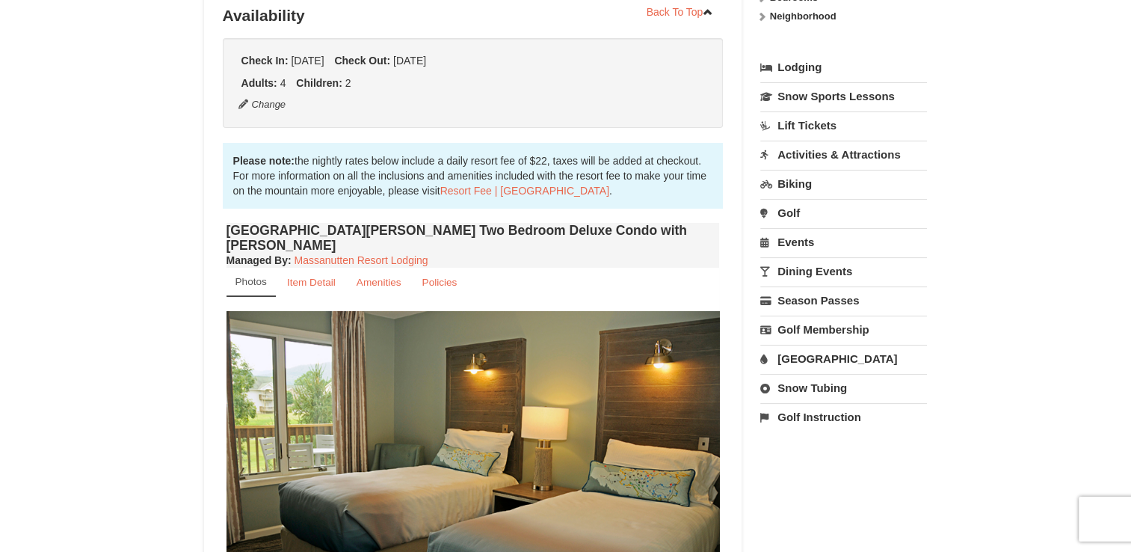
scroll to position [298, 0]
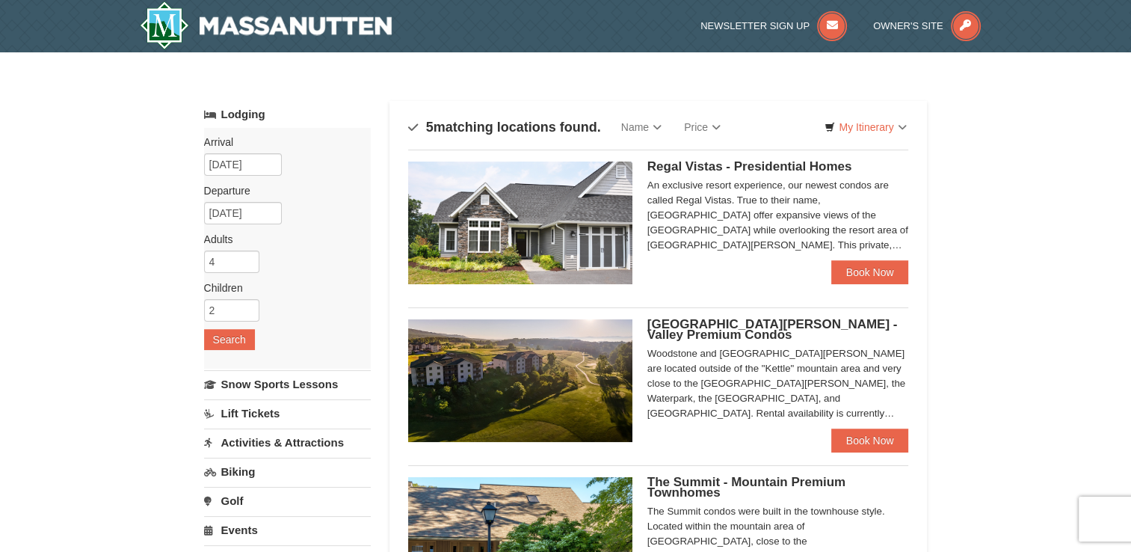
click at [727, 168] on span "Regal Vistas - Presidential Homes" at bounding box center [749, 166] width 205 height 14
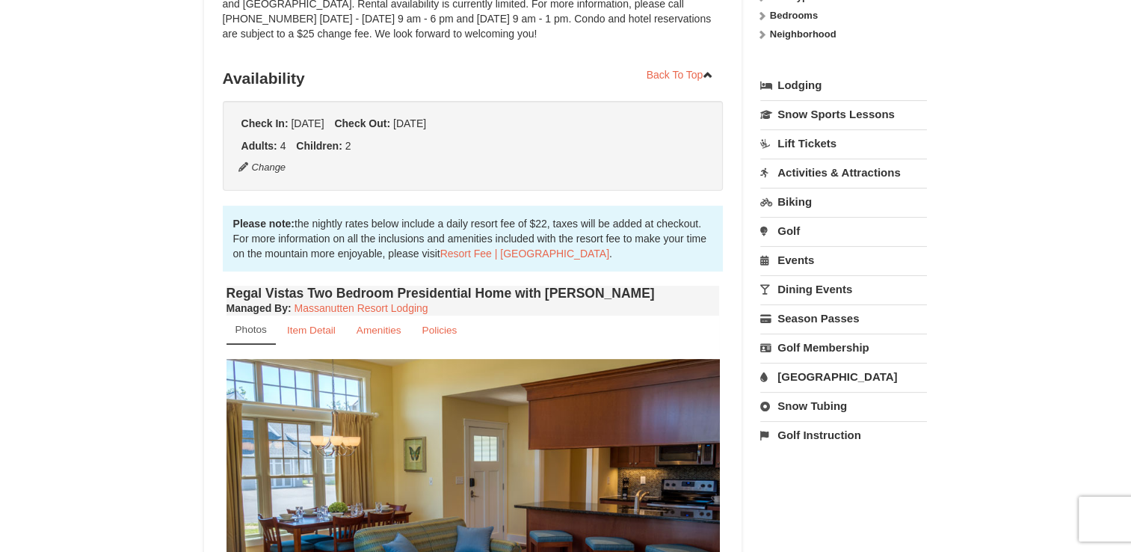
scroll to position [299, 0]
click at [380, 324] on small "Amenities" at bounding box center [379, 329] width 45 height 11
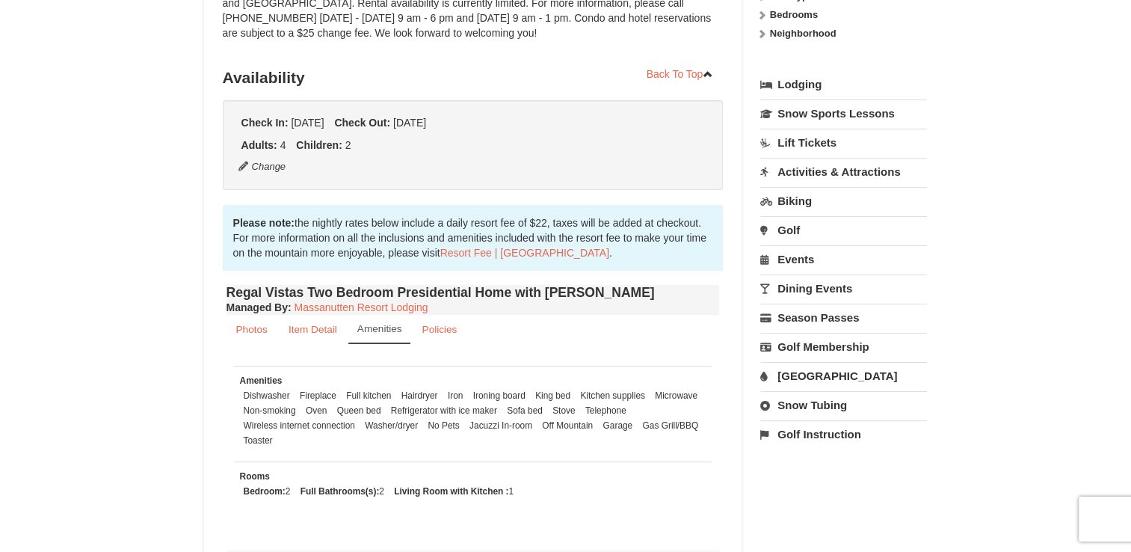
click at [380, 323] on small "Amenities" at bounding box center [379, 328] width 45 height 11
click at [251, 324] on small "Photos" at bounding box center [251, 329] width 31 height 11
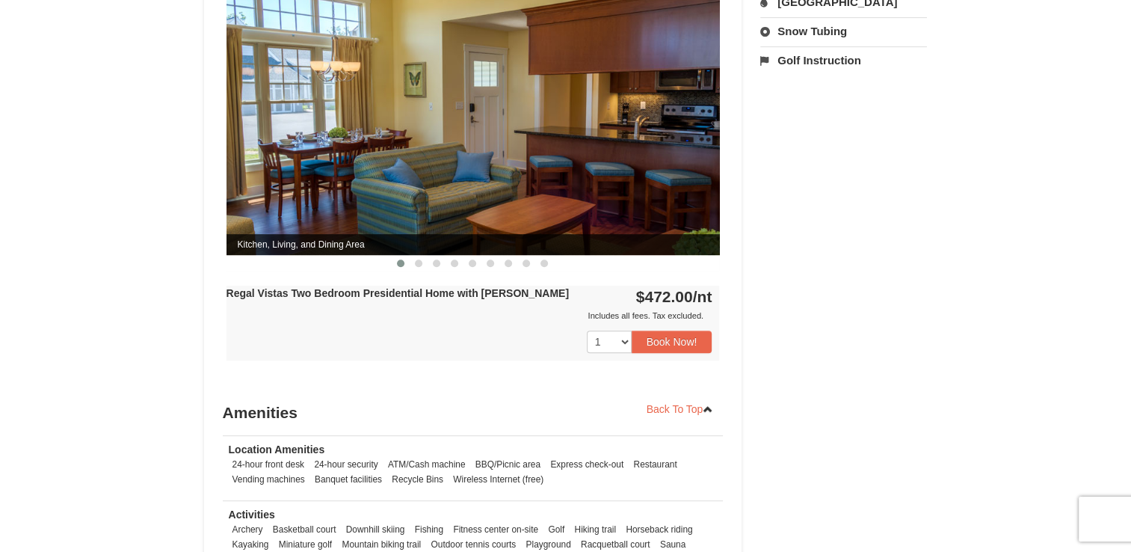
scroll to position [523, 0]
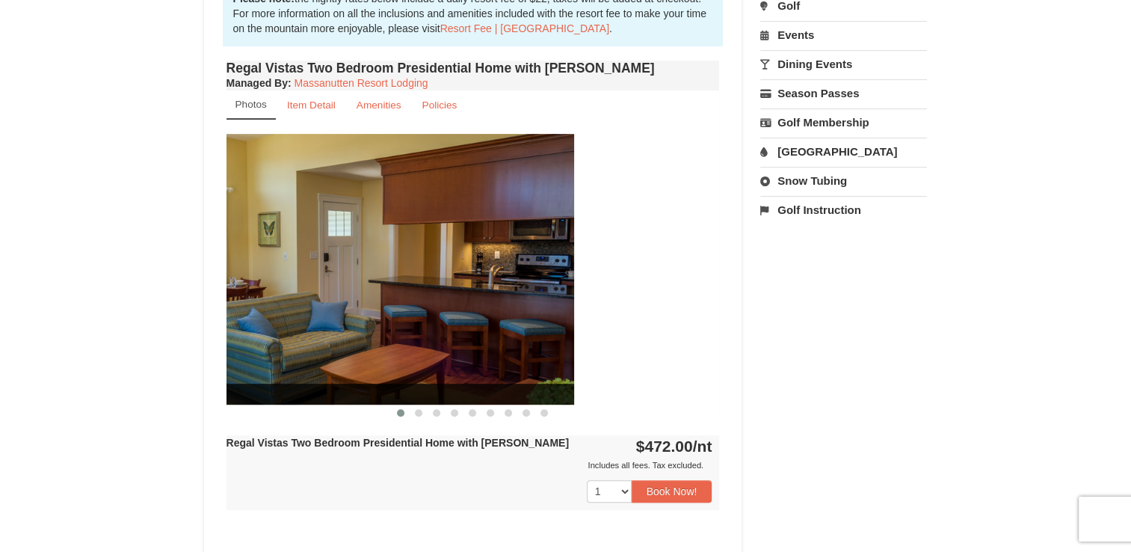
drag, startPoint x: 599, startPoint y: 266, endPoint x: 323, endPoint y: 265, distance: 276.6
click at [324, 265] on img at bounding box center [327, 269] width 493 height 270
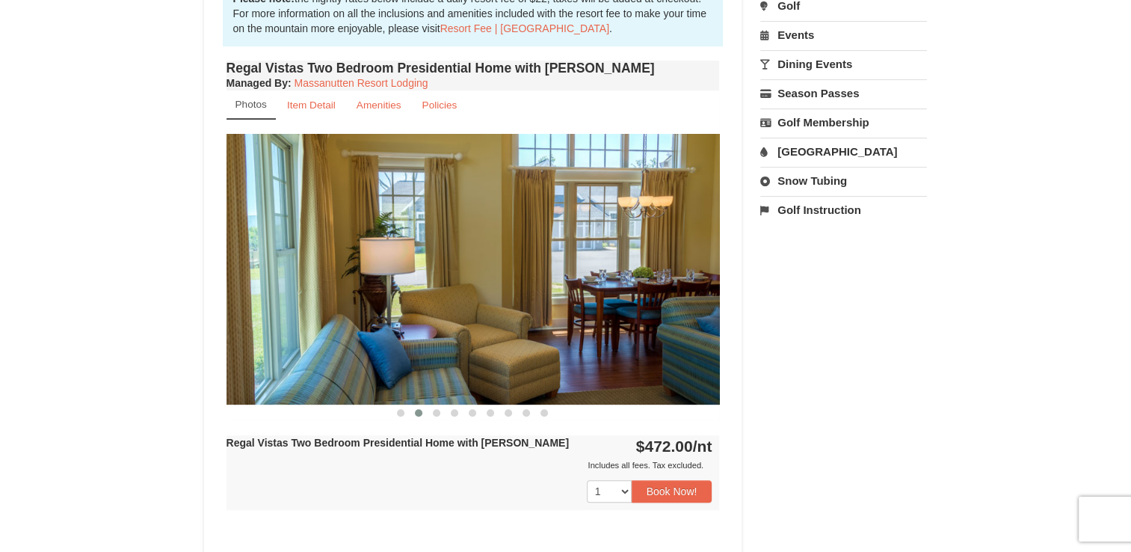
drag, startPoint x: 565, startPoint y: 265, endPoint x: 236, endPoint y: 262, distance: 328.9
click at [236, 262] on img at bounding box center [472, 269] width 493 height 270
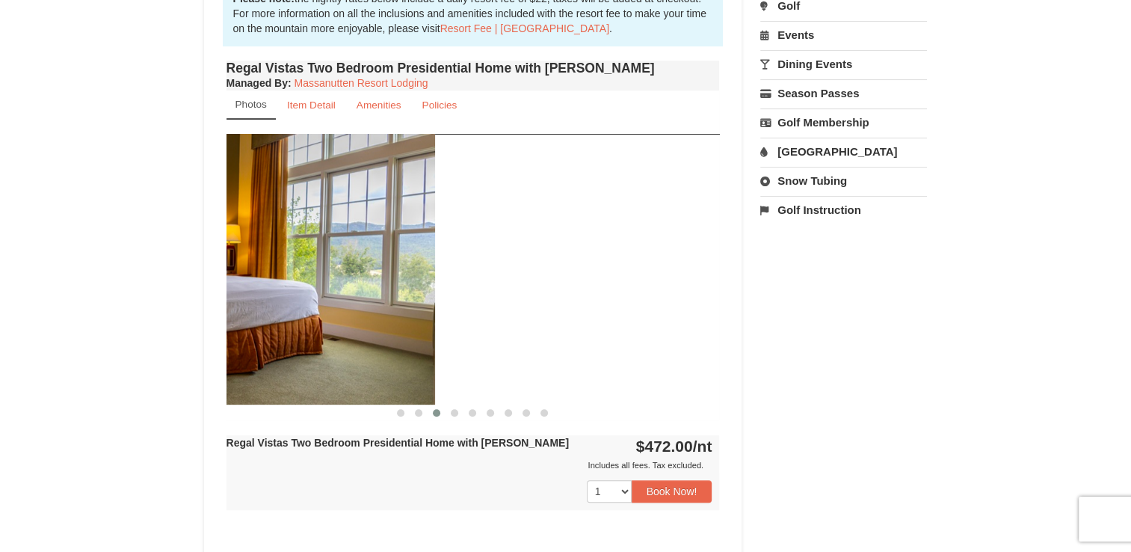
drag, startPoint x: 527, startPoint y: 265, endPoint x: 200, endPoint y: 257, distance: 326.8
click at [200, 257] on div "× <<Back to results Regal Vistas - Presidential Homes Book from $472.00! 1822 R…" at bounding box center [565, 201] width 753 height 1314
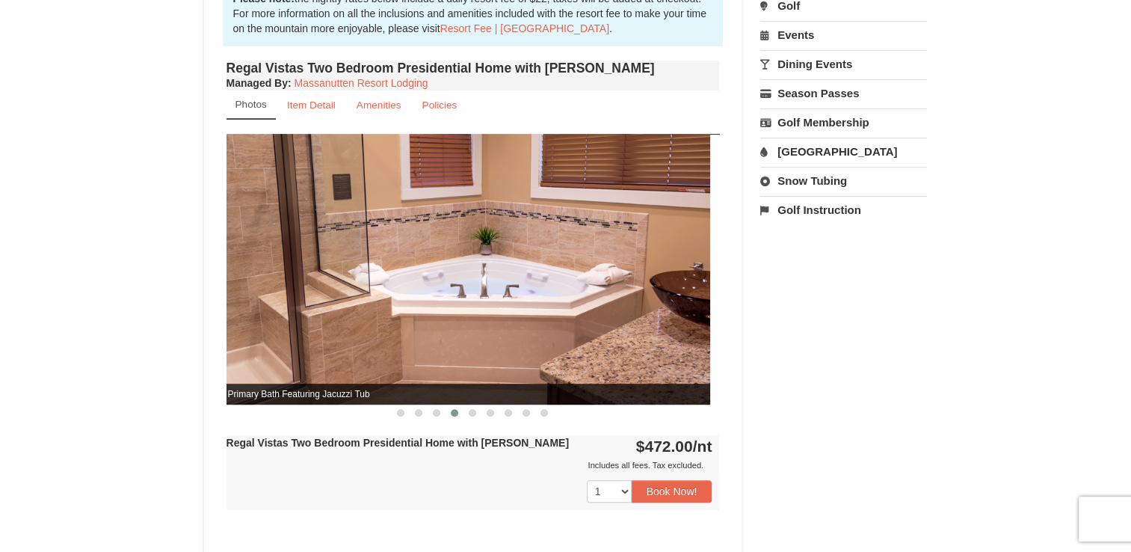
drag, startPoint x: 475, startPoint y: 268, endPoint x: 141, endPoint y: 252, distance: 335.2
click at [141, 252] on div "× <<Back to results Regal Vistas - Presidential Homes Book from $472.00! 1822 R…" at bounding box center [565, 201] width 1131 height 1344
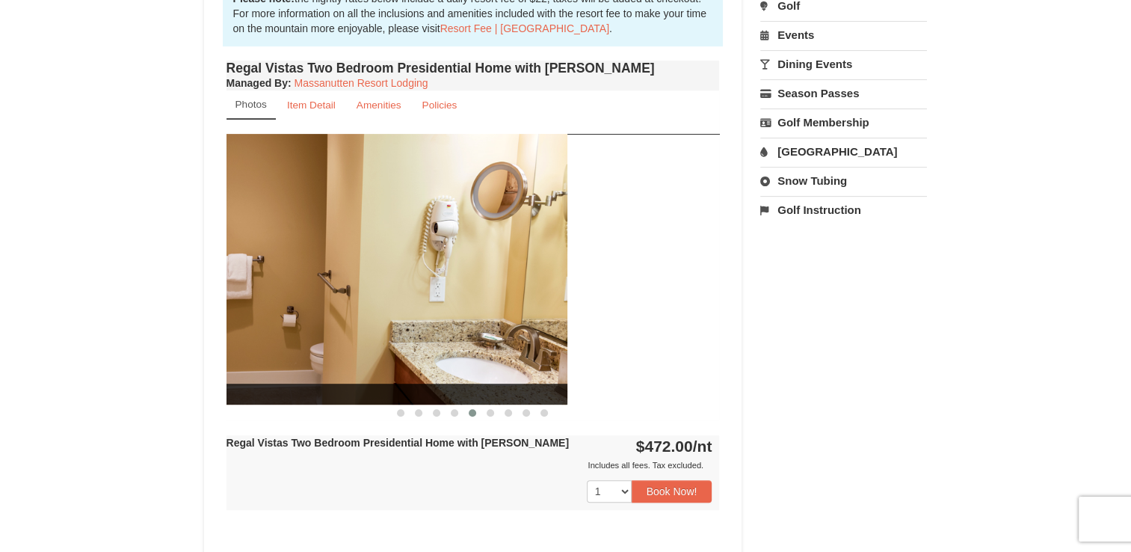
drag, startPoint x: 460, startPoint y: 259, endPoint x: 163, endPoint y: 244, distance: 297.2
click at [165, 244] on div "× <<Back to results Regal Vistas - Presidential Homes Book from $472.00! 1822 R…" at bounding box center [565, 201] width 1131 height 1344
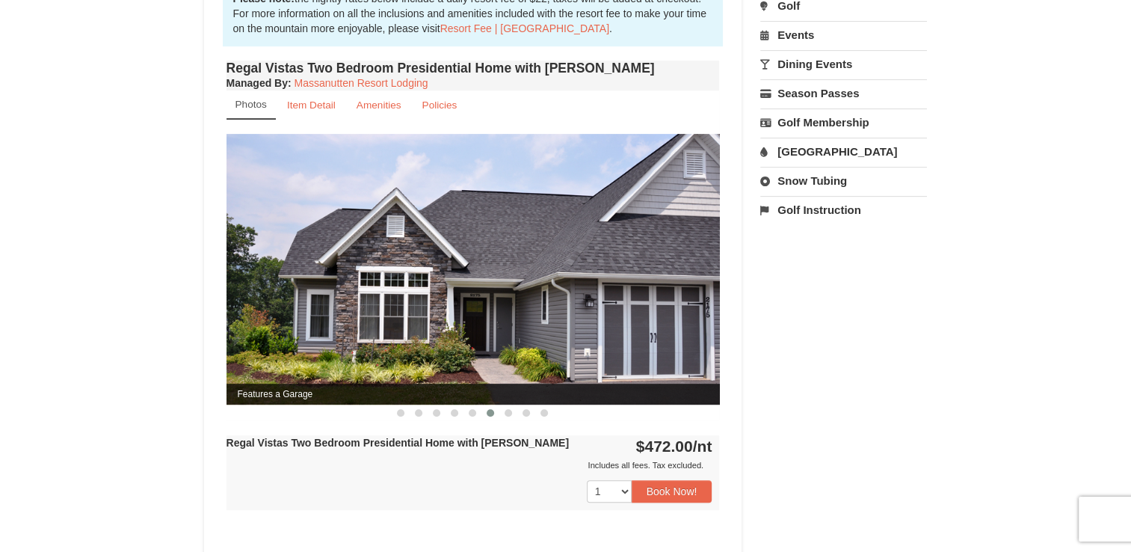
drag, startPoint x: 469, startPoint y: 264, endPoint x: 288, endPoint y: 259, distance: 181.0
click at [288, 259] on img at bounding box center [472, 269] width 493 height 270
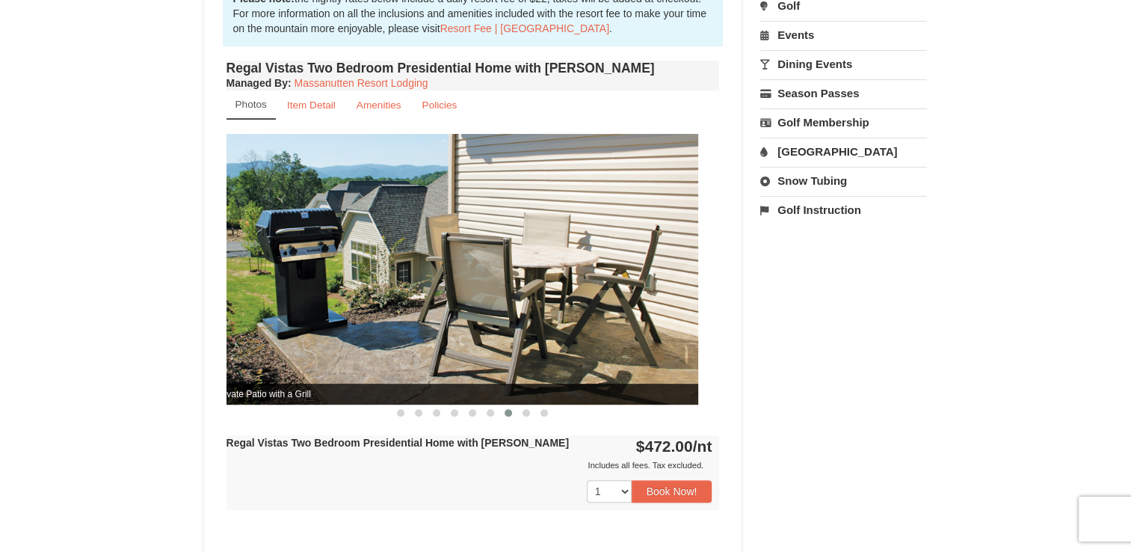
drag, startPoint x: 547, startPoint y: 260, endPoint x: 277, endPoint y: 250, distance: 270.8
click at [277, 250] on img at bounding box center [451, 269] width 493 height 270
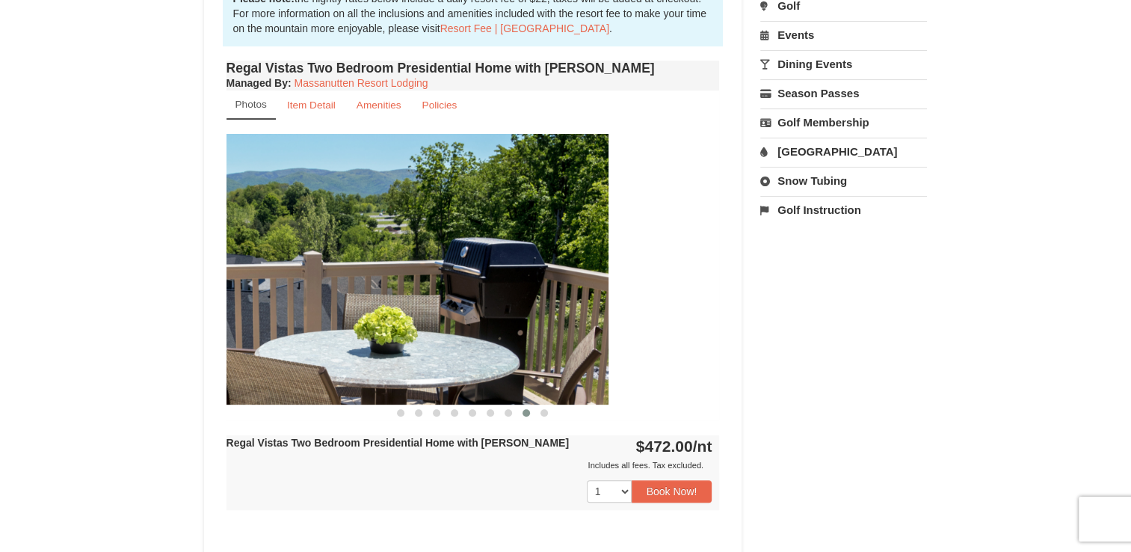
drag, startPoint x: 614, startPoint y: 245, endPoint x: 326, endPoint y: 230, distance: 288.2
click at [329, 230] on img at bounding box center [361, 269] width 493 height 270
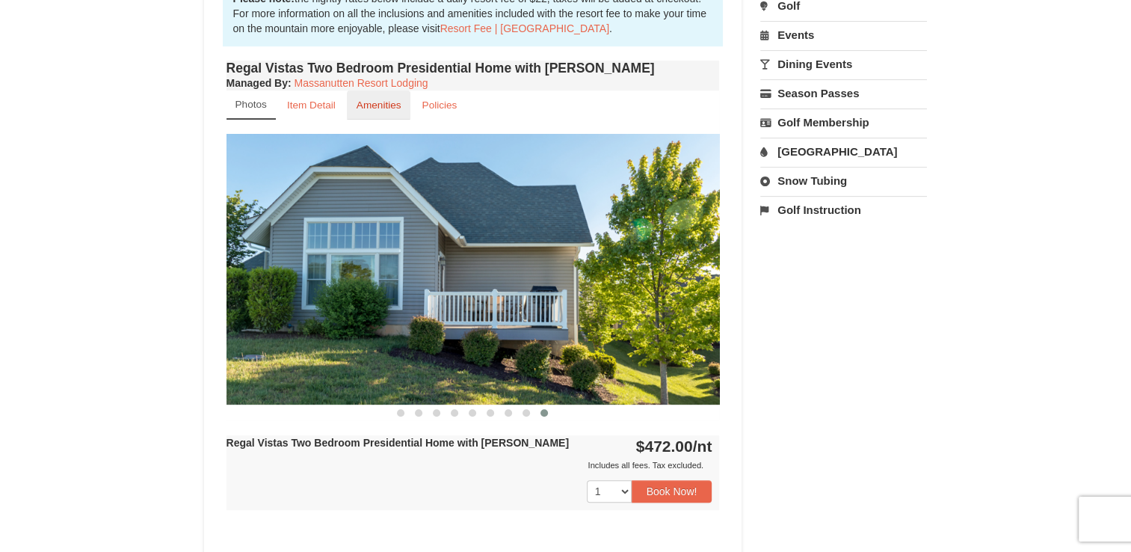
click at [384, 99] on small "Amenities" at bounding box center [379, 104] width 45 height 11
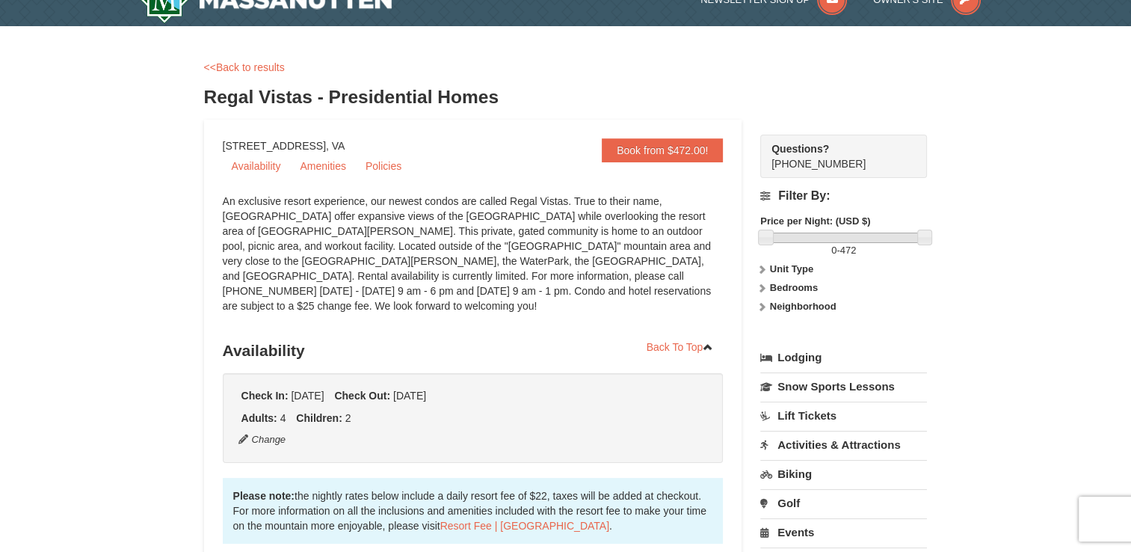
scroll to position [0, 0]
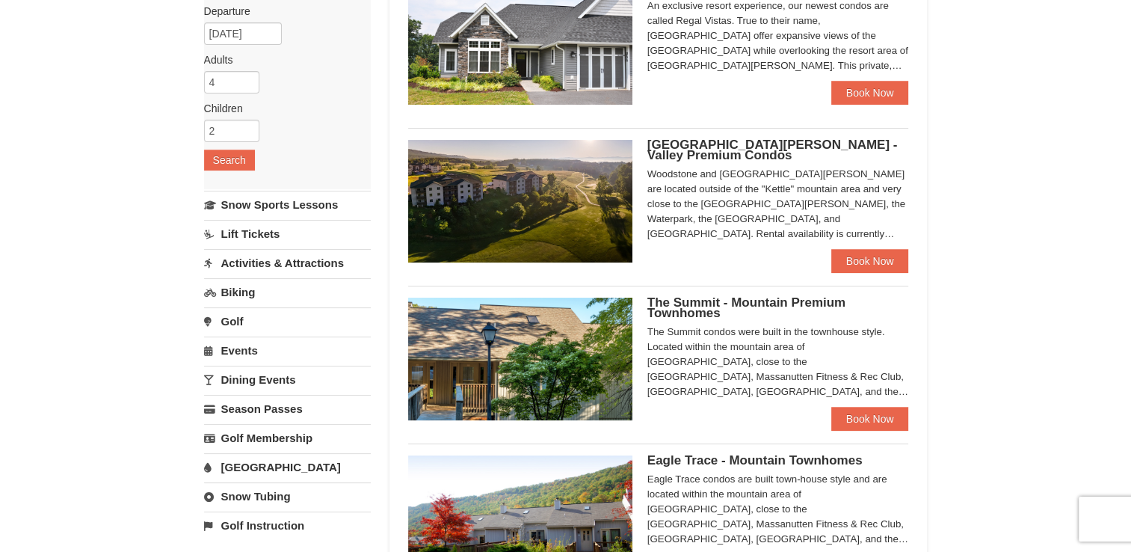
scroll to position [224, 0]
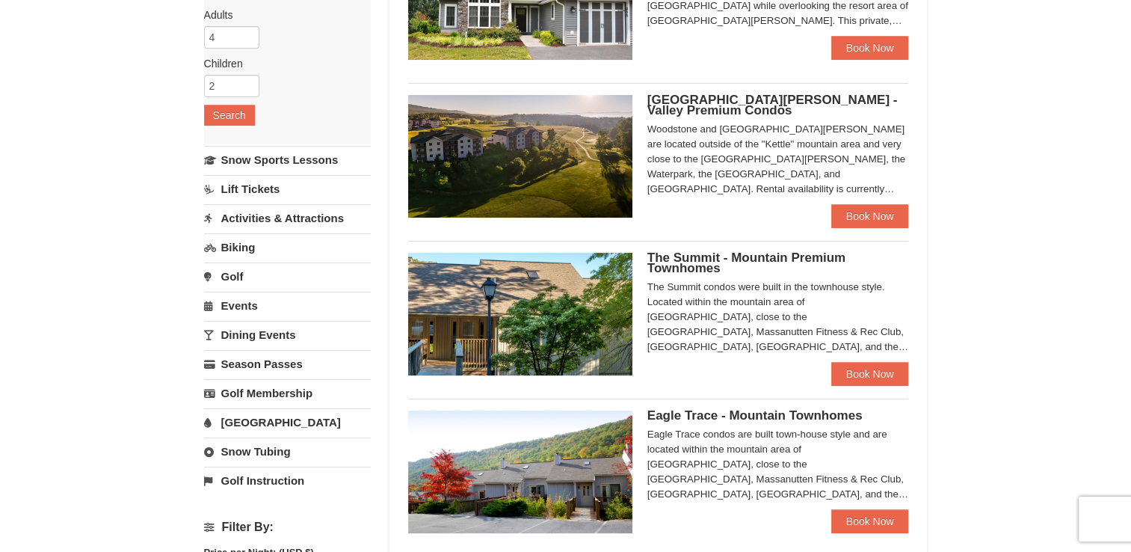
click at [703, 255] on span "The Summit - Mountain Premium Townhomes" at bounding box center [746, 262] width 198 height 25
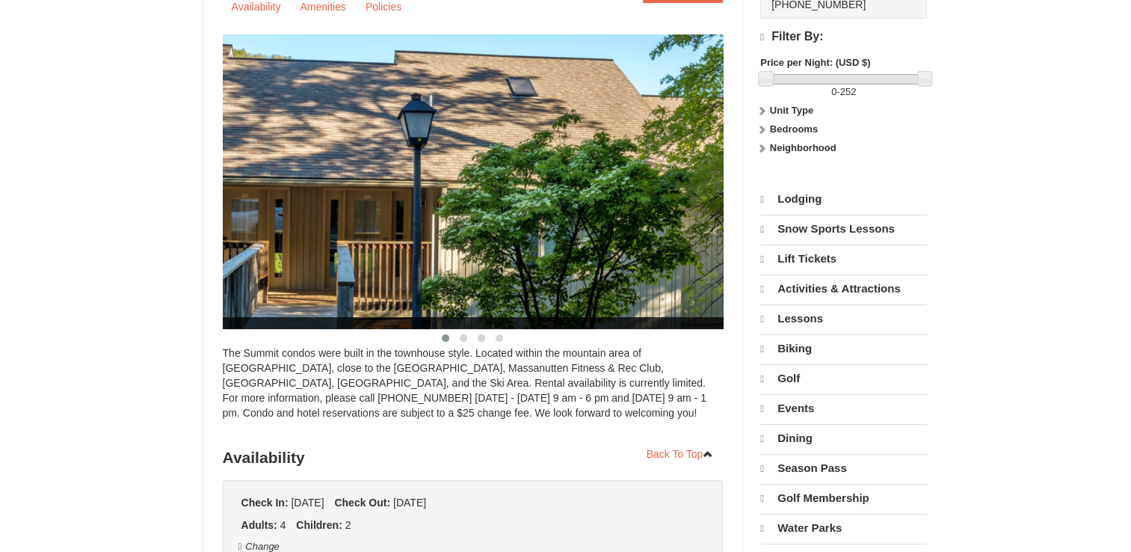
select select "10"
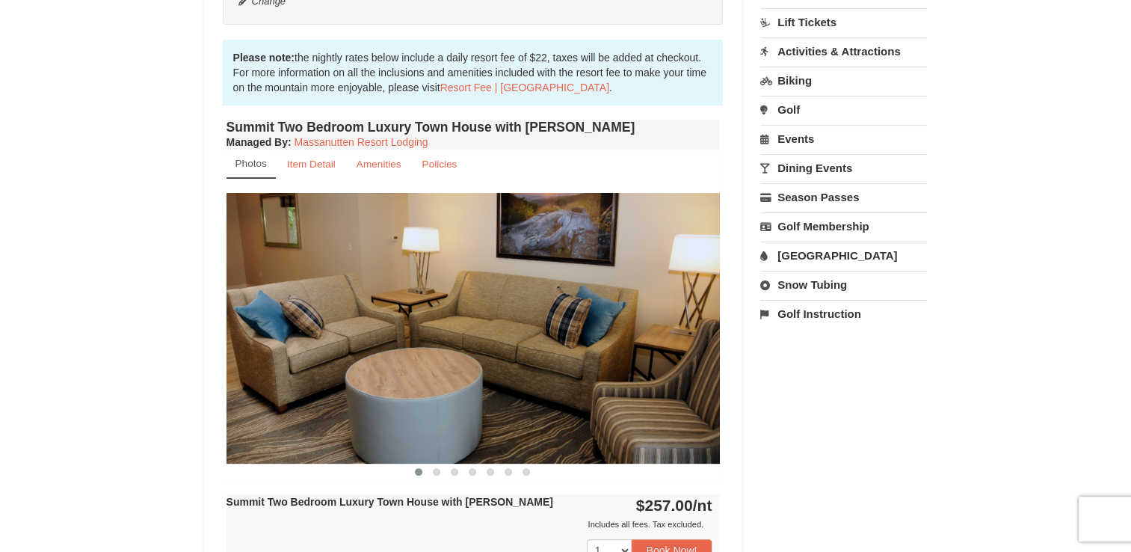
scroll to position [522, 0]
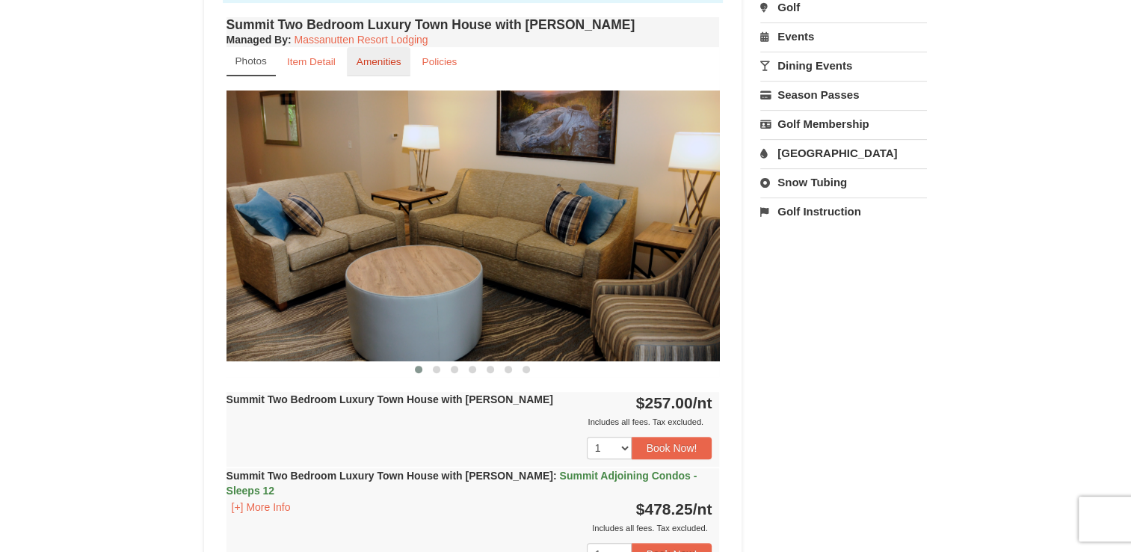
click at [380, 49] on link "Amenities" at bounding box center [379, 61] width 64 height 29
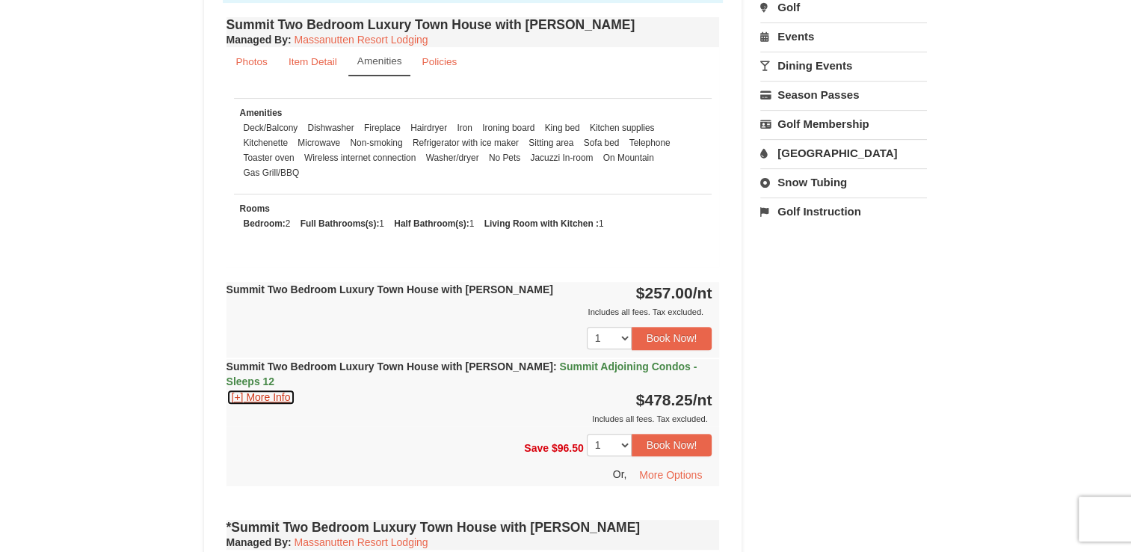
click at [266, 389] on button "[+] More Info" at bounding box center [261, 397] width 70 height 16
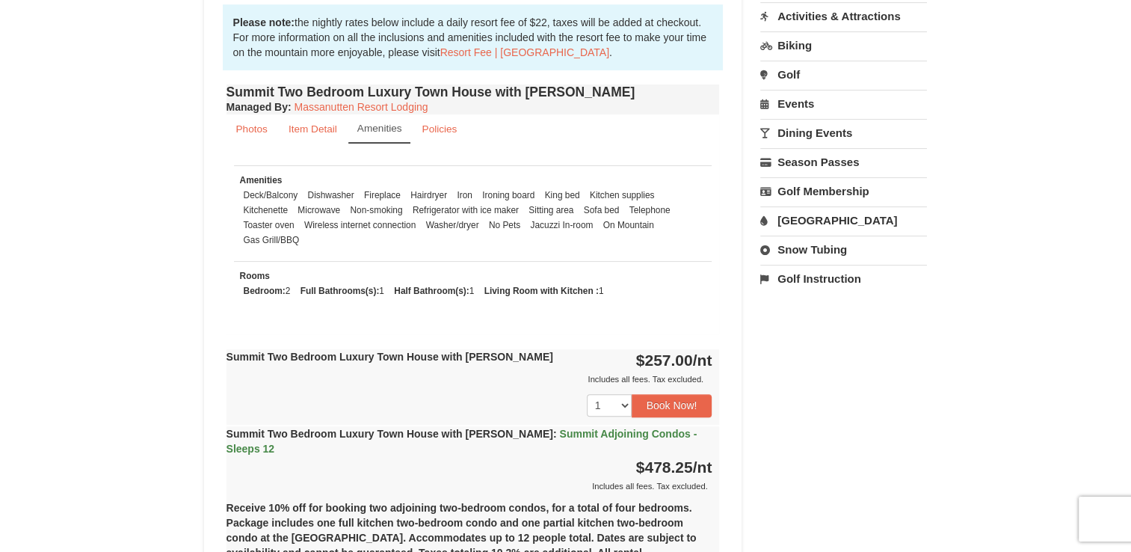
scroll to position [447, 0]
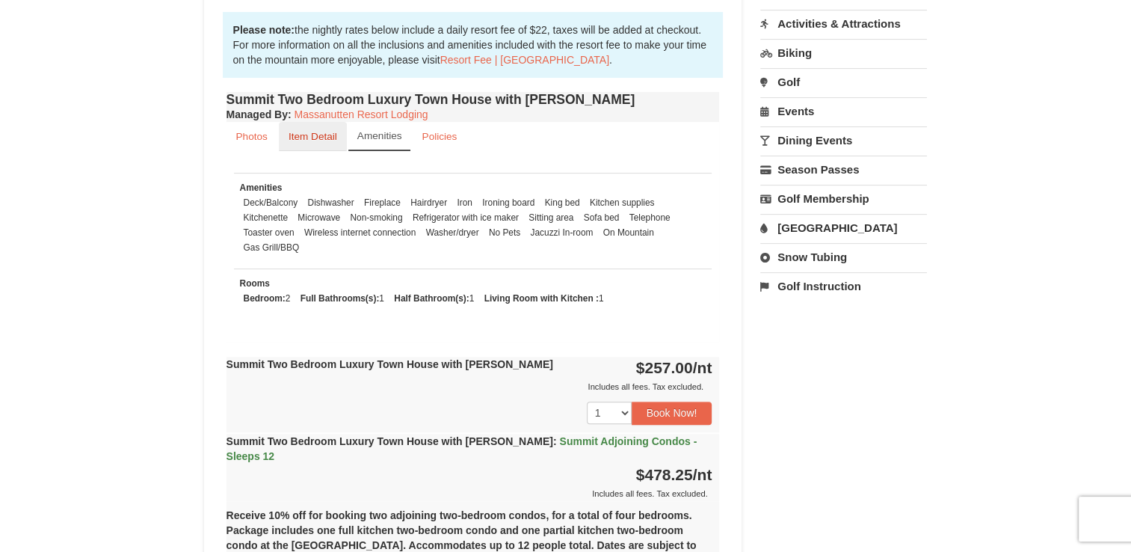
click at [340, 136] on link "Item Detail" at bounding box center [313, 136] width 68 height 29
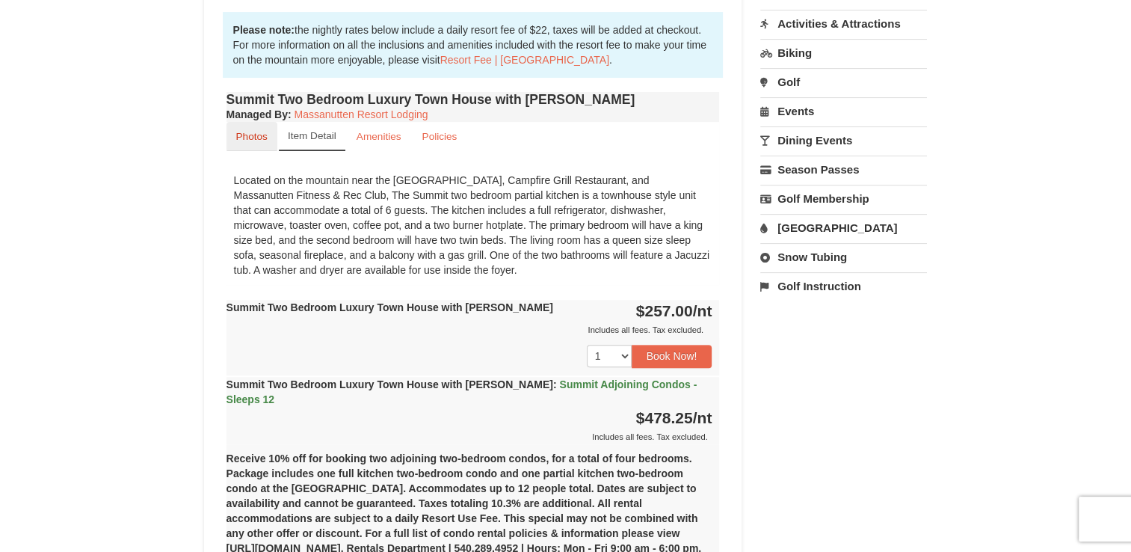
click at [259, 135] on small "Photos" at bounding box center [251, 136] width 31 height 11
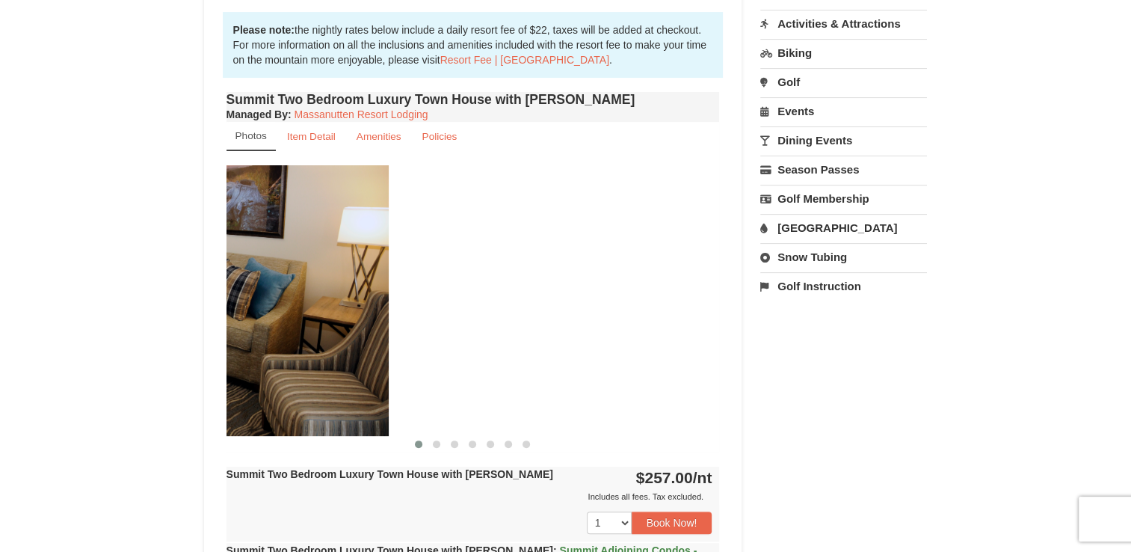
drag, startPoint x: 604, startPoint y: 296, endPoint x: 273, endPoint y: 256, distance: 333.6
click at [273, 256] on img at bounding box center [141, 300] width 493 height 270
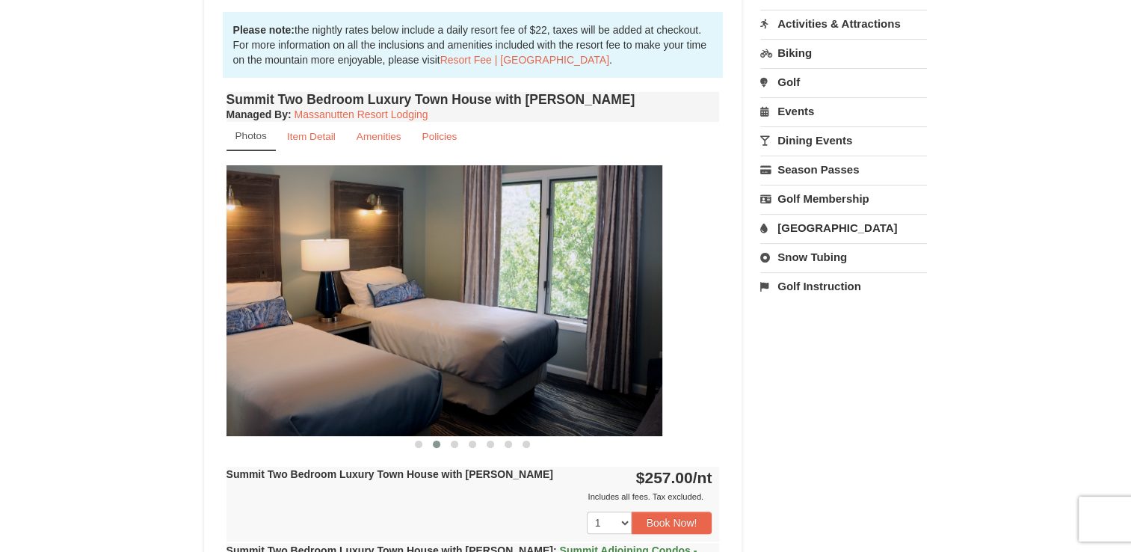
drag, startPoint x: 446, startPoint y: 266, endPoint x: 283, endPoint y: 244, distance: 163.7
click at [284, 244] on img at bounding box center [415, 300] width 493 height 270
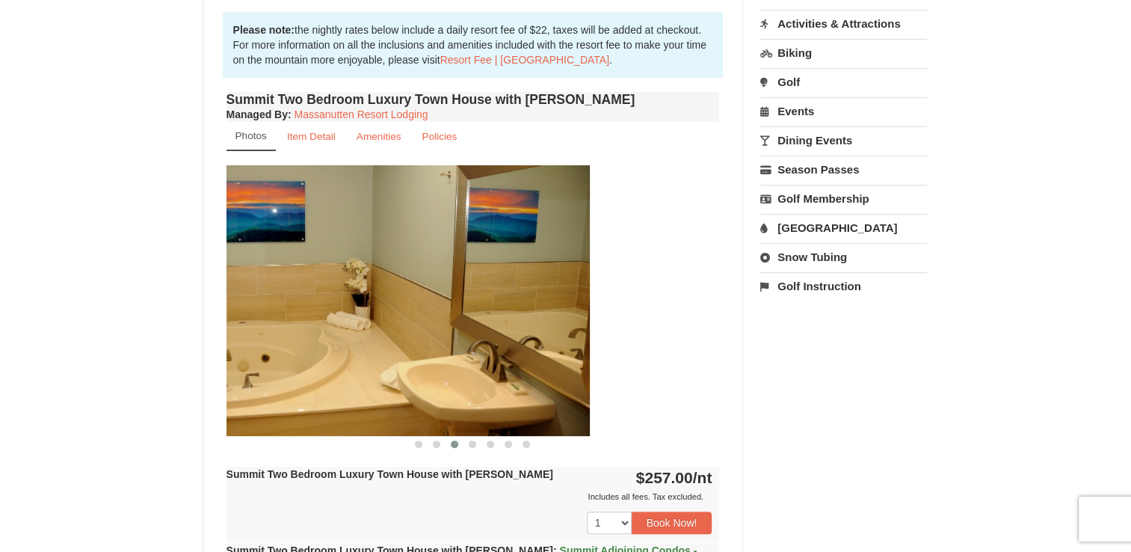
drag, startPoint x: 362, startPoint y: 253, endPoint x: 210, endPoint y: 226, distance: 154.1
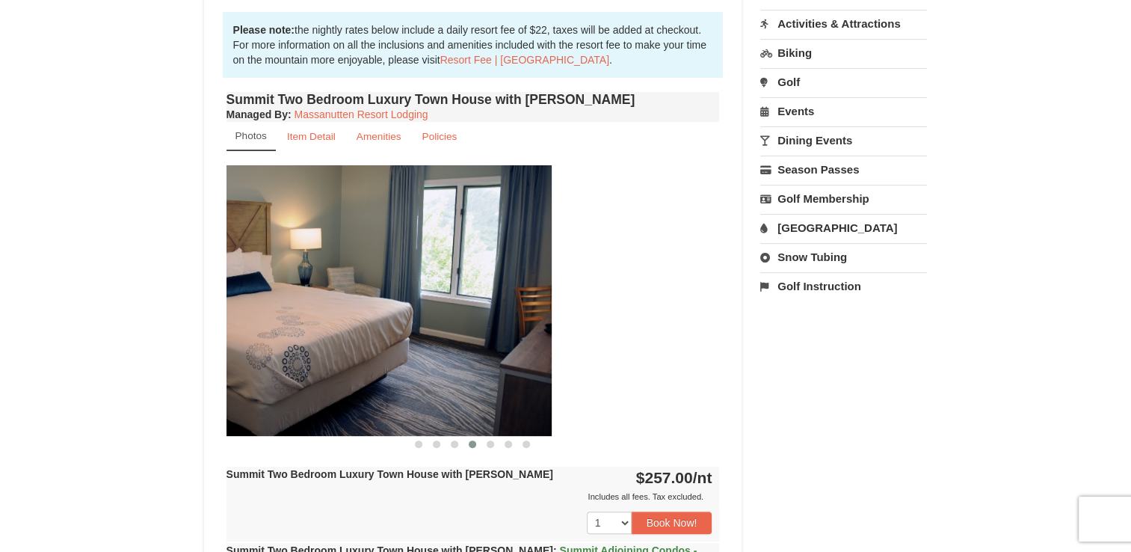
drag, startPoint x: 431, startPoint y: 252, endPoint x: 251, endPoint y: 234, distance: 181.0
click at [252, 234] on img at bounding box center [304, 300] width 493 height 270
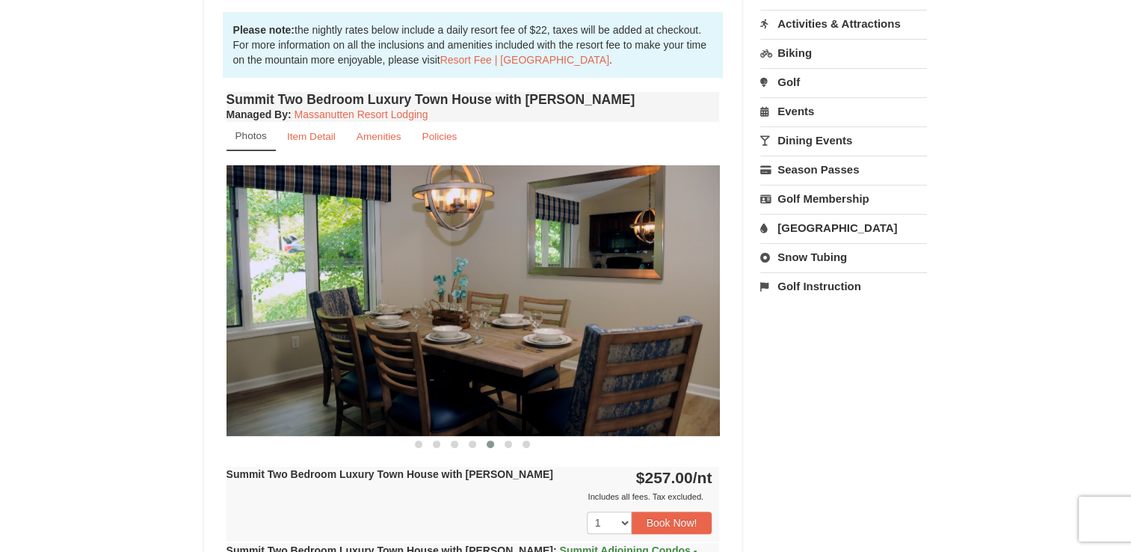
scroll to position [0, 0]
